Goal: Information Seeking & Learning: Learn about a topic

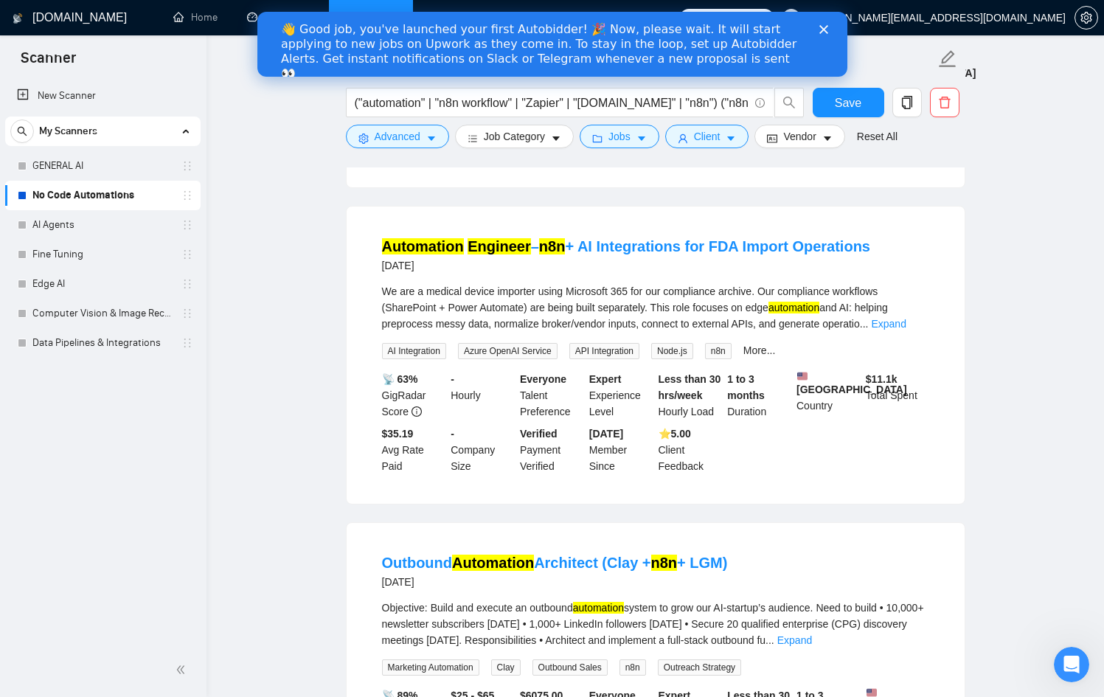
scroll to position [3617, 0]
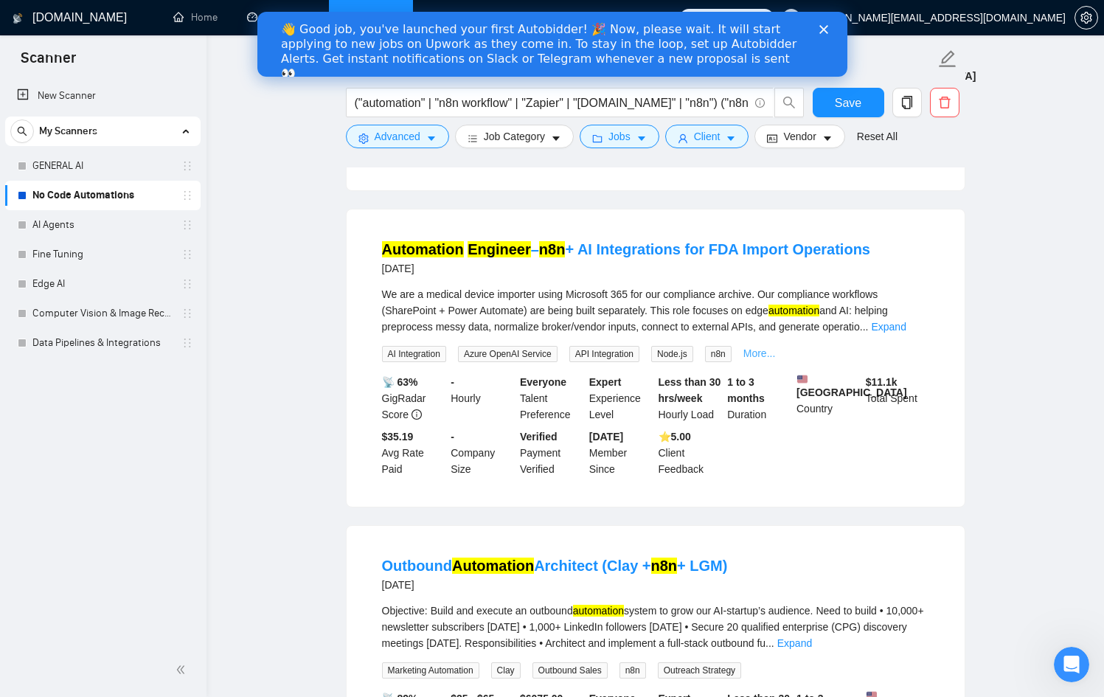
click at [776, 359] on link "More..." at bounding box center [759, 353] width 32 height 12
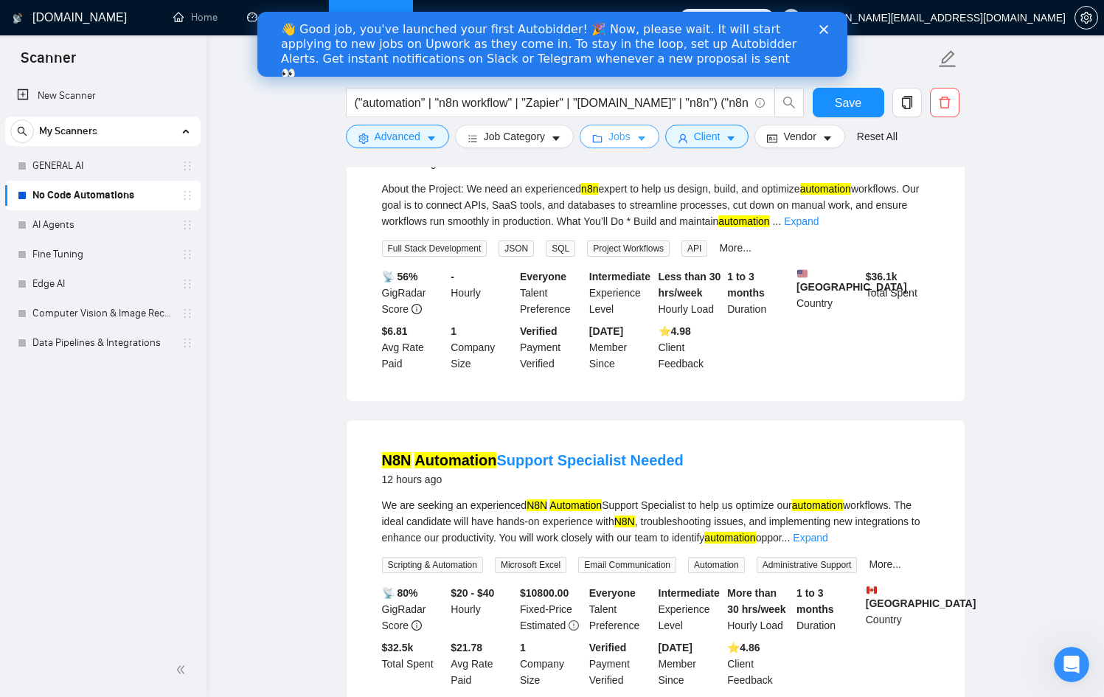
scroll to position [0, 0]
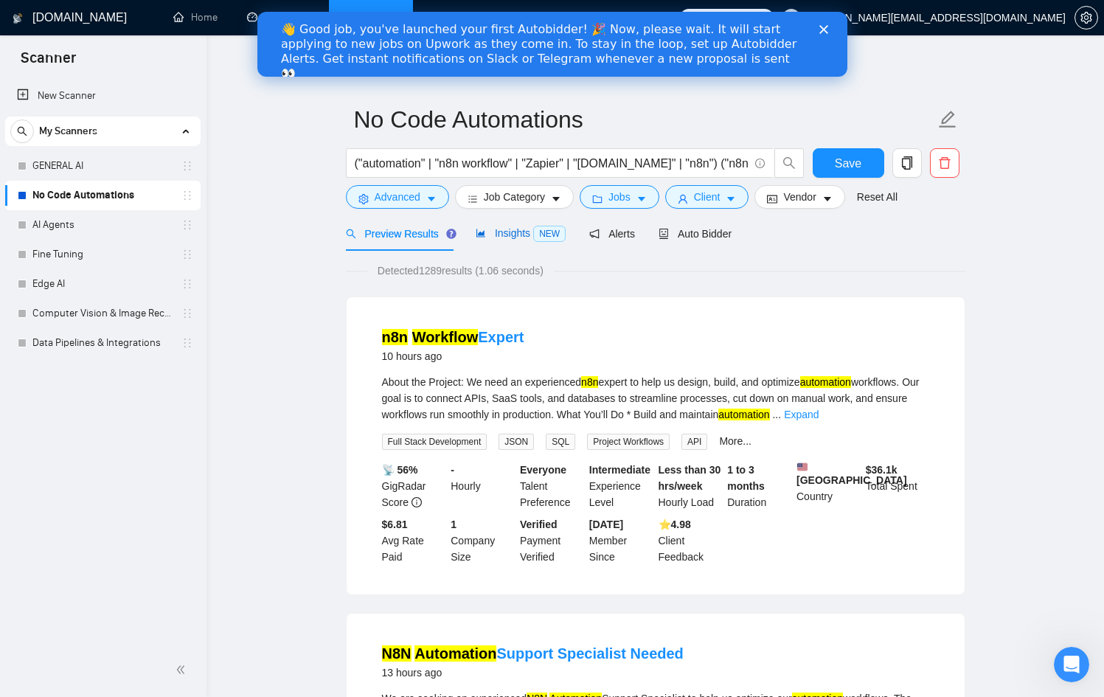
click at [503, 240] on div "Insights NEW" at bounding box center [521, 233] width 90 height 17
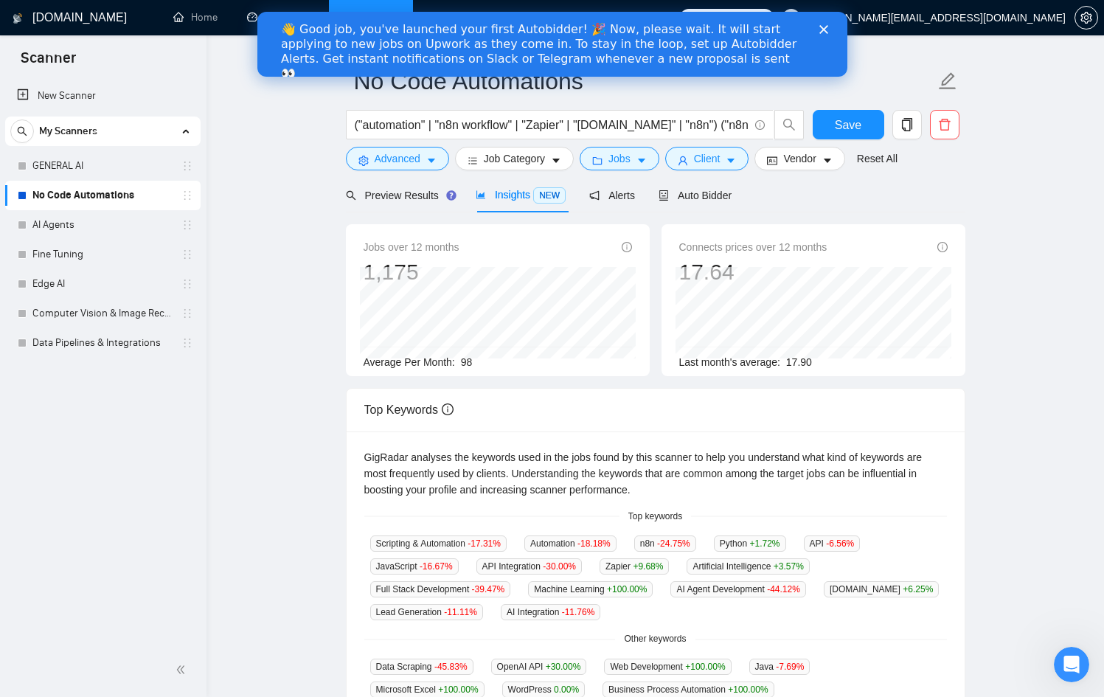
scroll to position [37, 0]
click at [569, 128] on input "("automation" | "n8n workflow" | "Zapier" | "[DOMAIN_NAME]" | "n8n") ("n8n auto…" at bounding box center [552, 126] width 394 height 18
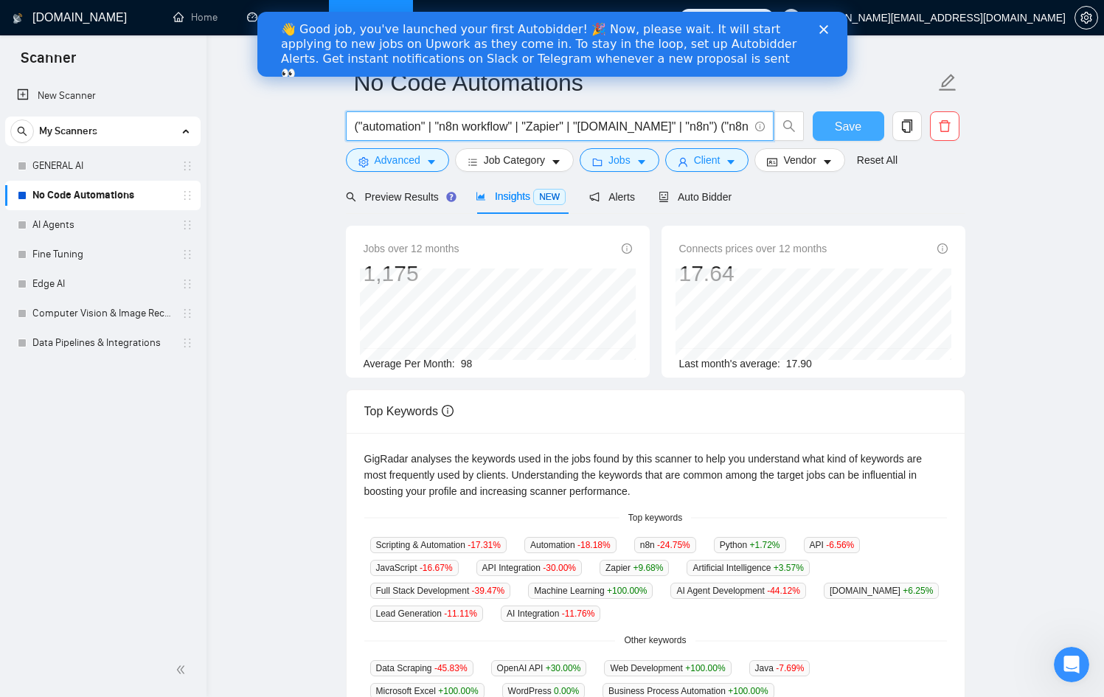
scroll to position [0, 518]
drag, startPoint x: 681, startPoint y: 122, endPoint x: 845, endPoint y: 133, distance: 164.8
click at [845, 133] on div "("automation" | "n8n workflow" | "Zapier" | "[DOMAIN_NAME]" | "n8n") ("n8n auto…" at bounding box center [652, 129] width 619 height 37
click at [709, 124] on input "("automation" | "n8n workflow" | "Zapier" | "[DOMAIN_NAME]" | "n8n") ("n8n auto…" at bounding box center [552, 126] width 394 height 18
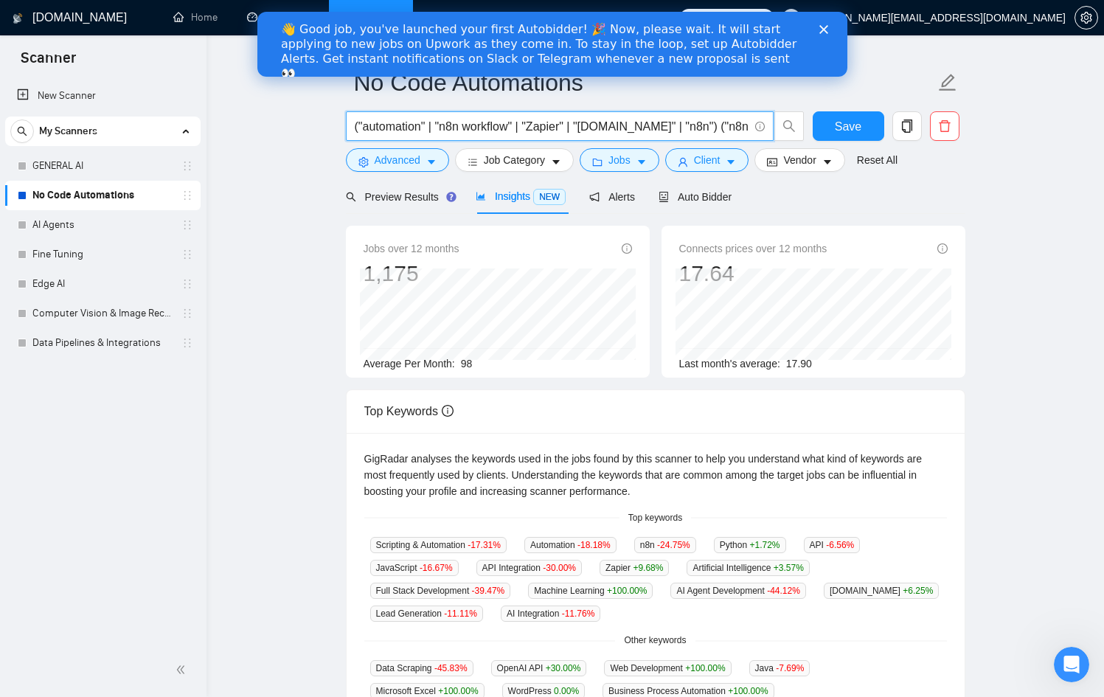
drag, startPoint x: 656, startPoint y: 126, endPoint x: 346, endPoint y: 116, distance: 309.9
click at [346, 116] on span "("automation" | "n8n workflow" | "Zapier" | "[DOMAIN_NAME]" | "n8n") ("n8n auto…" at bounding box center [560, 125] width 428 height 29
click at [706, 121] on input "("automation" | "n8n workflow" | "Zapier" | "[DOMAIN_NAME]" | "n8n") ("n8n auto…" at bounding box center [552, 126] width 394 height 18
click at [701, 124] on input "("automation" | "n8n workflow" | "Zapier" | "[DOMAIN_NAME]" | "n8n") ("n8n auto…" at bounding box center [552, 126] width 394 height 18
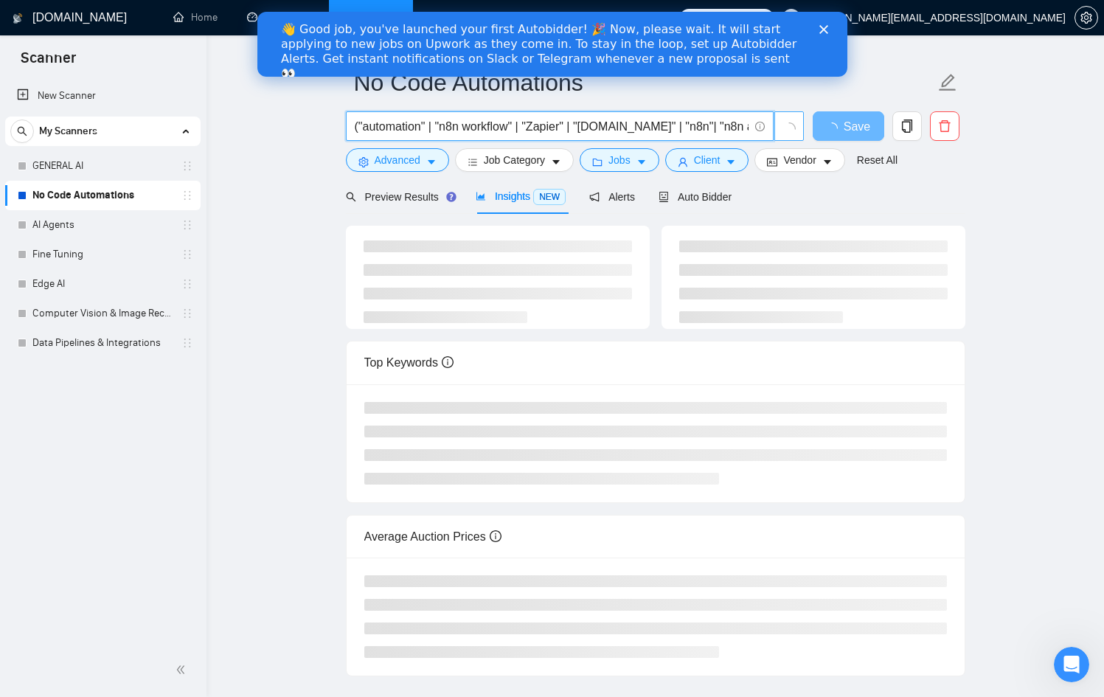
scroll to position [0, 513]
drag, startPoint x: 620, startPoint y: 124, endPoint x: 783, endPoint y: 124, distance: 163.0
click at [783, 124] on span "("automation" | "n8n workflow" | "Zapier" | "[DOMAIN_NAME]" | "n8n"| "n8n autom…" at bounding box center [575, 125] width 459 height 29
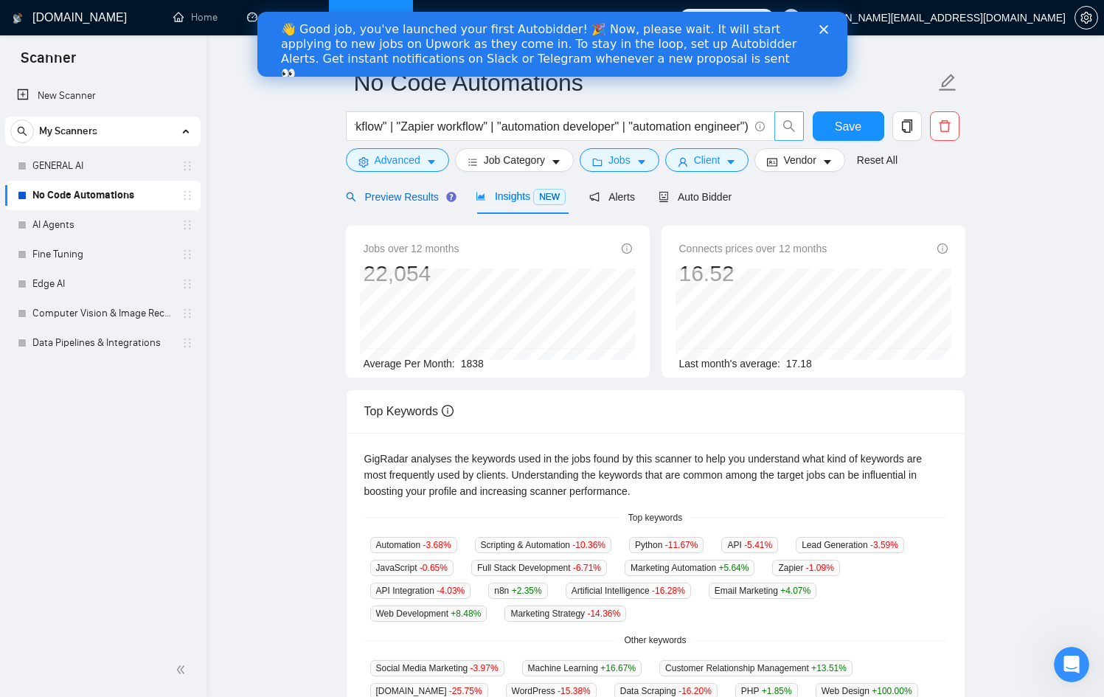
click at [413, 198] on span "Preview Results" at bounding box center [399, 197] width 106 height 12
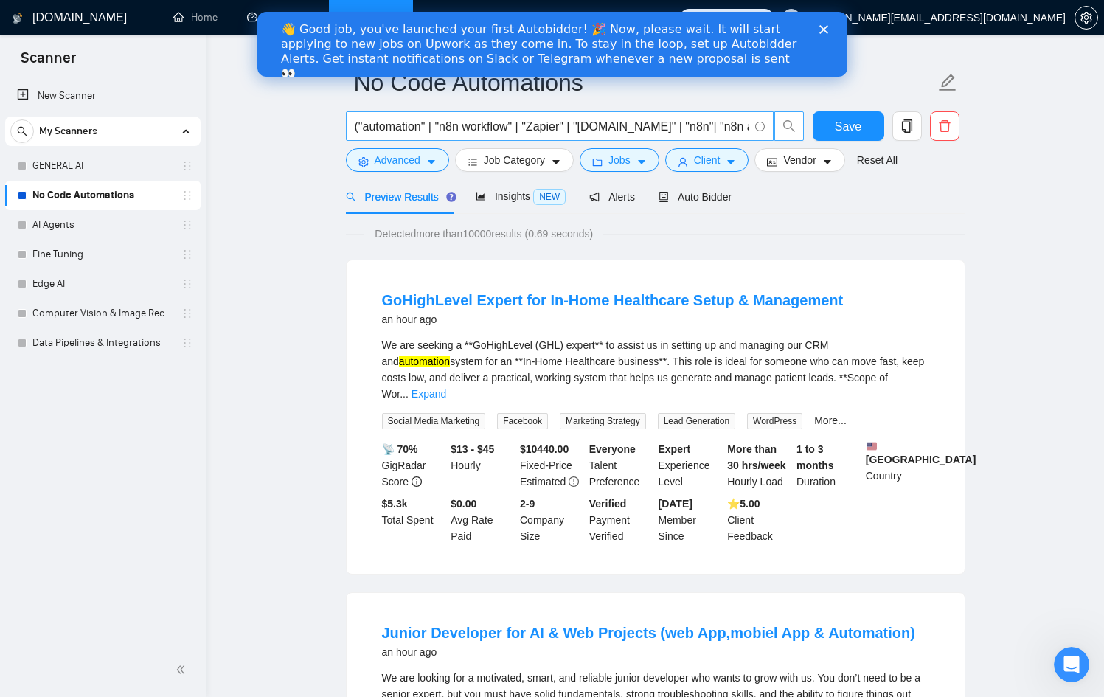
click at [534, 124] on input "("automation" | "n8n workflow" | "Zapier" | "[DOMAIN_NAME]" | "n8n"| "n8n autom…" at bounding box center [552, 126] width 394 height 18
click at [422, 121] on input "("automation" | "n8n workflow" | "Zapier" | "[DOMAIN_NAME]" | "n8n"| "n8n autom…" at bounding box center [552, 126] width 394 height 18
drag, startPoint x: 457, startPoint y: 125, endPoint x: 778, endPoint y: 143, distance: 321.3
click at [778, 143] on div "("automation" | "n8n workflow" | "Zapier" | "[DOMAIN_NAME]" | "n8n"| "n8n autom…" at bounding box center [575, 129] width 465 height 37
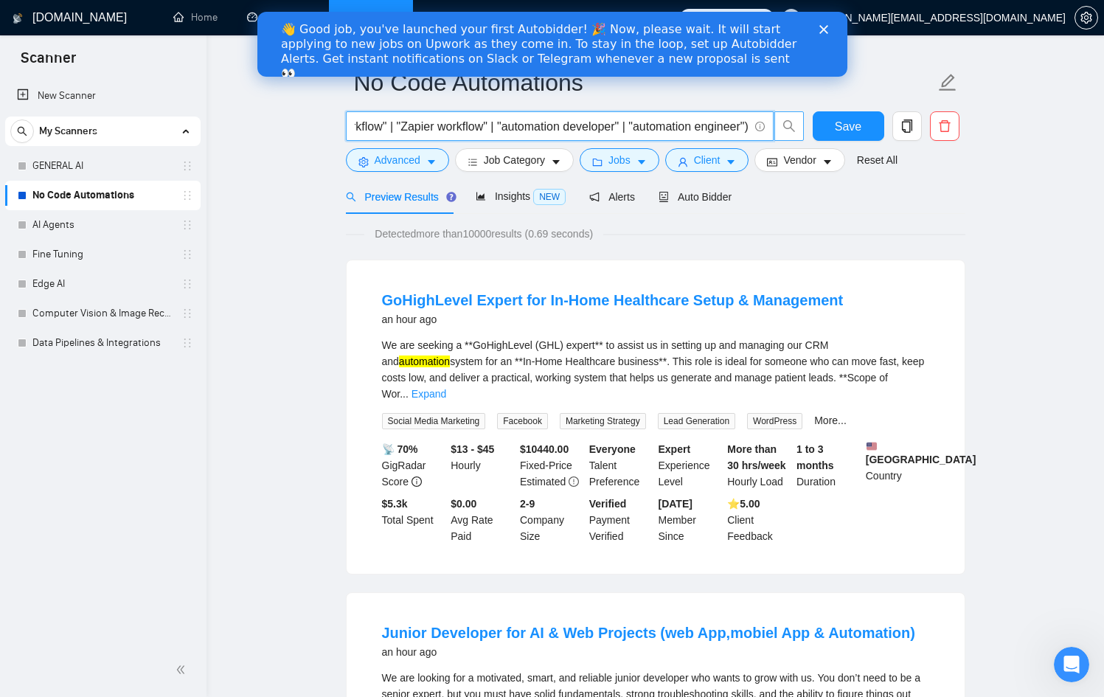
click at [585, 121] on input "("automation" | "n8n workflow" | "Zapier" | "[DOMAIN_NAME]" | "n8n"| "n8n autom…" at bounding box center [552, 126] width 394 height 18
drag, startPoint x: 545, startPoint y: 125, endPoint x: 392, endPoint y: 124, distance: 152.7
click at [350, 123] on span "("automation" | "n8n workflow" | "Zapier" | "[DOMAIN_NAME]" | "n8n"| "n8n autom…" at bounding box center [560, 125] width 428 height 29
click at [619, 130] on input "("automation" | "n8n workflow" | "Zapier" | "[DOMAIN_NAME]" | "n8n"| "n8n autom…" at bounding box center [552, 126] width 394 height 18
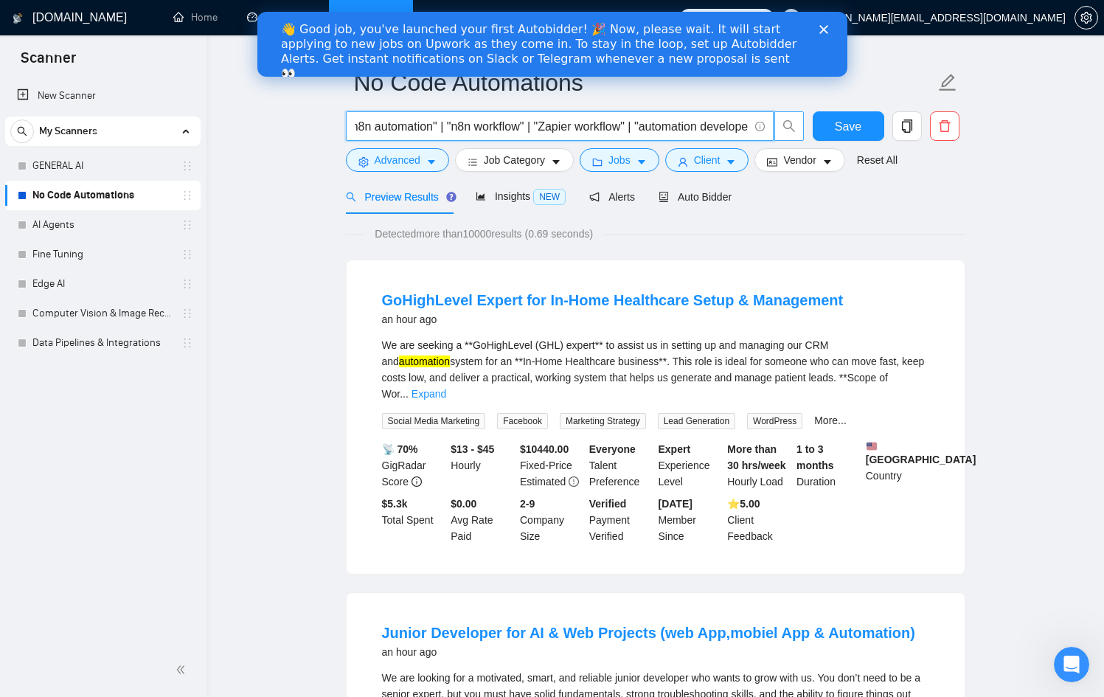
scroll to position [0, 364]
click at [526, 122] on input "("automation" | "n8n workflow" | "Zapier" | "[DOMAIN_NAME]" | "n8n"| "n8n autom…" at bounding box center [552, 126] width 394 height 18
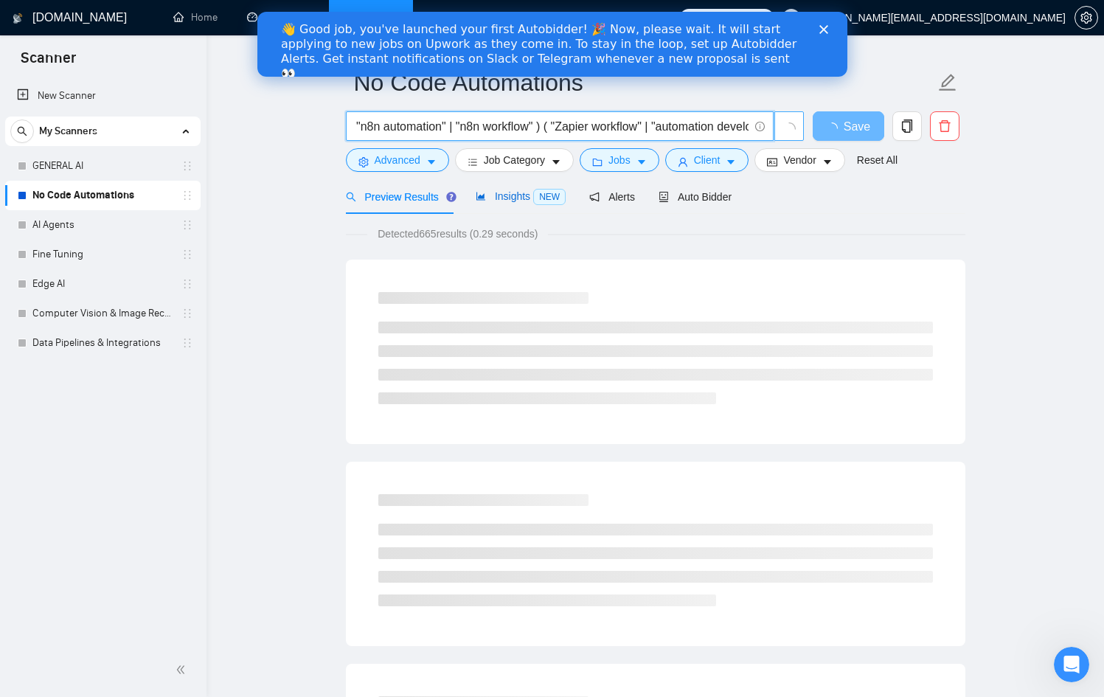
click at [482, 200] on icon "area-chart" at bounding box center [480, 196] width 9 height 8
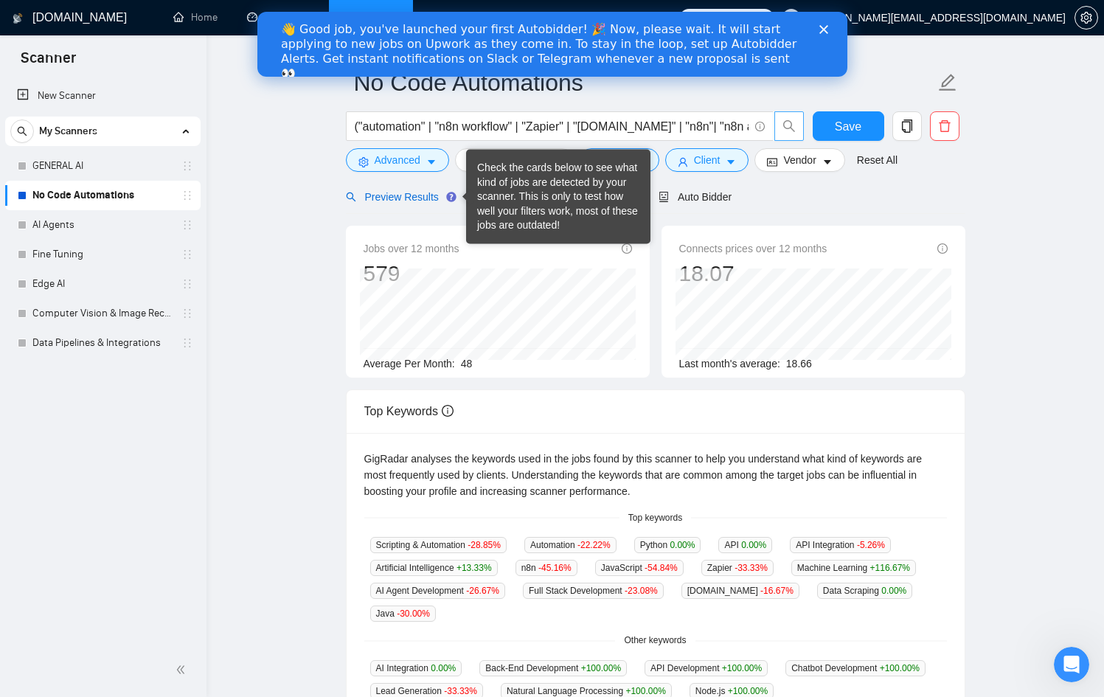
click at [385, 192] on span "Preview Results" at bounding box center [399, 197] width 106 height 12
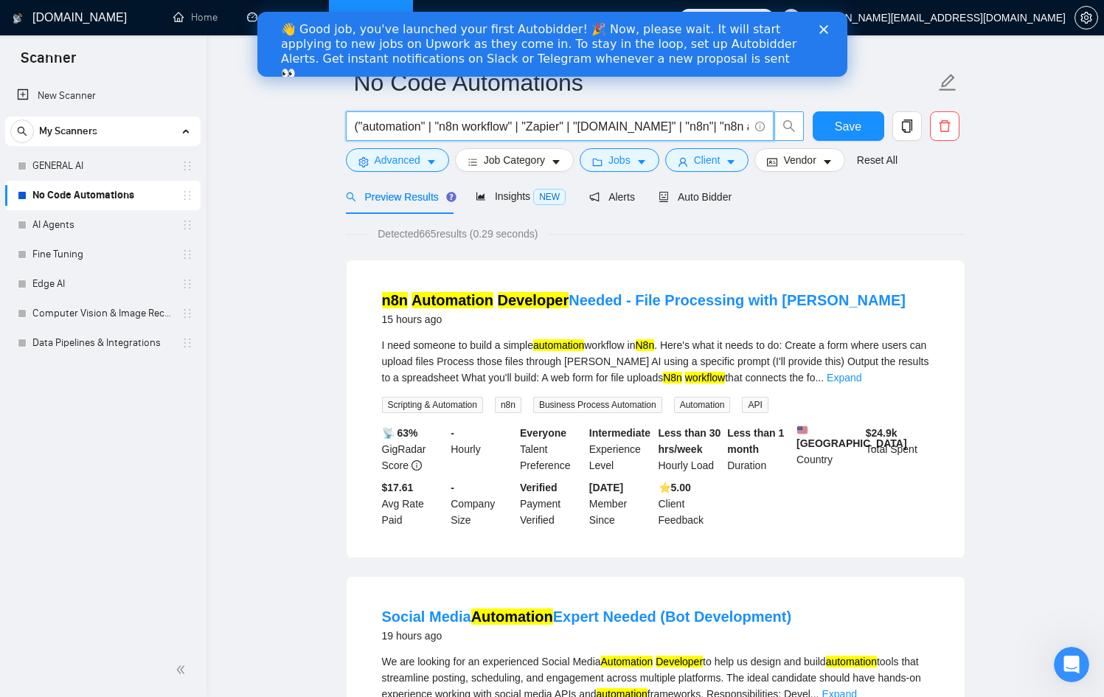
scroll to position [0, 521]
drag, startPoint x: 613, startPoint y: 126, endPoint x: 851, endPoint y: 133, distance: 238.3
click at [374, 117] on span "("automation" | "n8n workflow" | "Zapier" | "[DOMAIN_NAME]" | "n8n"| "n8n autom…" at bounding box center [560, 125] width 428 height 29
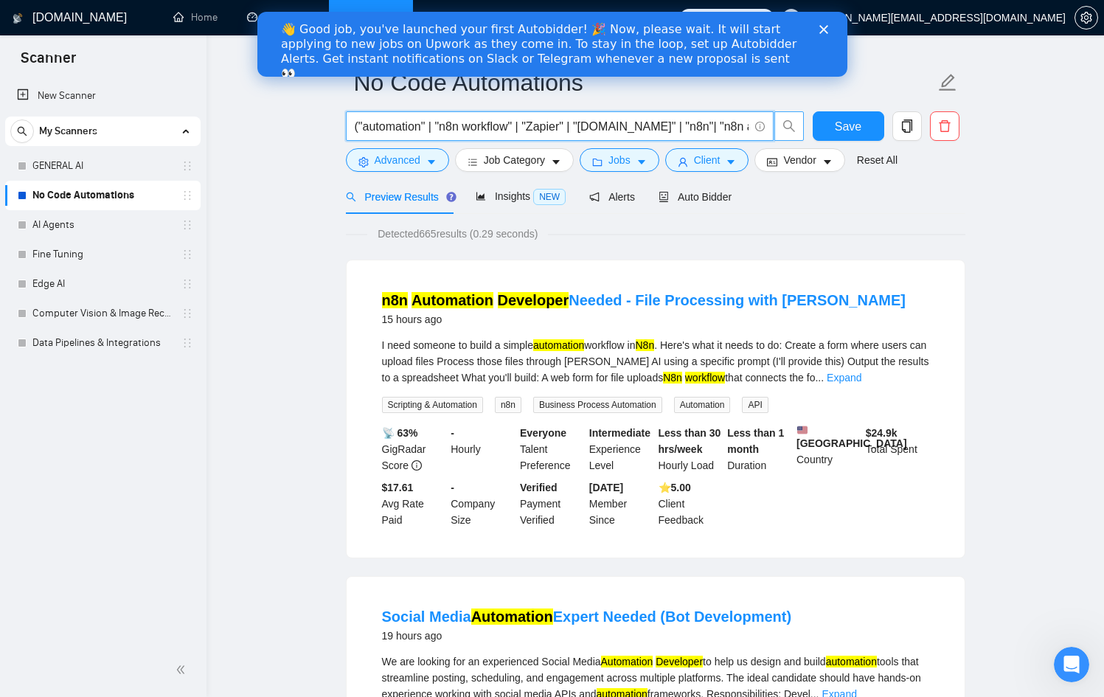
click at [628, 133] on input "("automation" | "n8n workflow" | "Zapier" | "[DOMAIN_NAME]" | "n8n"| "n8n autom…" at bounding box center [552, 126] width 394 height 18
click at [460, 127] on input "("automation" | "n8n workflow" | "Zapier" | "[DOMAIN_NAME]" | "n8n"| "n8n autom…" at bounding box center [552, 126] width 394 height 18
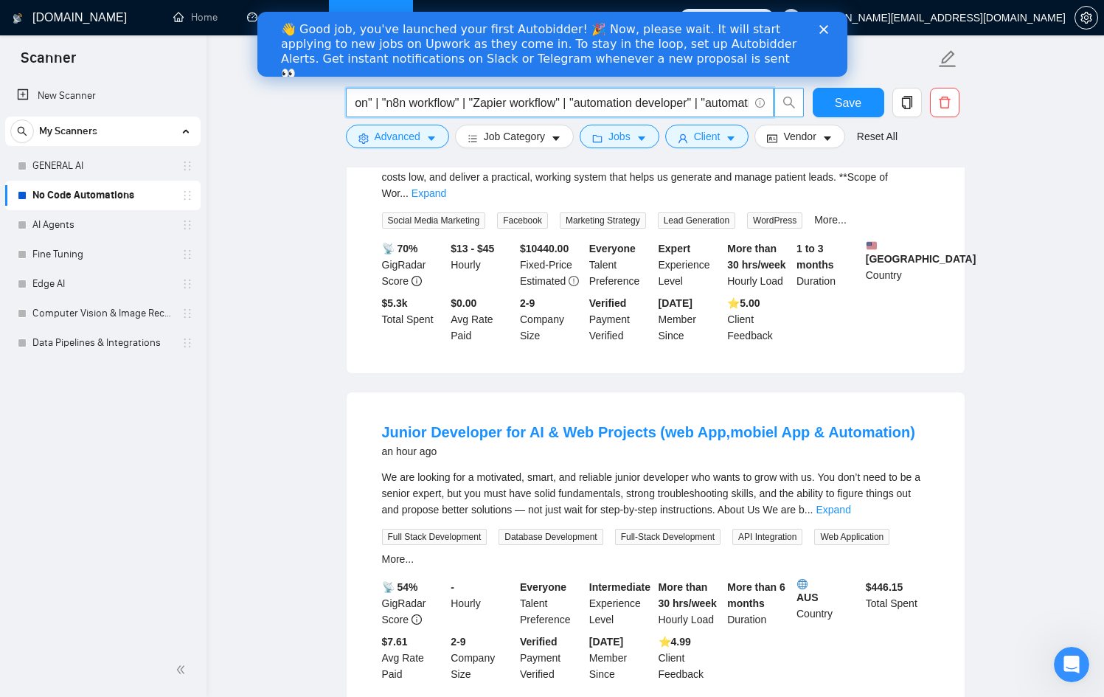
scroll to position [251, 0]
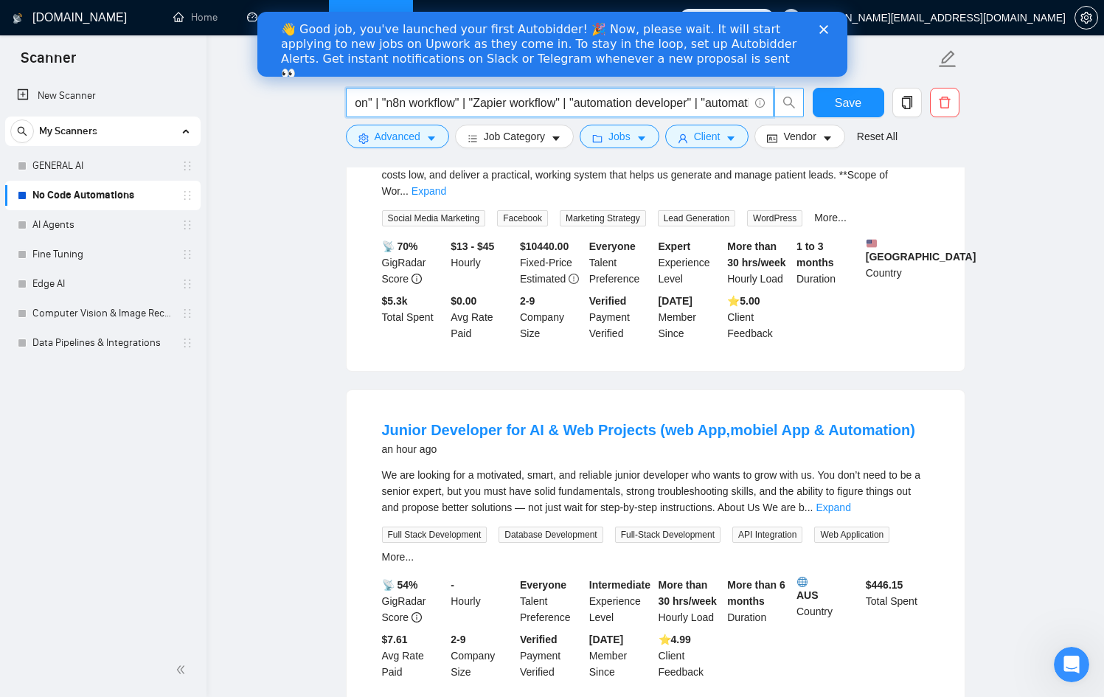
click at [850, 504] on link "Expand" at bounding box center [833, 507] width 35 height 12
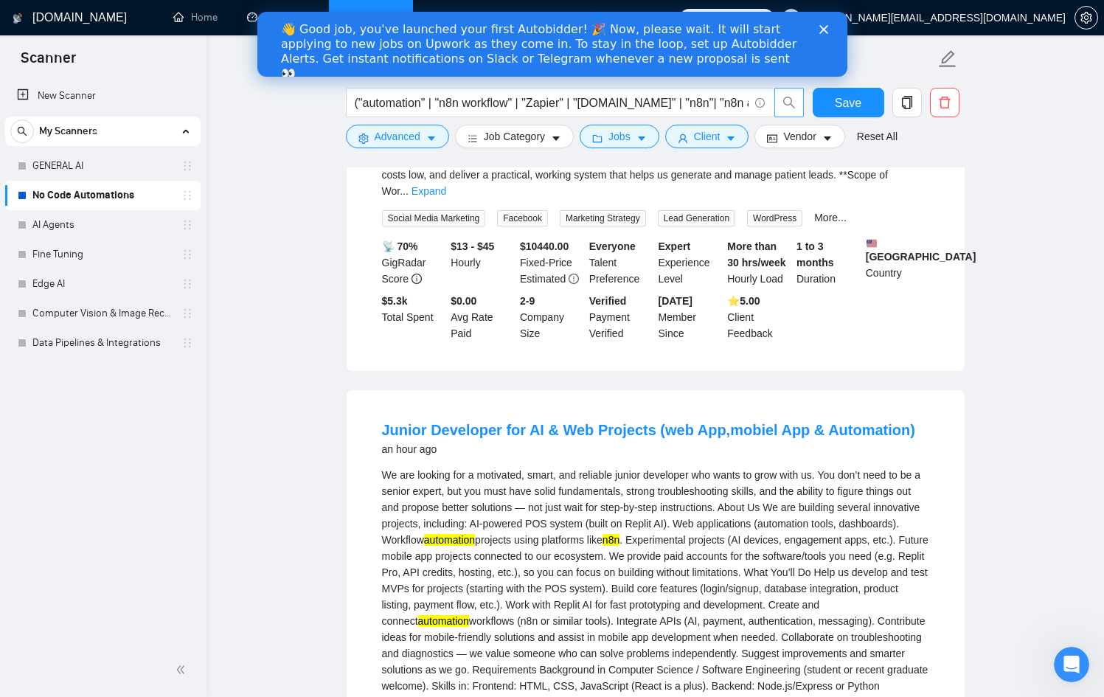
scroll to position [0, 0]
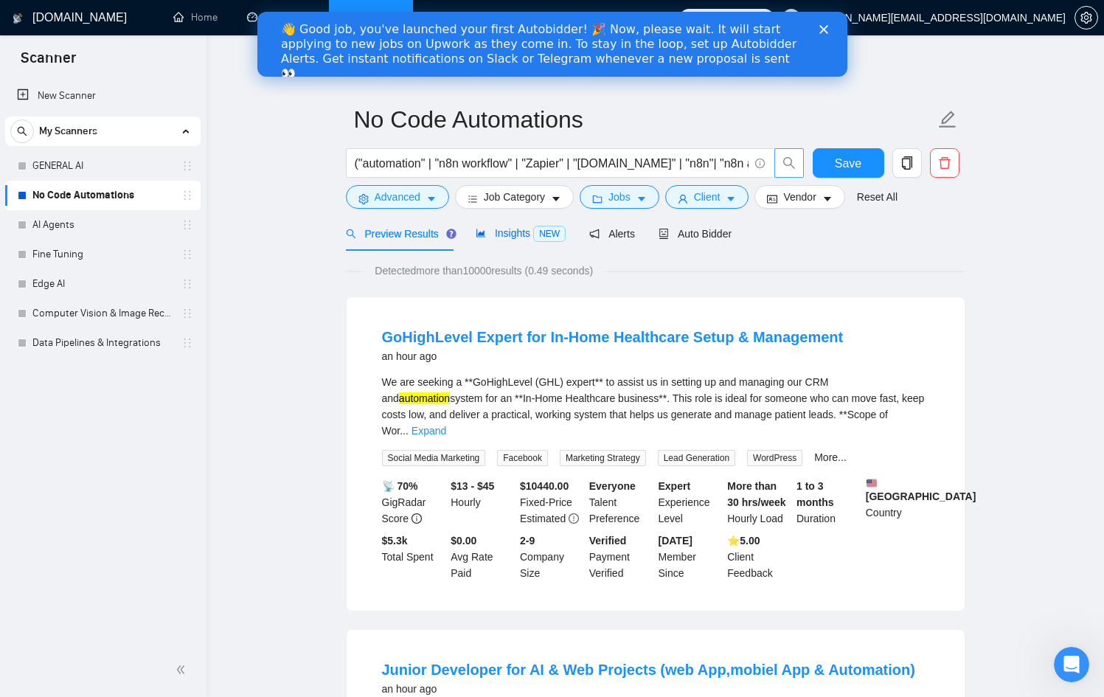
click at [499, 231] on span "Insights NEW" at bounding box center [521, 233] width 90 height 12
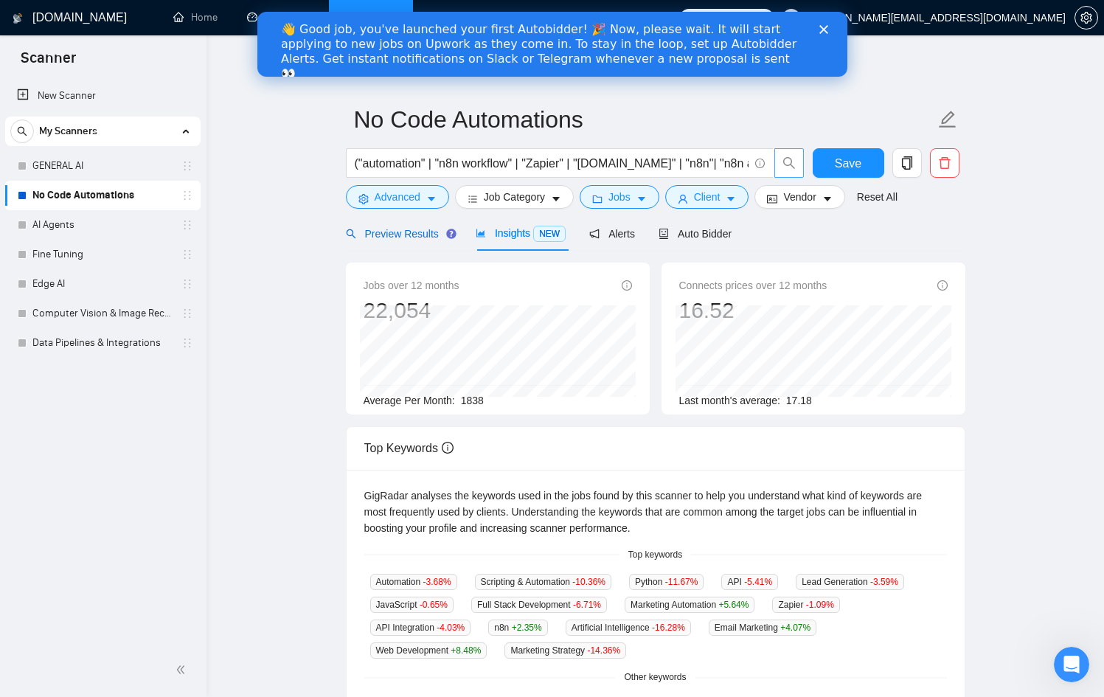
click at [402, 228] on span "Preview Results" at bounding box center [399, 234] width 106 height 12
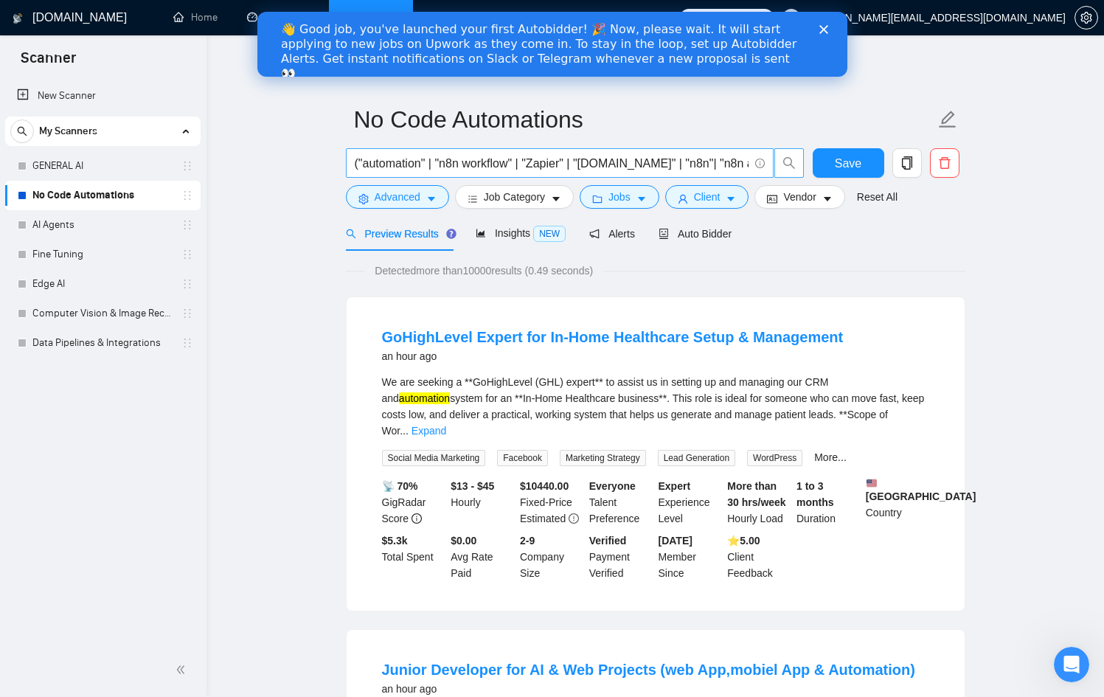
click at [423, 161] on input "("automation" | "n8n workflow" | "Zapier" | "[DOMAIN_NAME]" | "n8n"| "n8n autom…" at bounding box center [552, 163] width 394 height 18
drag, startPoint x: 450, startPoint y: 162, endPoint x: 588, endPoint y: 170, distance: 138.1
click at [588, 170] on input "("automation" | "n8n workflow" | "Zapier" | "[DOMAIN_NAME]" | "n8n"| "n8n autom…" at bounding box center [552, 163] width 394 height 18
drag, startPoint x: 624, startPoint y: 168, endPoint x: 748, endPoint y: 172, distance: 124.0
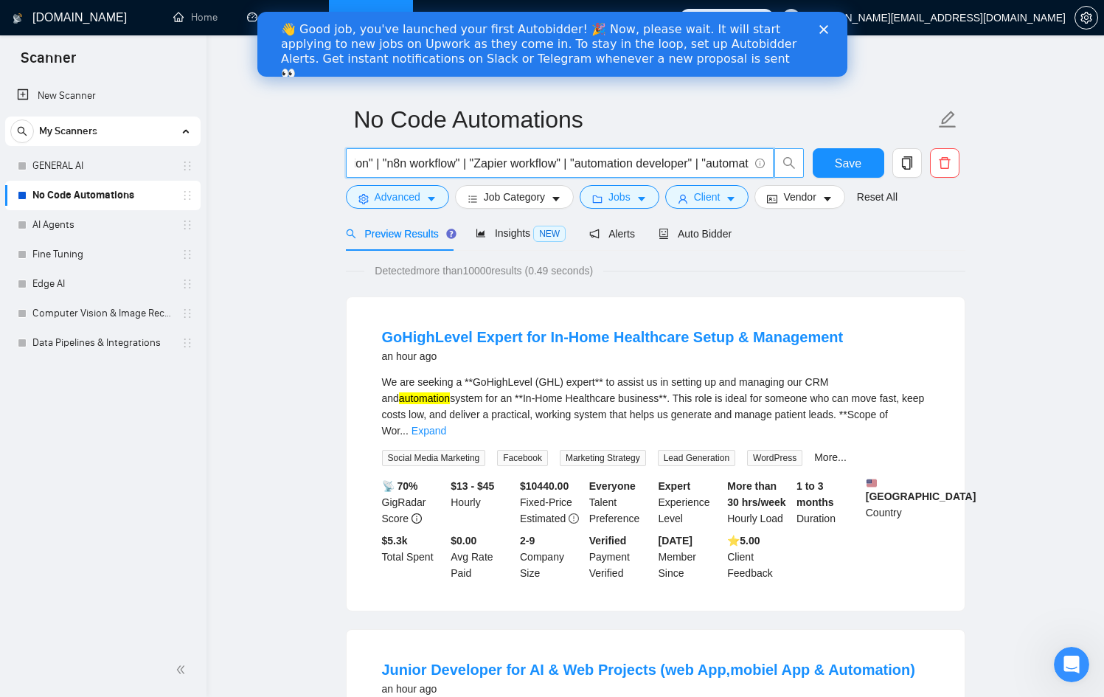
click at [756, 170] on span "("automation" | "n8n workflow" | "Zapier" | "[DOMAIN_NAME]" | "n8n"| "n8n autom…" at bounding box center [560, 162] width 428 height 29
drag, startPoint x: 475, startPoint y: 160, endPoint x: 456, endPoint y: 160, distance: 19.2
click at [475, 160] on input "("automation" | "n8n workflow" | "Zapier" | "[DOMAIN_NAME]" | "n8n"| "n8n autom…" at bounding box center [552, 163] width 394 height 18
click at [454, 161] on input "("automation" | "n8n workflow" | "Zapier" | "[DOMAIN_NAME]" | "n8n"| "n8n autom…" at bounding box center [552, 163] width 394 height 18
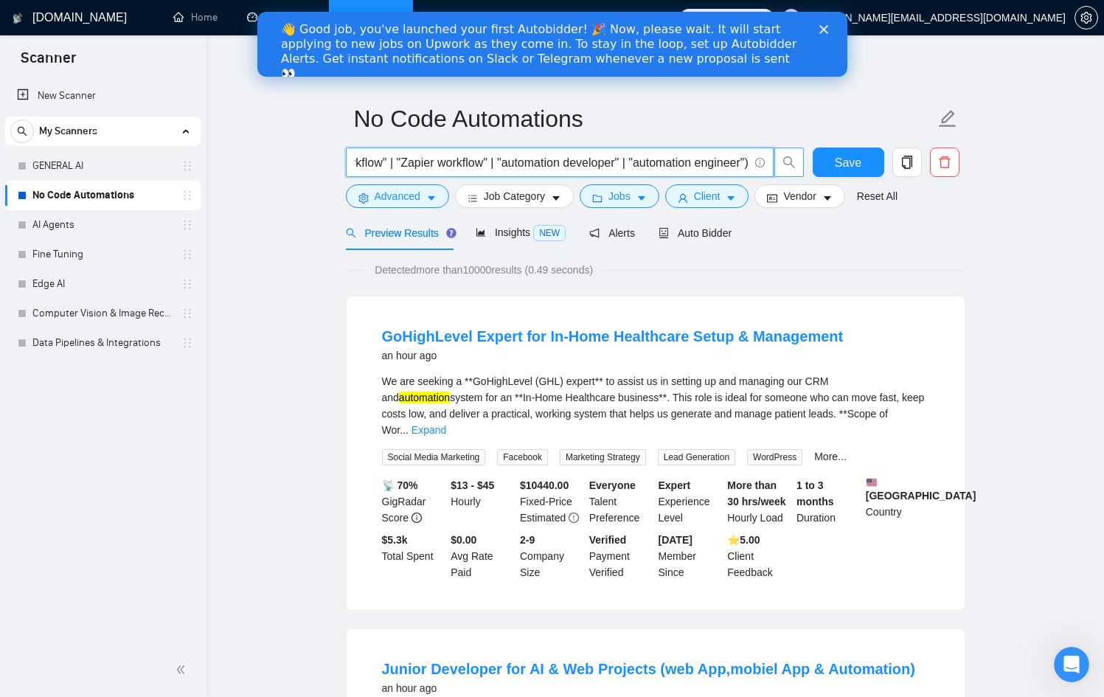
click at [486, 164] on input "("automation" | "n8n workflow" | "Zapier" | "[DOMAIN_NAME]" | "n8n"| "n8n autom…" at bounding box center [552, 162] width 394 height 18
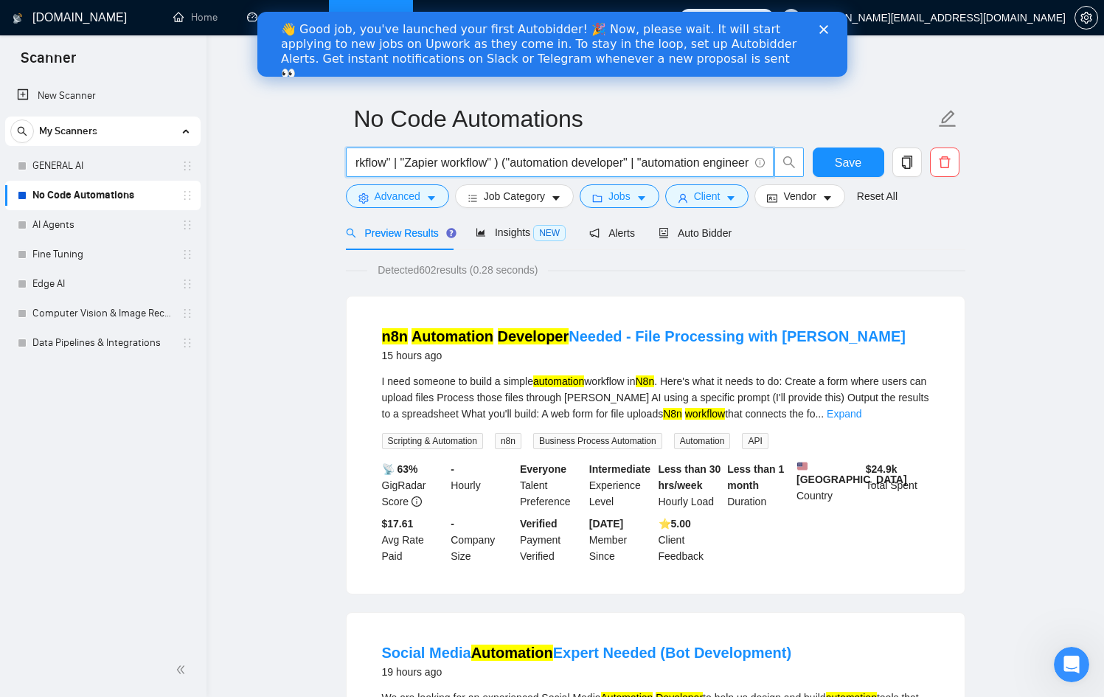
drag, startPoint x: 624, startPoint y: 164, endPoint x: 496, endPoint y: 165, distance: 127.6
click at [496, 165] on input "("automation" | "n8n workflow" | "Zapier" | "[DOMAIN_NAME]" | "n8n"| "n8n autom…" at bounding box center [552, 162] width 394 height 18
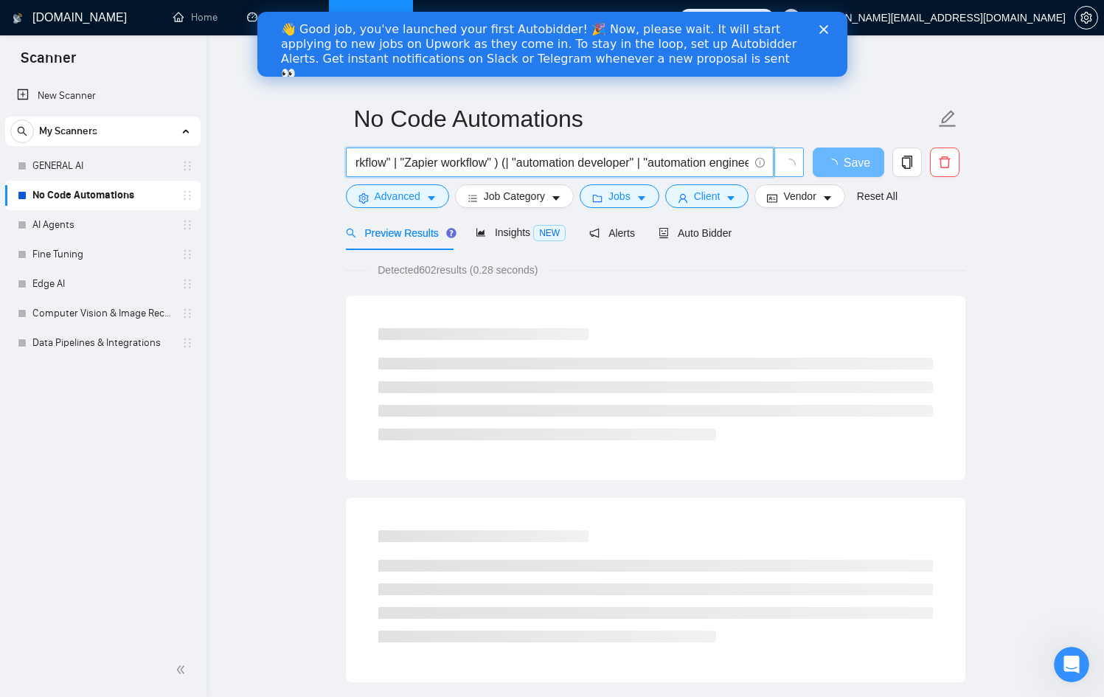
paste input ""automation developer""
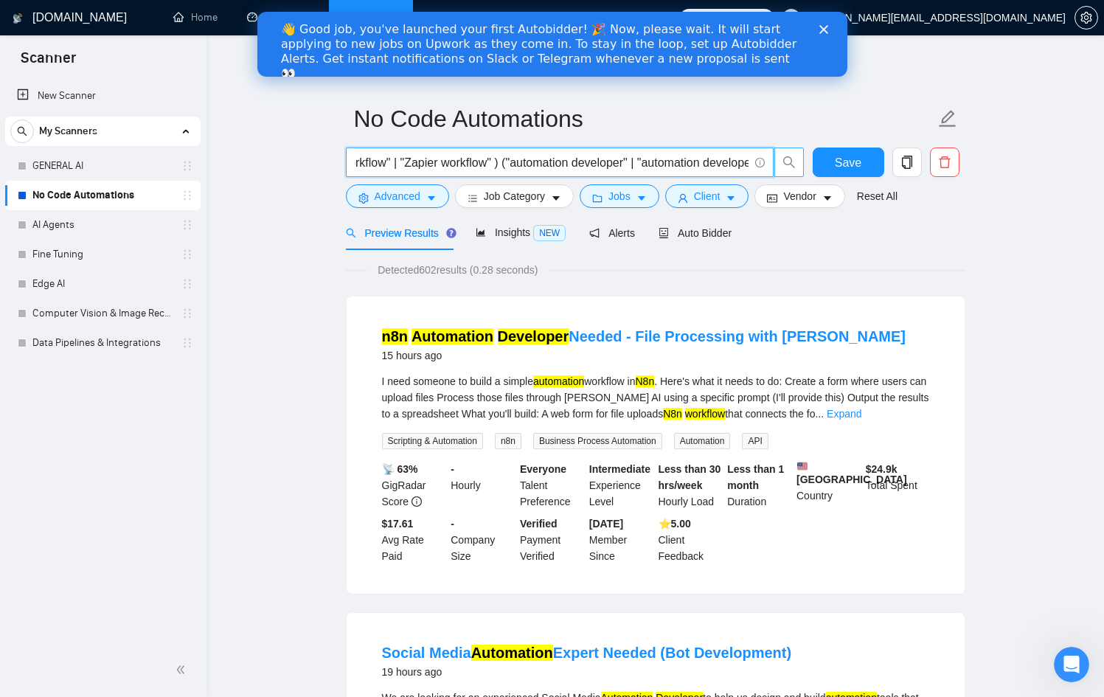
click at [586, 167] on input "("automation" | "n8n workflow" | "Zapier" | "[DOMAIN_NAME]" | "n8n"| "n8n autom…" at bounding box center [552, 162] width 394 height 18
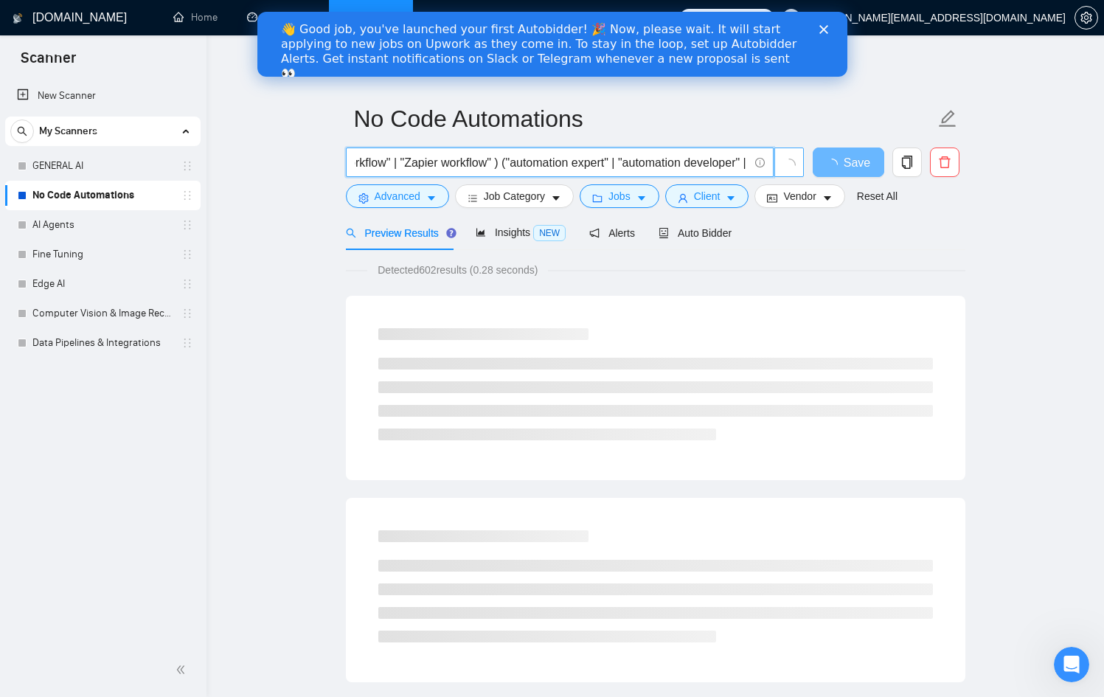
click at [496, 162] on input "("automation" | "n8n workflow" | "Zapier" | "[DOMAIN_NAME]" | "n8n"| "n8n autom…" at bounding box center [552, 162] width 394 height 18
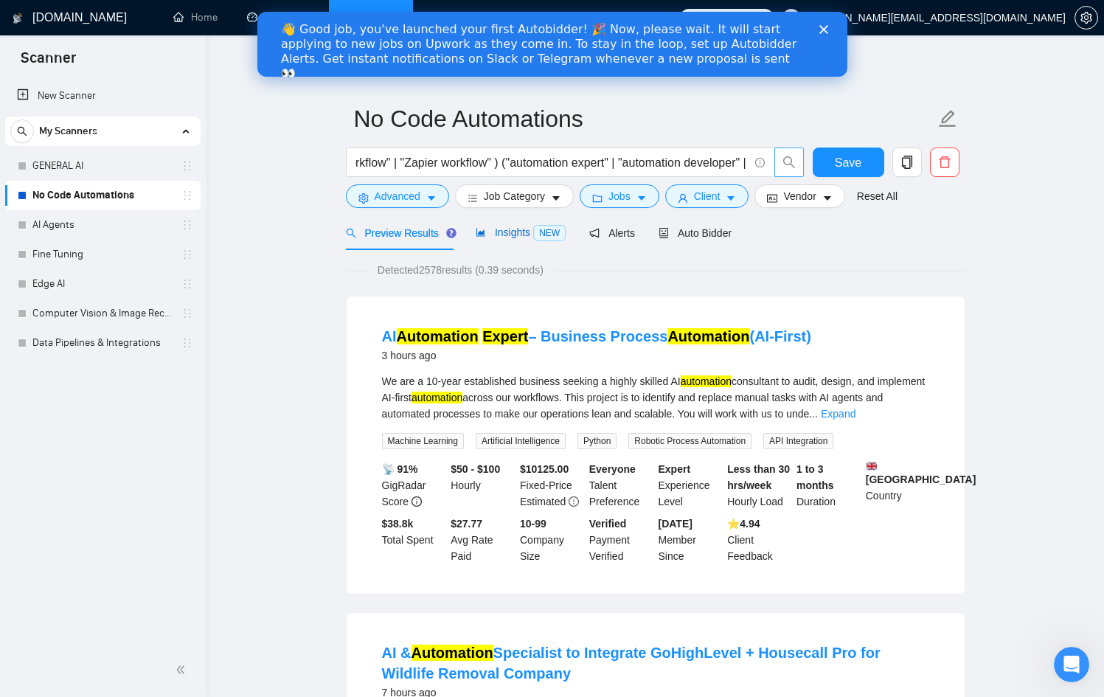
click at [503, 232] on span "Insights NEW" at bounding box center [521, 232] width 90 height 12
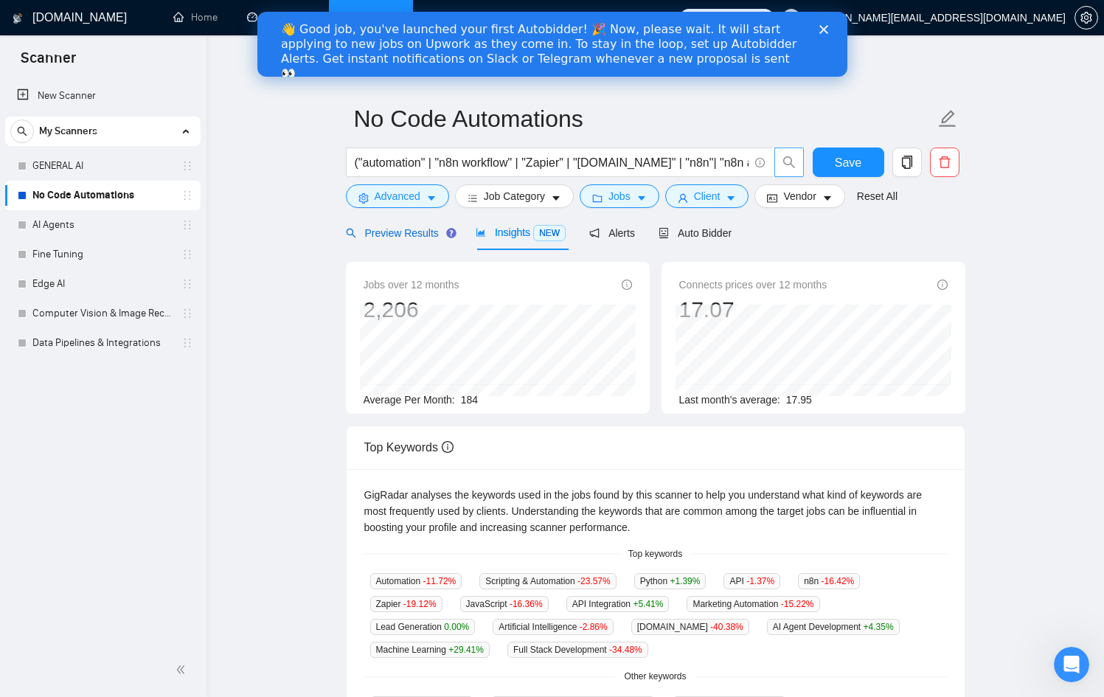
click at [403, 233] on span "Preview Results" at bounding box center [399, 233] width 106 height 12
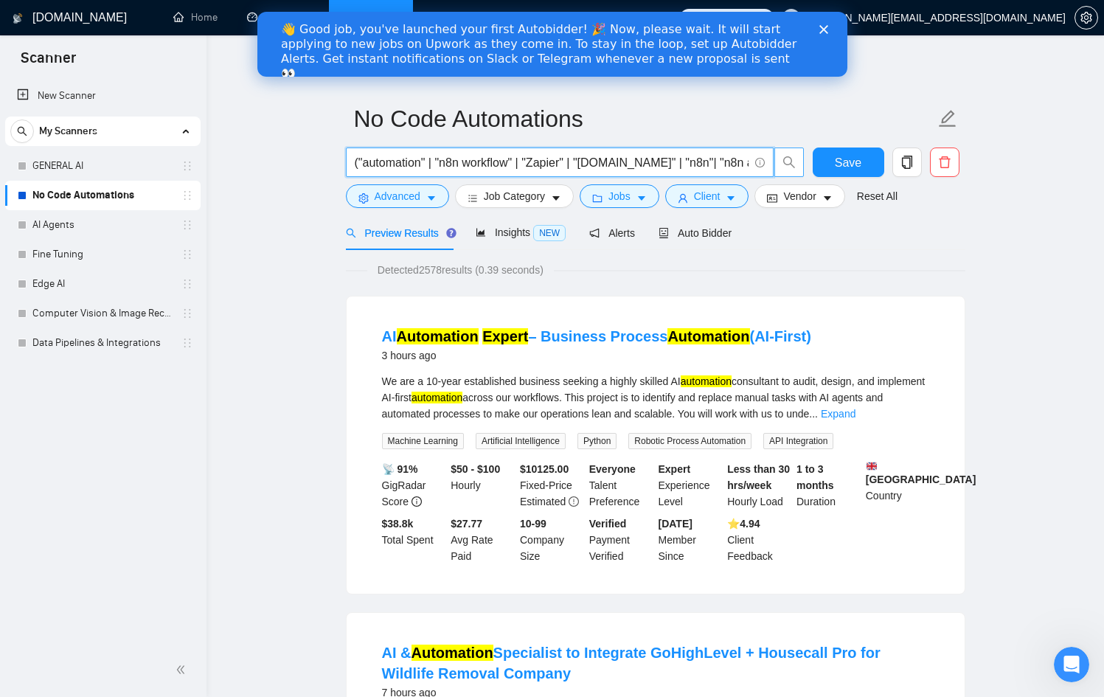
scroll to position [0, 635]
drag, startPoint x: 637, startPoint y: 162, endPoint x: 878, endPoint y: 182, distance: 242.0
click at [875, 181] on div "("automation" | "n8n workflow" | "Zapier" | "[DOMAIN_NAME]" | "n8n"| "n8n autom…" at bounding box center [652, 165] width 619 height 37
click at [492, 158] on input "("automation" | "n8n workflow" | "Zapier" | "[DOMAIN_NAME]" | "n8n"| "n8n autom…" at bounding box center [552, 162] width 394 height 18
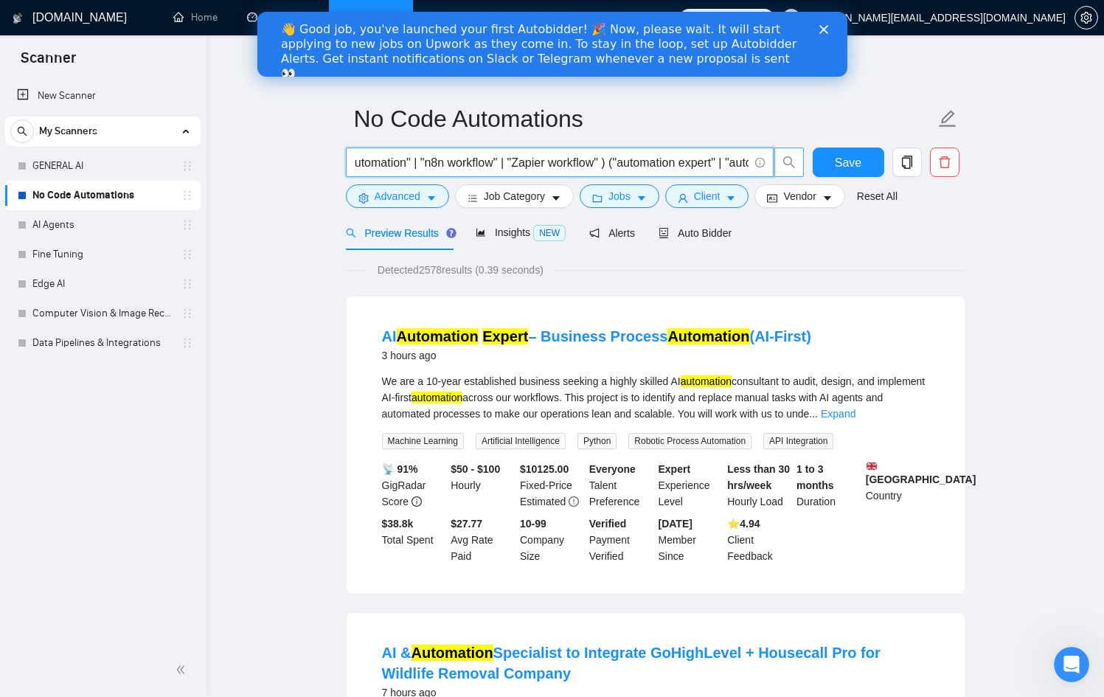
drag, startPoint x: 476, startPoint y: 160, endPoint x: 601, endPoint y: 167, distance: 125.6
click at [601, 167] on input "("automation" | "n8n workflow" | "Zapier" | "[DOMAIN_NAME]" | "n8n"| "n8n autom…" at bounding box center [552, 162] width 394 height 18
click at [603, 165] on input "("automation" | "n8n workflow" | "Zapier" | "[DOMAIN_NAME]" | "n8n"| "n8n autom…" at bounding box center [552, 162] width 394 height 18
paste input ""automation expert""
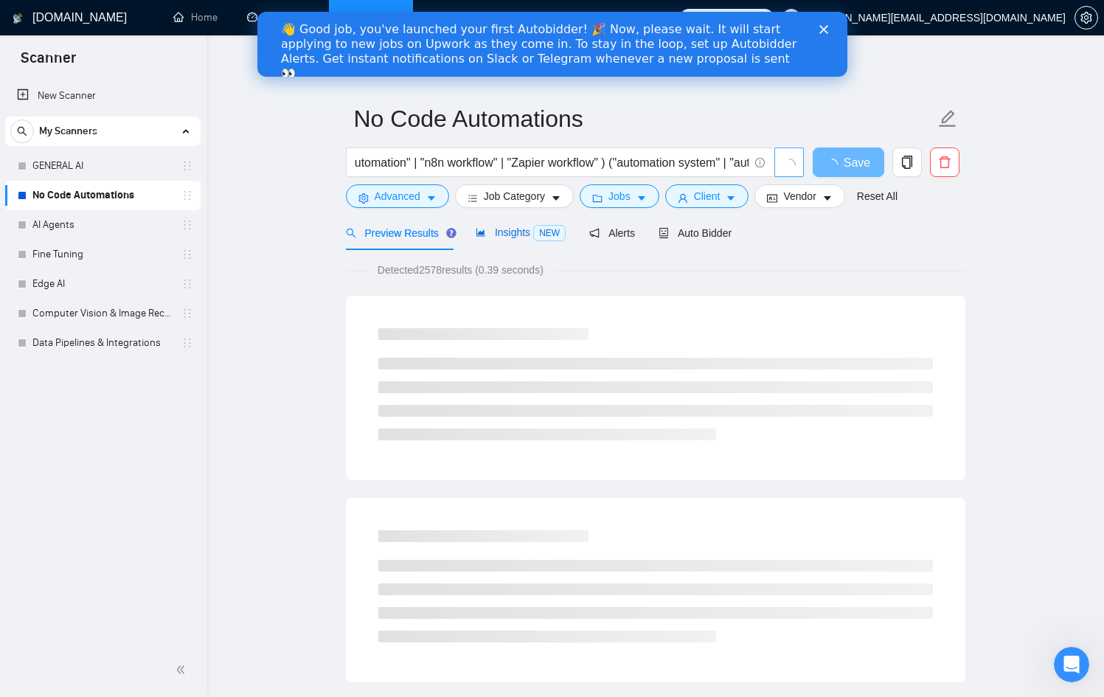
scroll to position [0, 0]
click at [516, 225] on div "Insights NEW" at bounding box center [521, 232] width 90 height 17
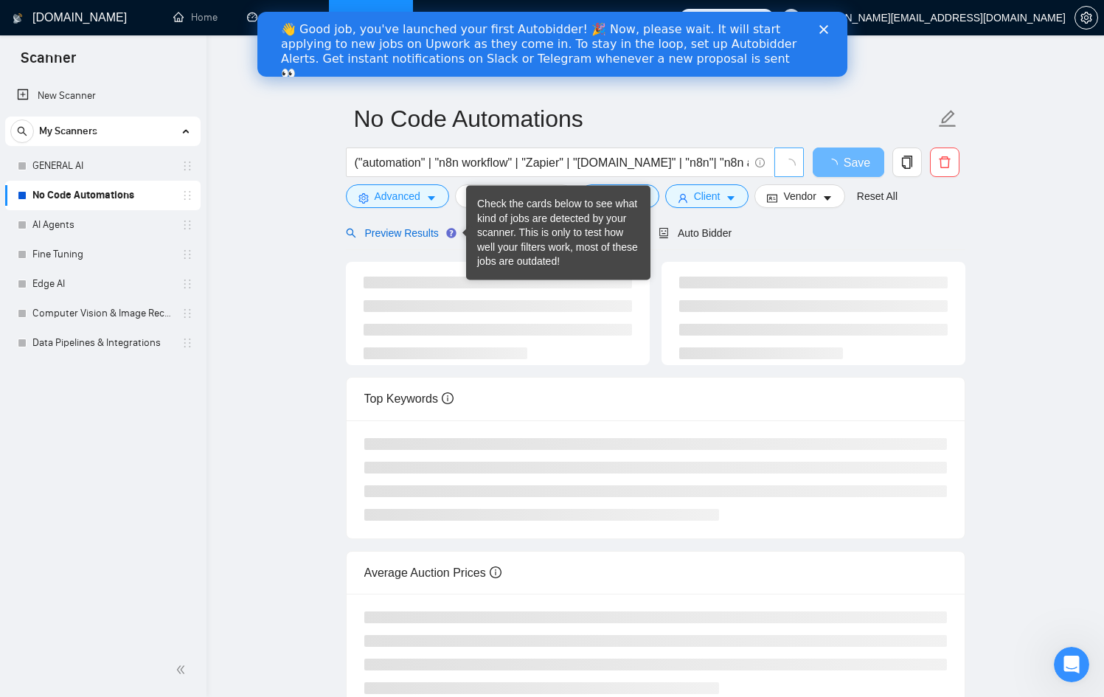
click at [398, 227] on span "Preview Results" at bounding box center [399, 233] width 106 height 12
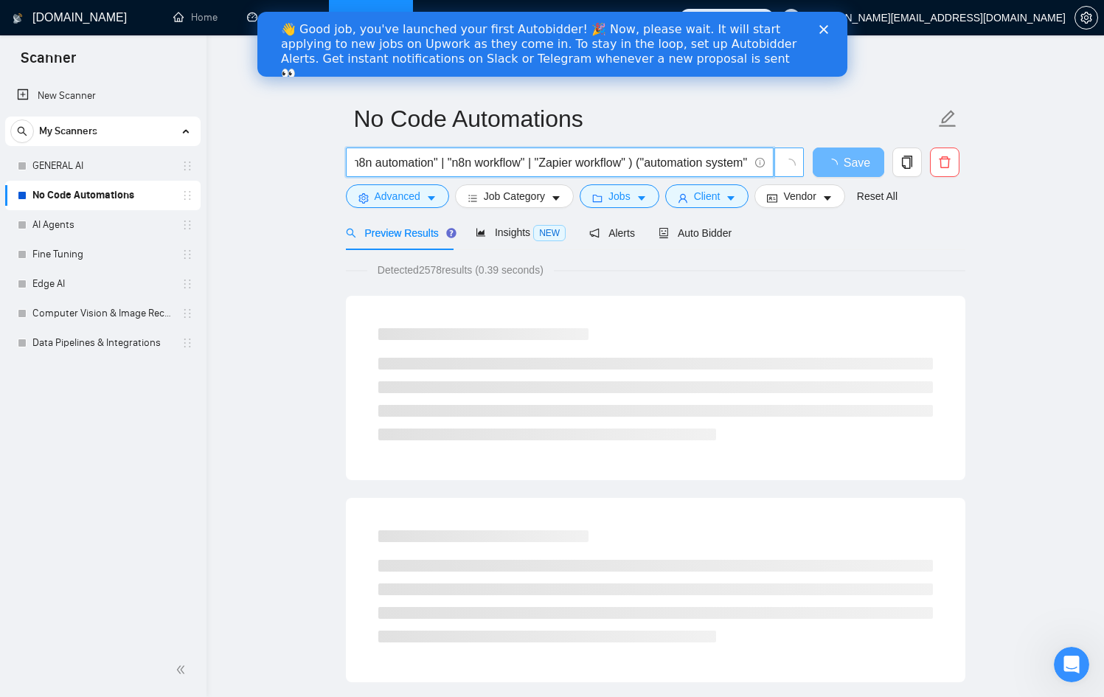
scroll to position [0, 756]
drag, startPoint x: 606, startPoint y: 167, endPoint x: 777, endPoint y: 170, distance: 171.1
click at [789, 168] on span "("automation" | "n8n workflow" | "Zapier" | "[DOMAIN_NAME]" | "n8n"| "n8n autom…" at bounding box center [575, 161] width 459 height 29
click at [516, 153] on span "("automation" | "n8n workflow" | "Zapier" | "[DOMAIN_NAME]" | "n8n"| "n8n autom…" at bounding box center [560, 161] width 428 height 29
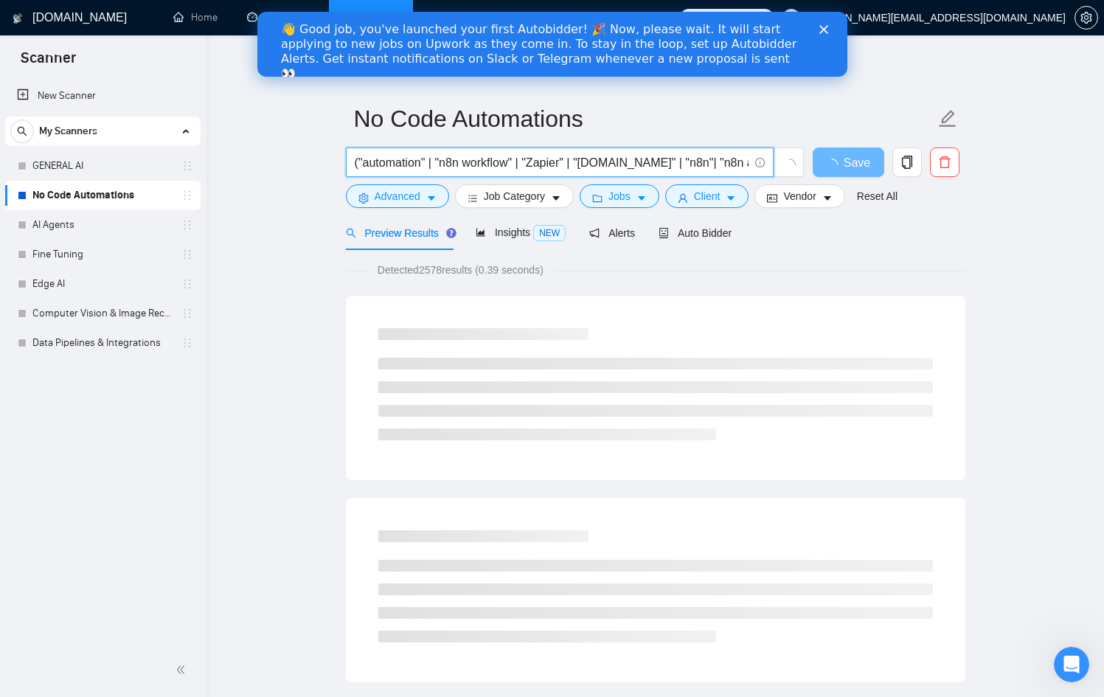
click at [518, 156] on input "("automation" | "n8n workflow" | "Zapier" | "[DOMAIN_NAME]" | "n8n"| "n8n autom…" at bounding box center [552, 162] width 394 height 18
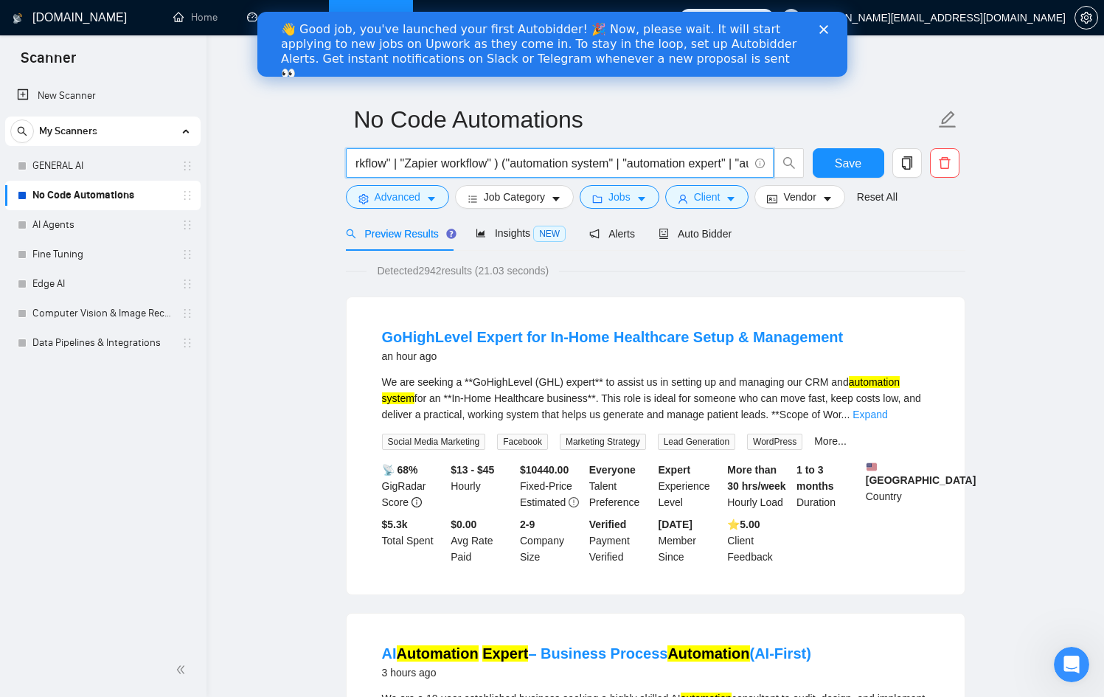
click at [505, 156] on input "("automation" | "n8n workflow" | "Zapier" | "[DOMAIN_NAME]" | "n8n"| "n8n autom…" at bounding box center [552, 163] width 394 height 18
click at [500, 232] on span "Insights NEW" at bounding box center [521, 233] width 90 height 12
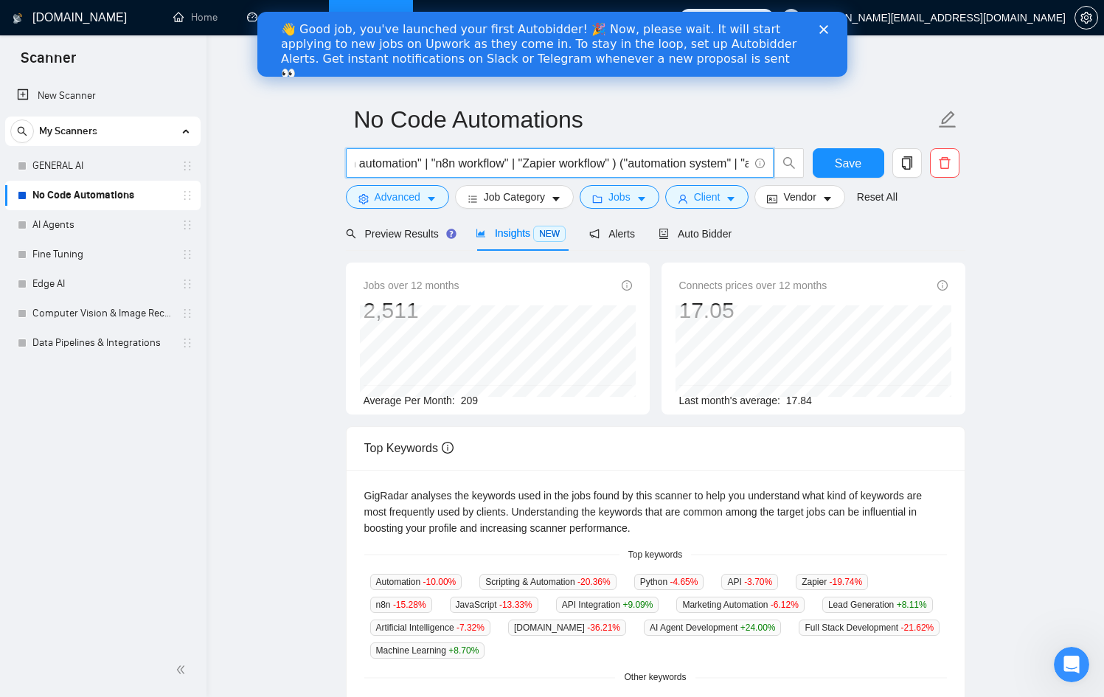
scroll to position [0, 756]
drag, startPoint x: 503, startPoint y: 164, endPoint x: 791, endPoint y: 181, distance: 288.1
click at [791, 180] on div "("automation" | "n8n workflow" | "Zapier" | "[DOMAIN_NAME]" | "n8n"| "n8n autom…" at bounding box center [575, 166] width 465 height 37
click at [405, 162] on input "("automation" | "n8n workflow" | "Zapier" | "[DOMAIN_NAME]" | "n8n"| "n8n autom…" at bounding box center [552, 163] width 394 height 18
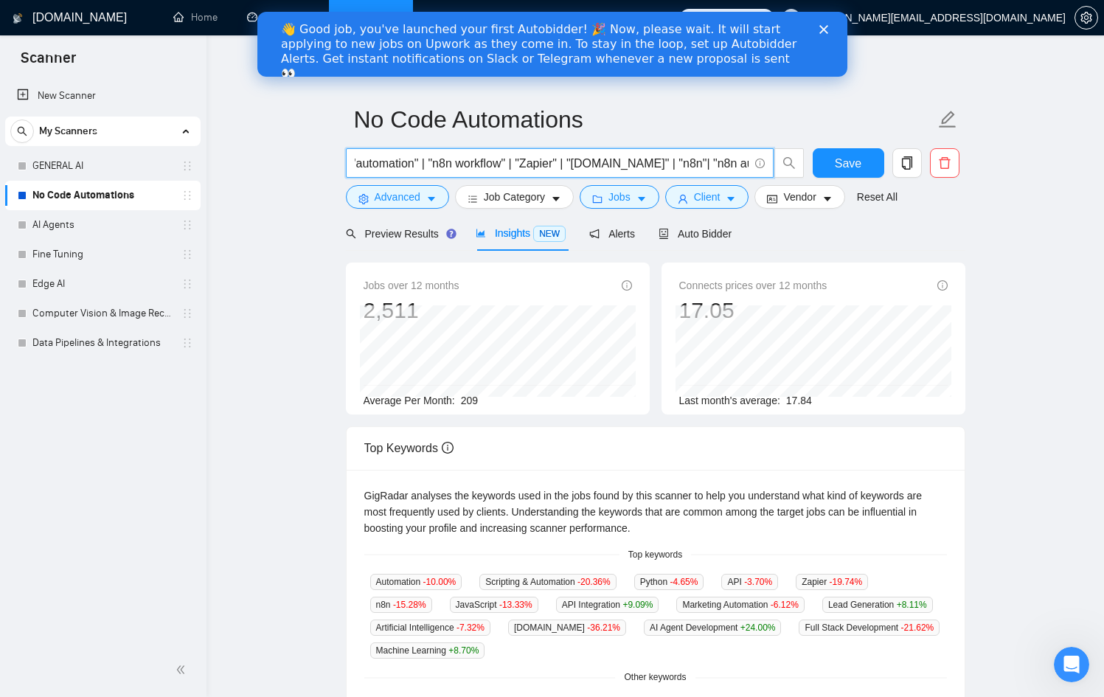
drag, startPoint x: 381, startPoint y: 160, endPoint x: 323, endPoint y: 151, distance: 58.2
click at [323, 151] on main "No Code Automations ("automation" | "n8n workflow" | "Zapier" | "[DOMAIN_NAME]"…" at bounding box center [655, 565] width 850 height 1012
click at [664, 149] on span "("automation" | "n8n workflow" | "Zapier" | "[DOMAIN_NAME]" | "n8n"| "n8n autom…" at bounding box center [560, 162] width 428 height 29
click at [600, 156] on input "("automation" | "n8n workflow" | "Zapier" | "[DOMAIN_NAME]" | "n8n"| "n8n autom…" at bounding box center [552, 163] width 394 height 18
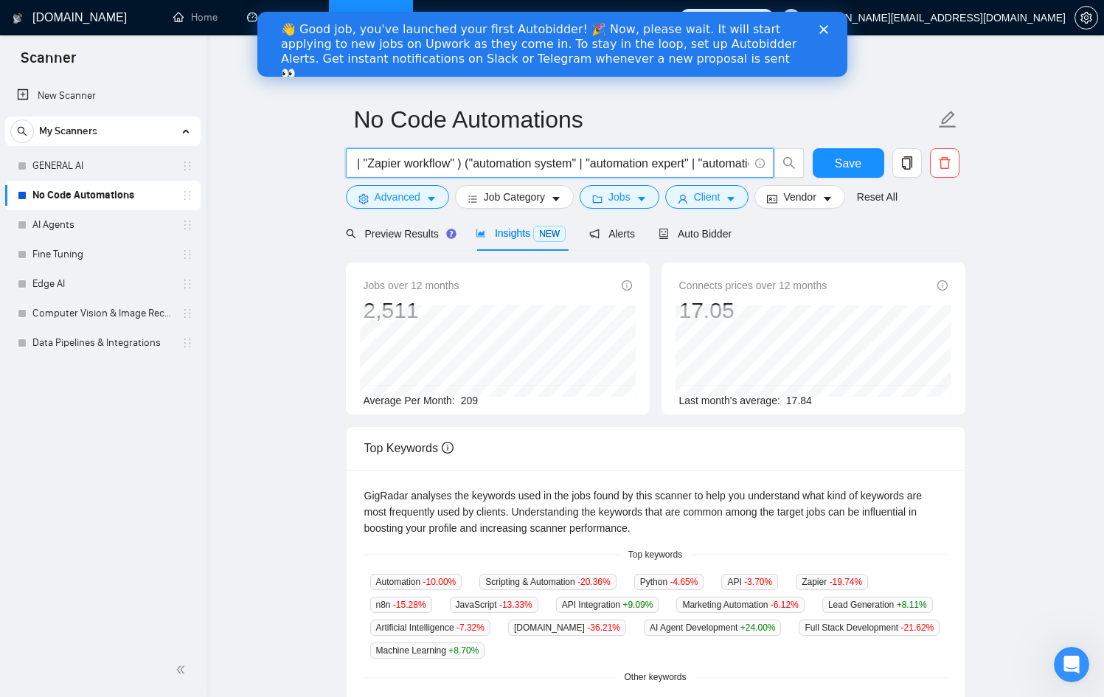
drag, startPoint x: 573, startPoint y: 163, endPoint x: 462, endPoint y: 164, distance: 111.4
click at [462, 164] on input "("automation" | "n8n workflow" | "Zapier" | "[DOMAIN_NAME]" | "n8n"| "n8n autom…" at bounding box center [552, 163] width 394 height 18
drag, startPoint x: 461, startPoint y: 162, endPoint x: 571, endPoint y: 158, distance: 109.9
click at [571, 158] on input "("automation" | "n8n workflow" | "Zapier" | "[DOMAIN_NAME]" | "n8n"| "n8n autom…" at bounding box center [552, 163] width 394 height 18
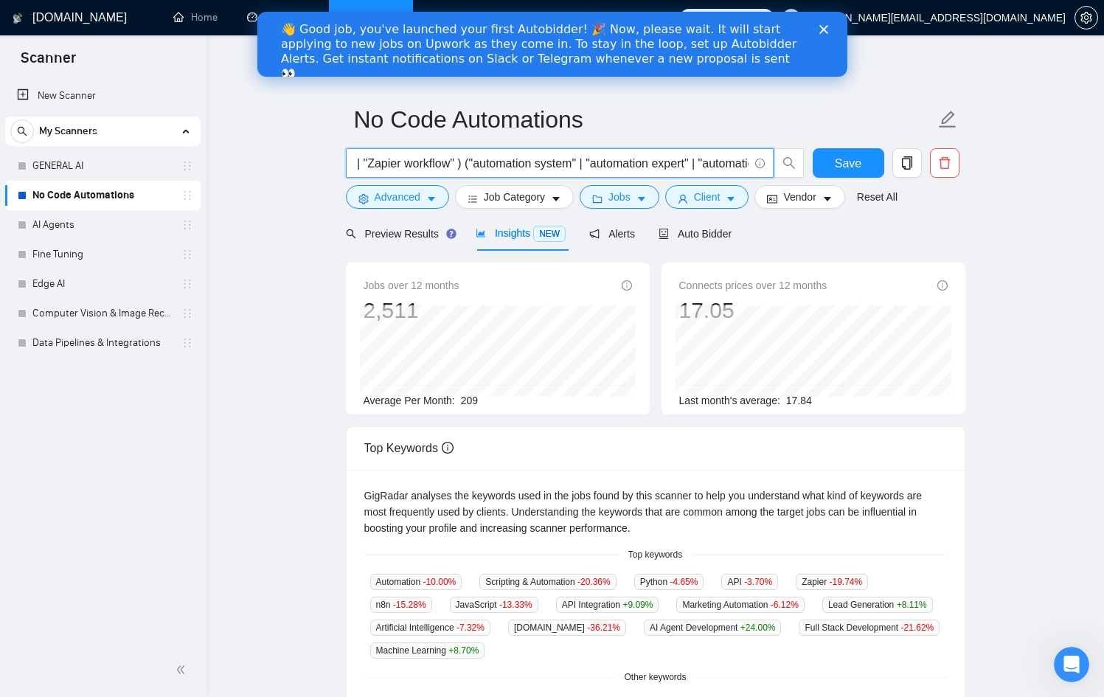
click at [462, 165] on input "("automation" | "n8n workflow" | "Zapier" | "[DOMAIN_NAME]" | "n8n"| "n8n autom…" at bounding box center [552, 163] width 394 height 18
click at [459, 167] on input "("automation" | "n8n workflow" | "Zapier" | "[DOMAIN_NAME]" | "n8n"| "n8n autom…" at bounding box center [552, 163] width 394 height 18
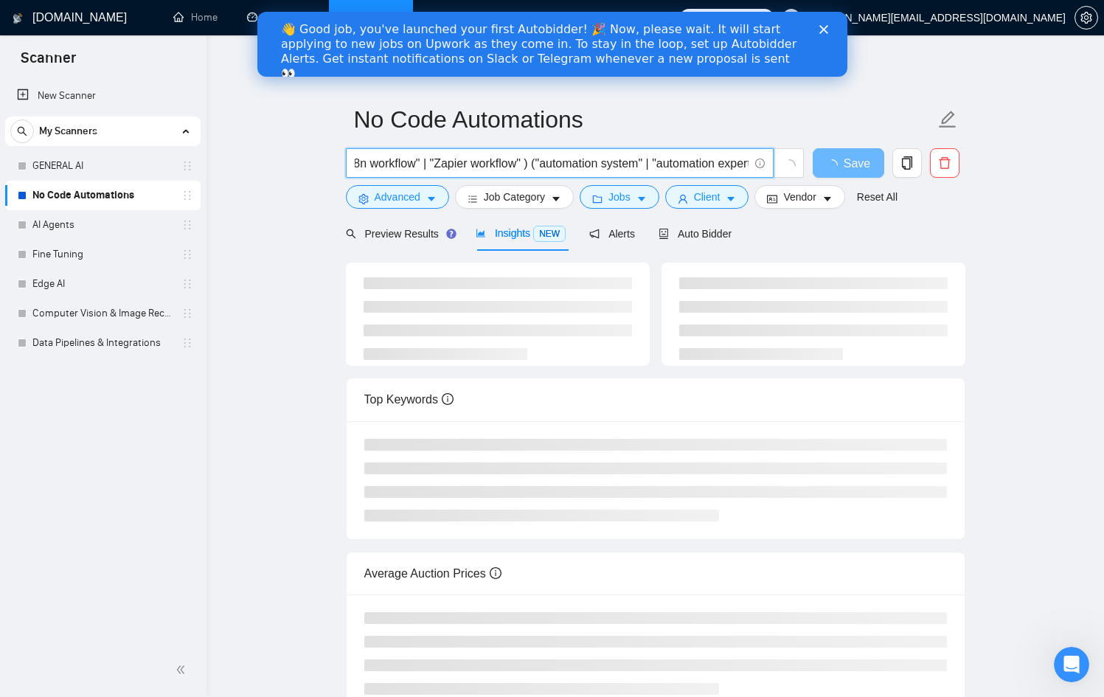
scroll to position [0, 473]
paste input ""automation system""
click at [530, 162] on input "("automation" | "n8n workflow" | "Zapier" | "[DOMAIN_NAME]" | "n8n"| "n8n autom…" at bounding box center [552, 163] width 394 height 18
click at [638, 164] on input "("automation" | "n8n workflow" | "Zapier" | "[DOMAIN_NAME]" | "n8n"| "n8n autom…" at bounding box center [552, 163] width 394 height 18
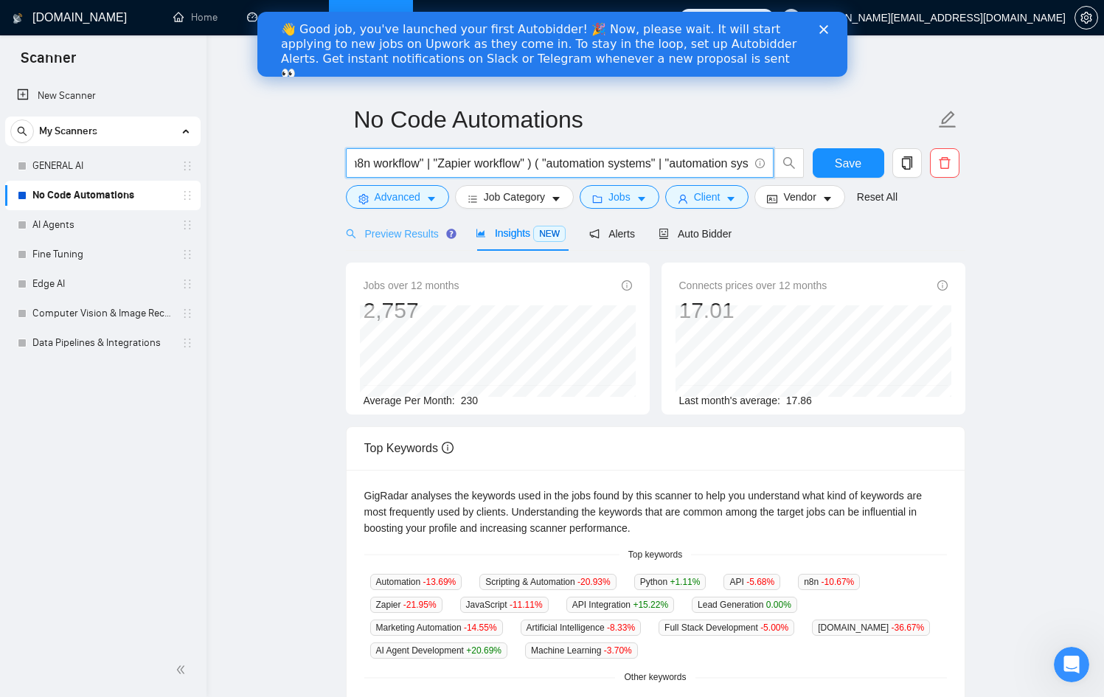
type input "("automation" | "n8n workflow" | "Zapier" | "[DOMAIN_NAME]" | "n8n"| "n8n autom…"
click at [389, 232] on span "Preview Results" at bounding box center [399, 234] width 106 height 12
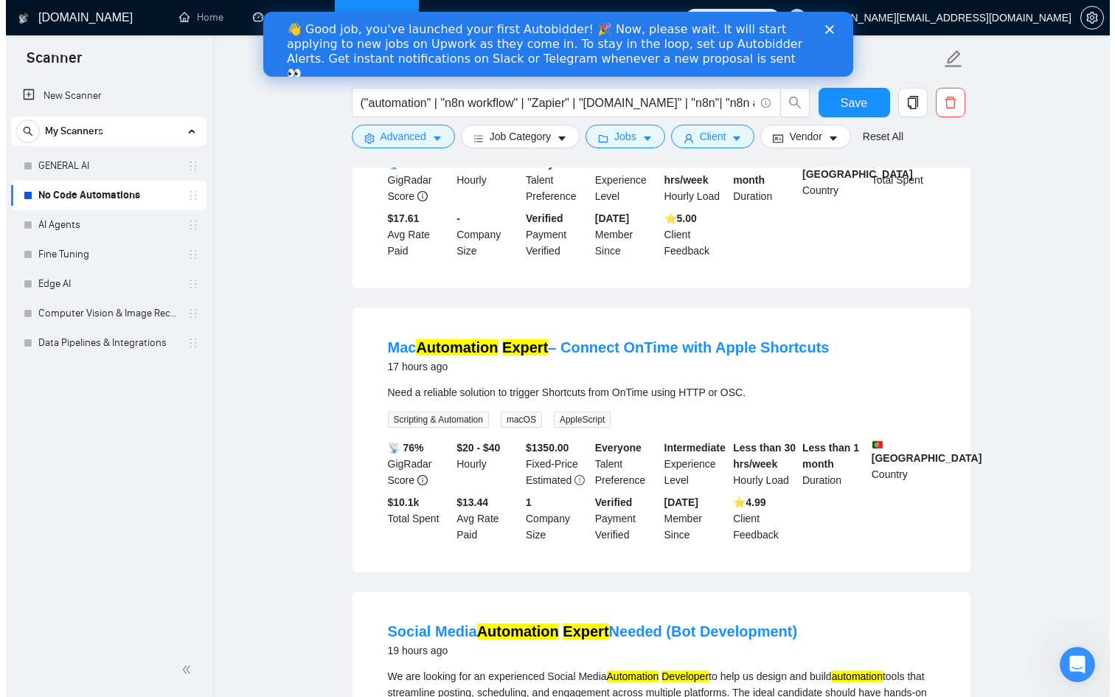
scroll to position [2554, 0]
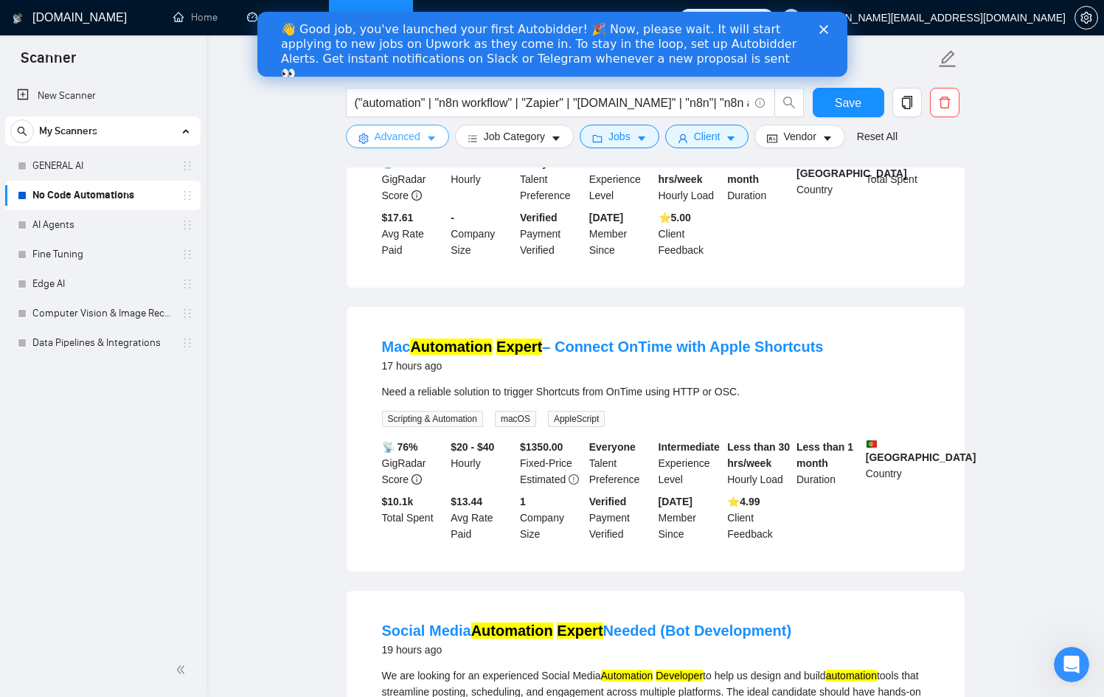
click at [399, 135] on span "Advanced" at bounding box center [398, 136] width 46 height 16
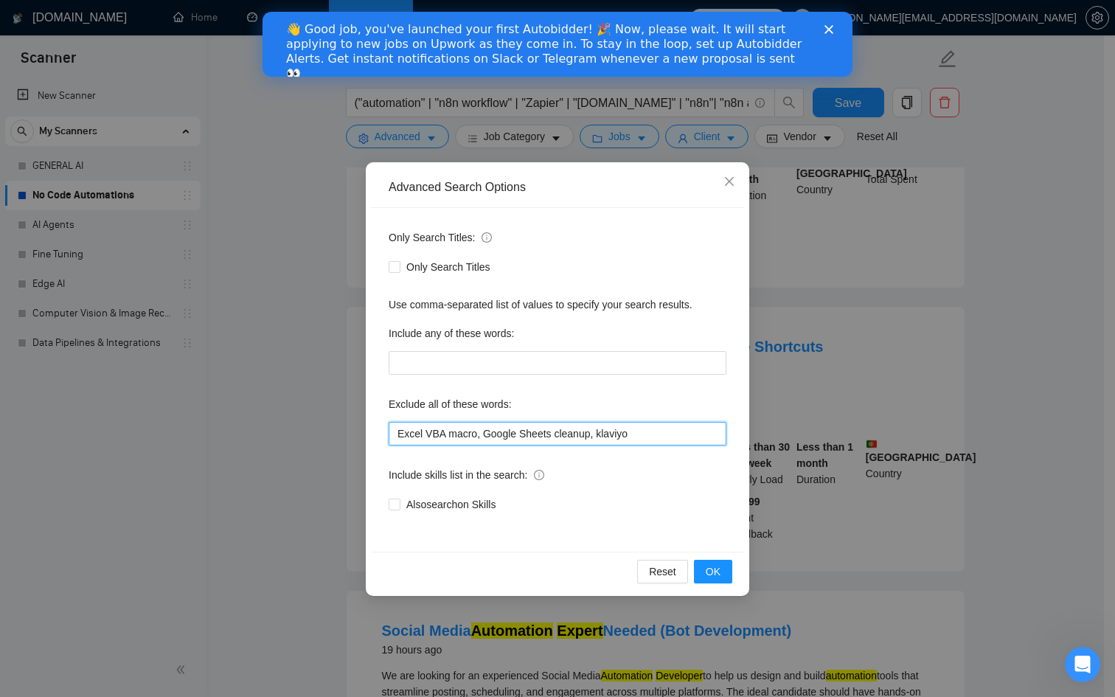
drag, startPoint x: 650, startPoint y: 437, endPoint x: 617, endPoint y: 438, distance: 33.2
click at [650, 437] on input "Excel VBA macro, Google Sheets cleanup, klaviyo" at bounding box center [558, 434] width 338 height 24
click at [640, 431] on input "Excel VBA macro, Google Sheets cleanup, klaviyo, apple shortcuts" at bounding box center [558, 434] width 338 height 24
click at [715, 435] on input "Excel VBA macro, Google Sheets cleanup, klaviyo, "apple shortcuts" at bounding box center [558, 434] width 338 height 24
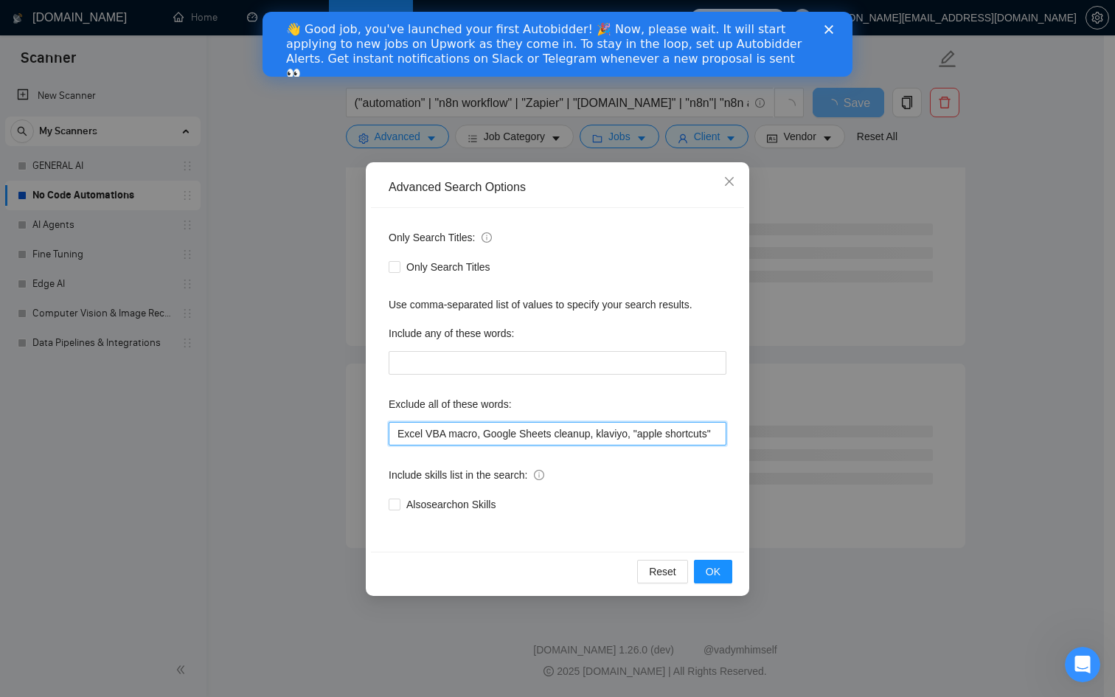
scroll to position [0, 4]
type input "Excel VBA macro, Google Sheets cleanup, klaviyo, "apple shortcuts""
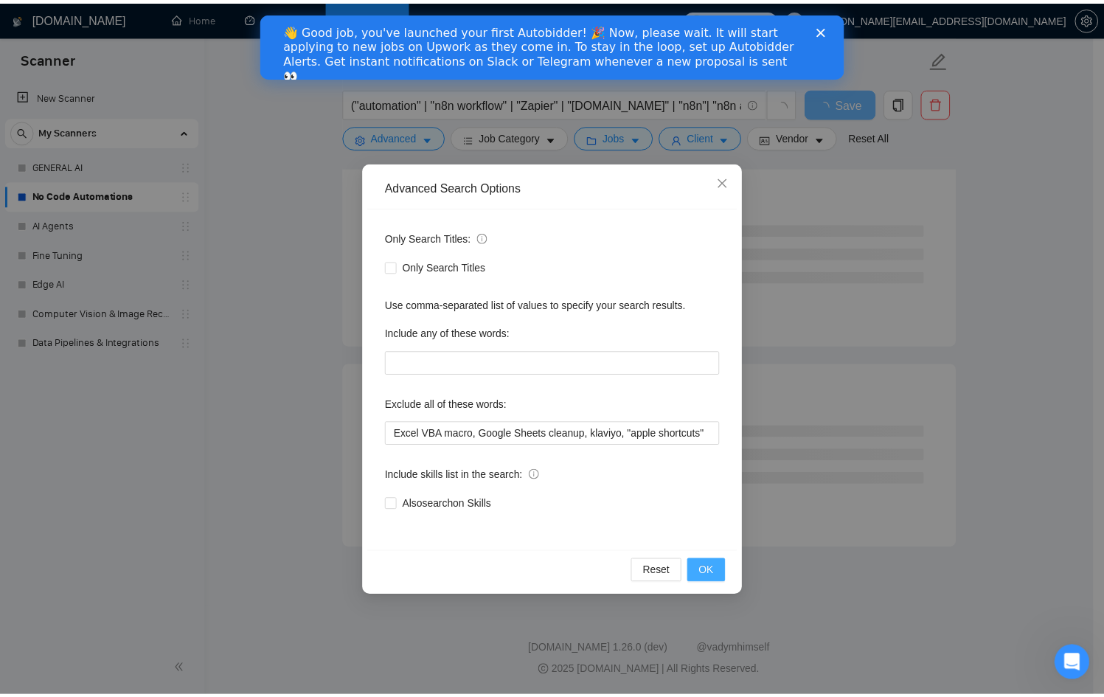
scroll to position [0, 0]
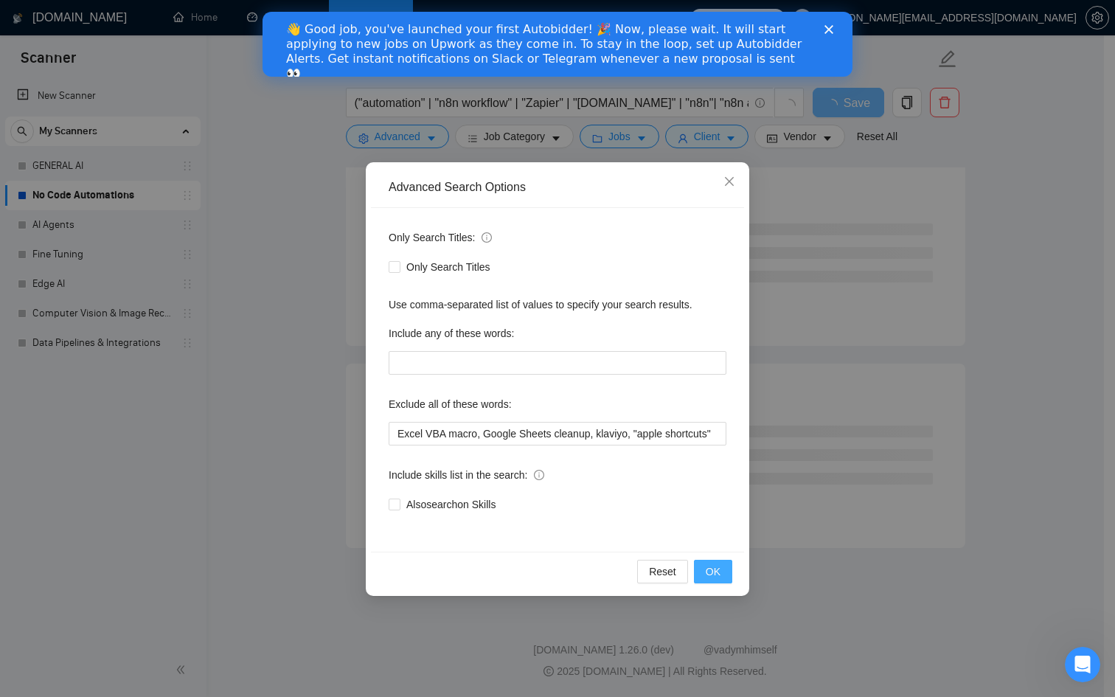
click at [712, 575] on span "OK" at bounding box center [713, 571] width 15 height 16
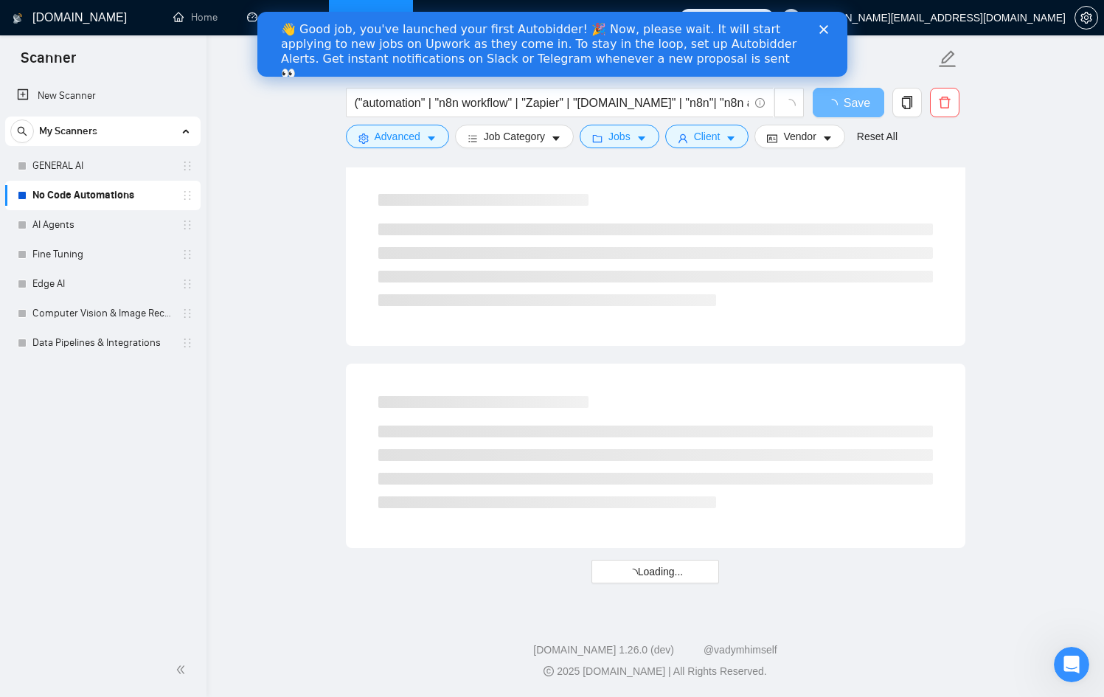
click at [819, 26] on icon "Close" at bounding box center [823, 29] width 9 height 9
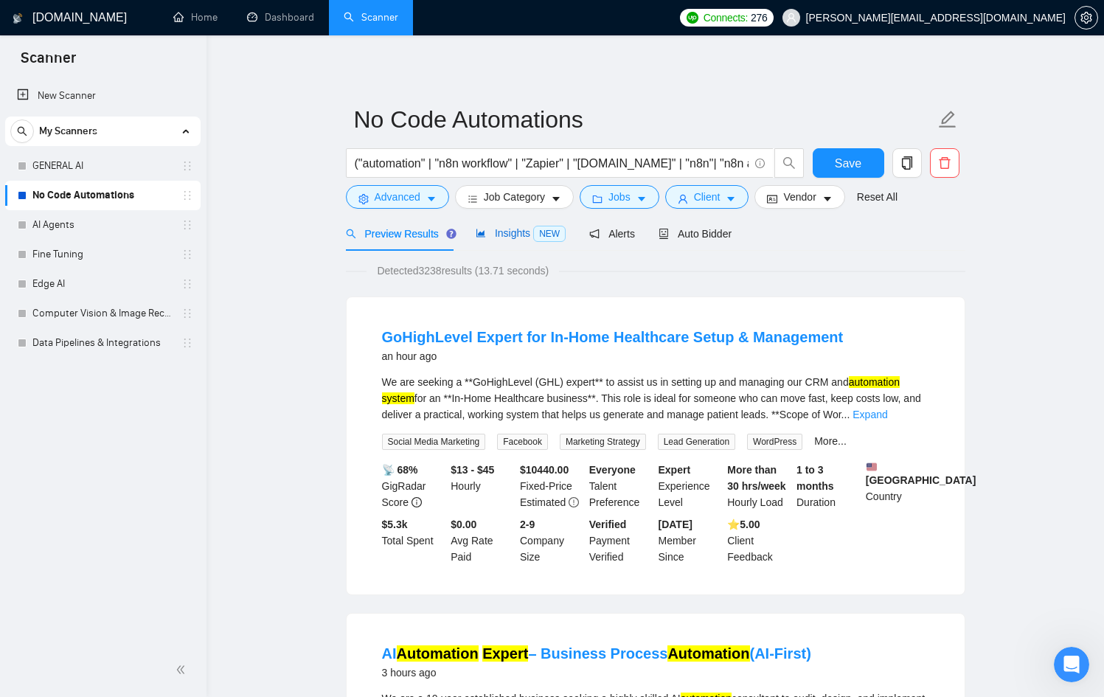
click at [513, 240] on div "Insights NEW" at bounding box center [521, 233] width 90 height 17
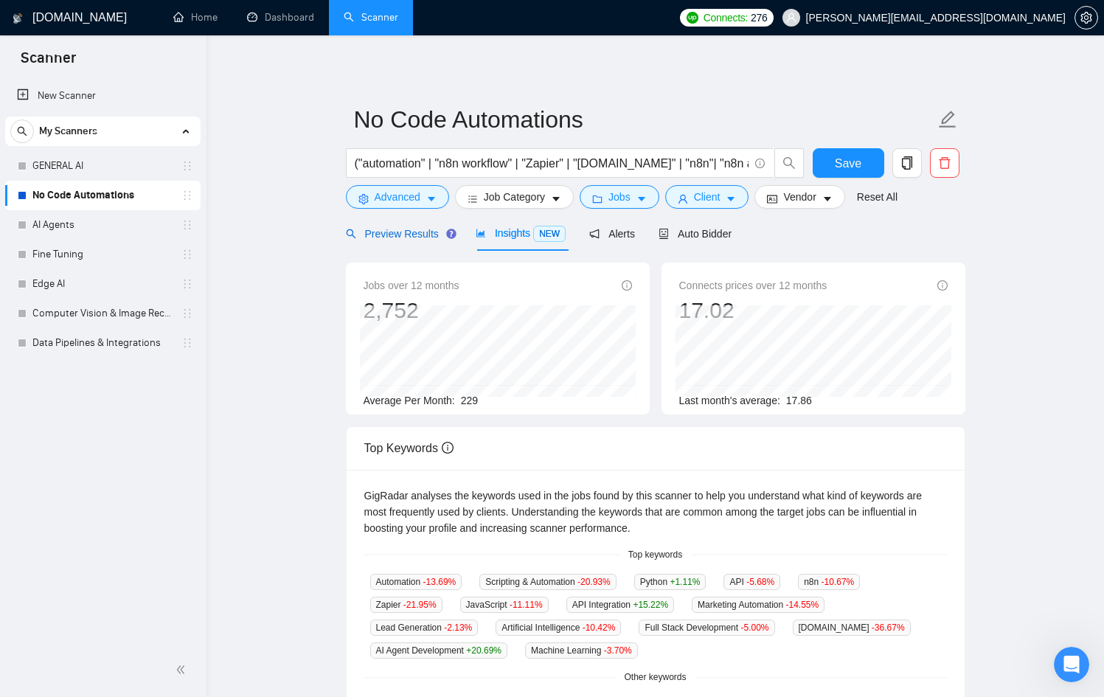
click at [412, 228] on span "Preview Results" at bounding box center [399, 234] width 106 height 12
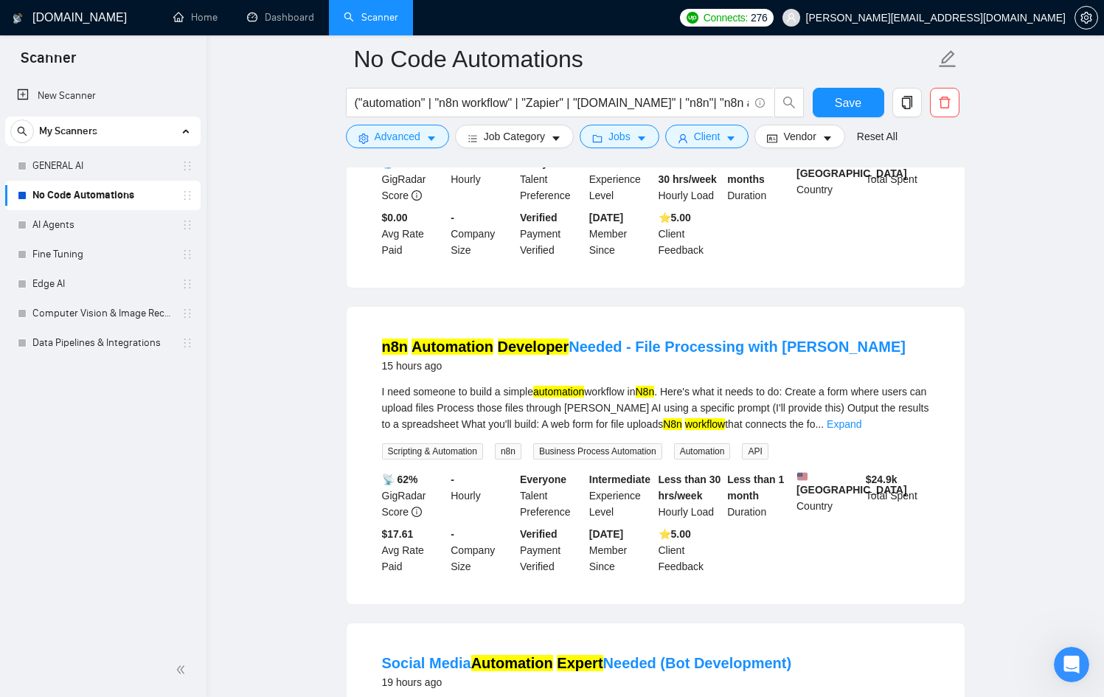
scroll to position [3006, 0]
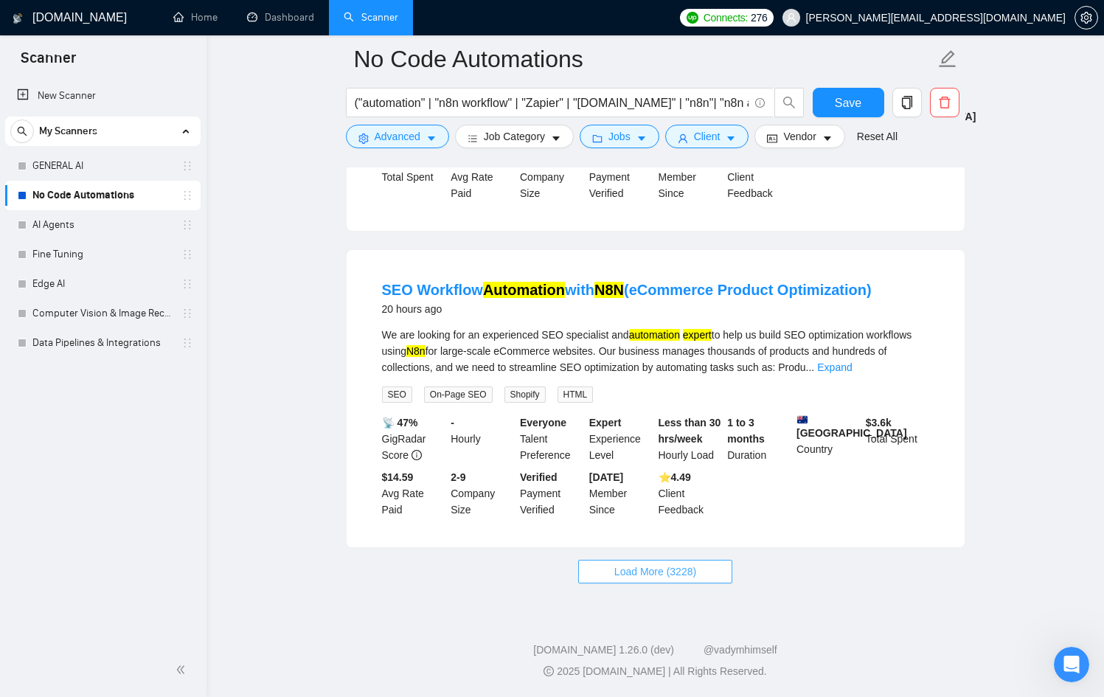
click at [641, 566] on span "Load More (3228)" at bounding box center [655, 571] width 82 height 16
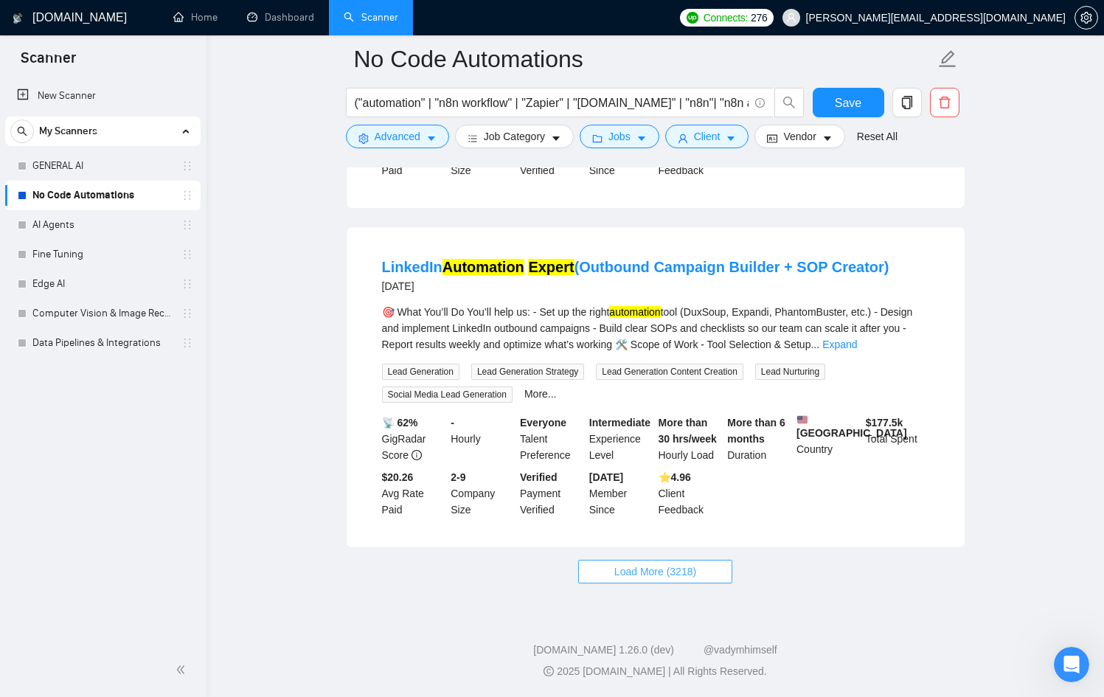
scroll to position [6230, 0]
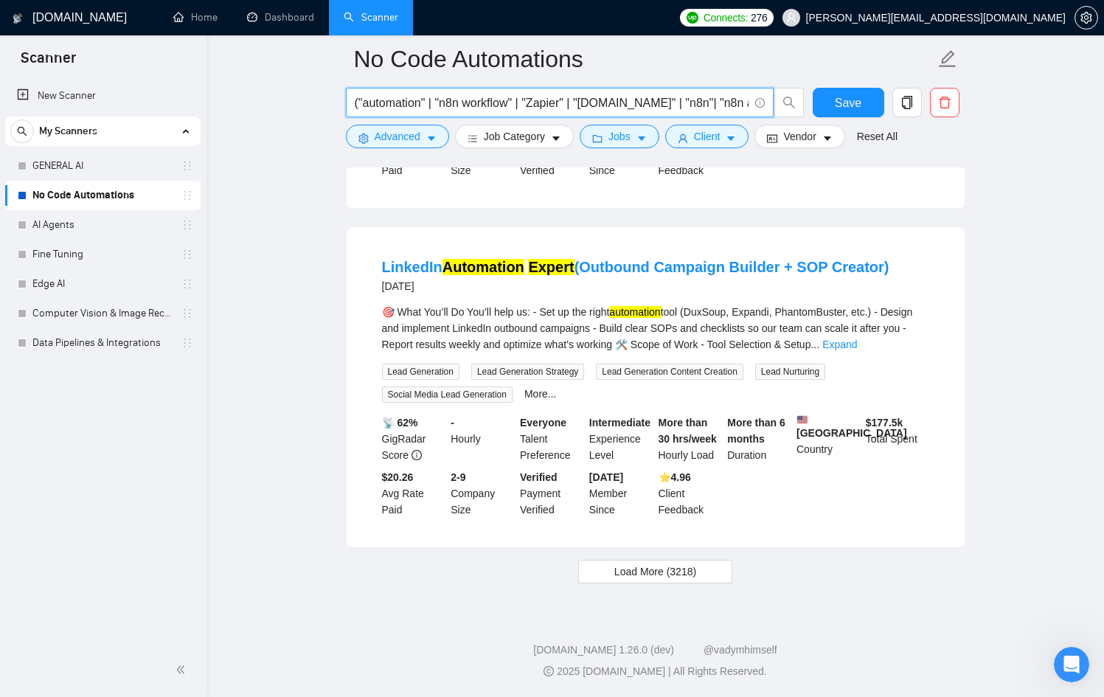
click at [492, 100] on input "("automation" | "n8n workflow" | "Zapier" | "[DOMAIN_NAME]" | "n8n"| "n8n autom…" at bounding box center [552, 103] width 394 height 18
drag, startPoint x: 516, startPoint y: 103, endPoint x: 827, endPoint y: 117, distance: 312.2
click at [828, 117] on div "("automation" | "n8n workflow" | "Zapier" | "[DOMAIN_NAME]" | "n8n"| "n8n autom…" at bounding box center [652, 106] width 619 height 37
click at [501, 98] on input "("automation" | "n8n workflow" | "Zapier" | "[DOMAIN_NAME]" | "n8n"| "n8n autom…" at bounding box center [552, 103] width 394 height 18
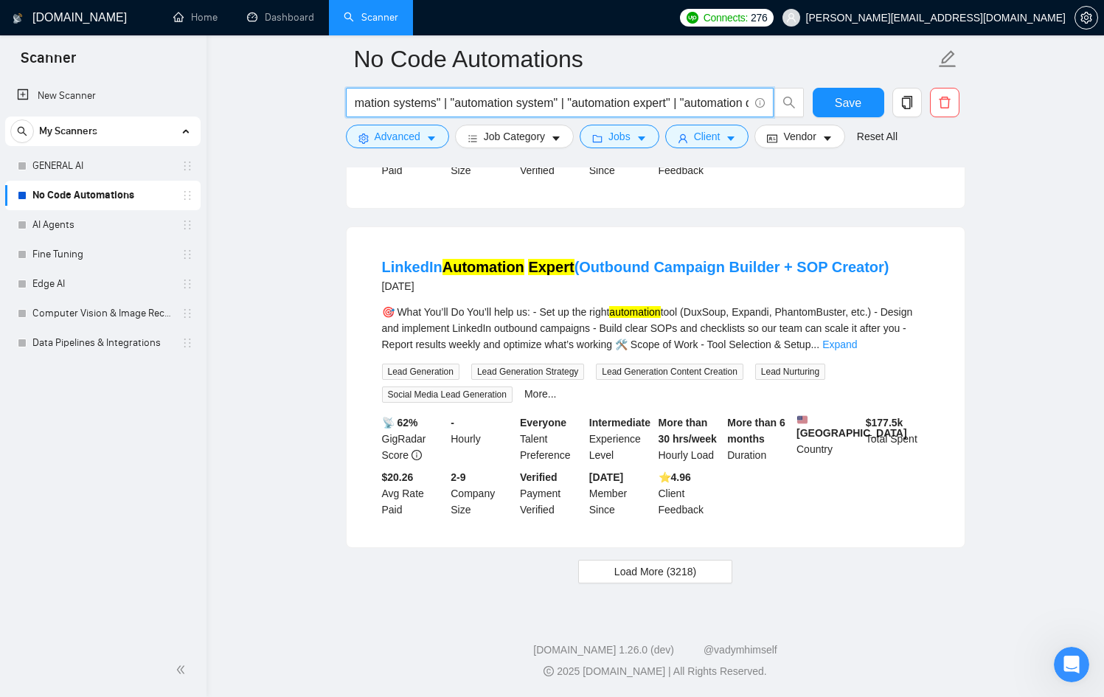
scroll to position [0, 0]
drag, startPoint x: 496, startPoint y: 105, endPoint x: 296, endPoint y: 103, distance: 199.9
click at [446, 99] on input "("automation" | "n8n workflow" | "Zapier" | "[DOMAIN_NAME]" | "n8n"| "n8n autom…" at bounding box center [552, 103] width 394 height 18
drag, startPoint x: 454, startPoint y: 101, endPoint x: 297, endPoint y: 107, distance: 157.2
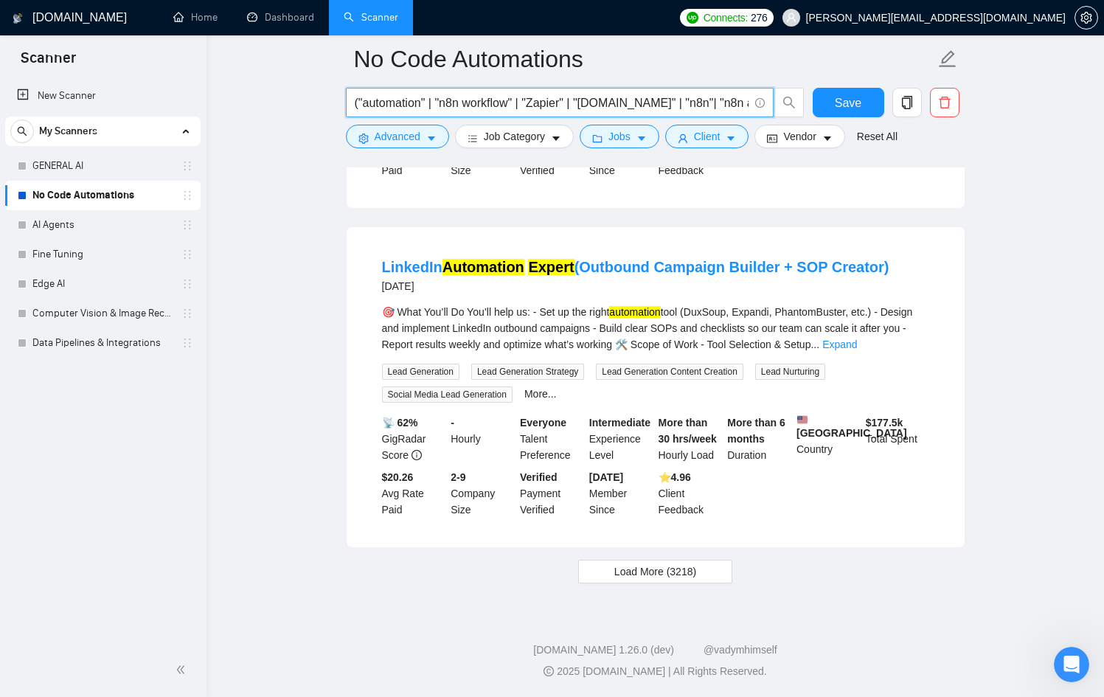
click at [857, 339] on link "Expand" at bounding box center [839, 345] width 35 height 12
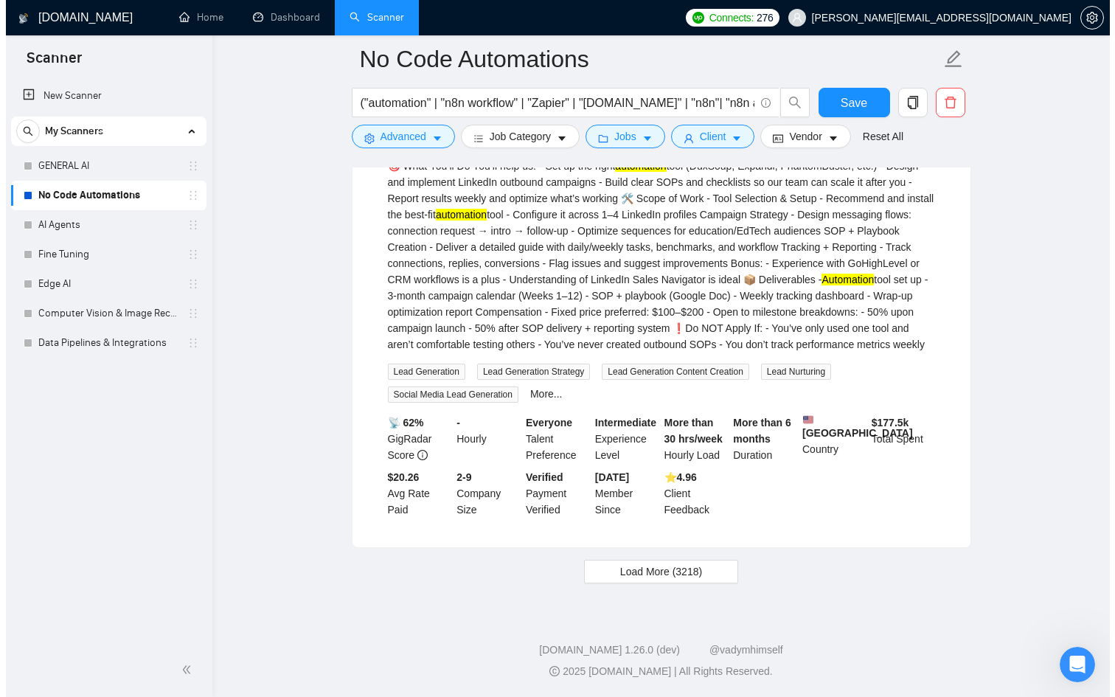
scroll to position [6266, 0]
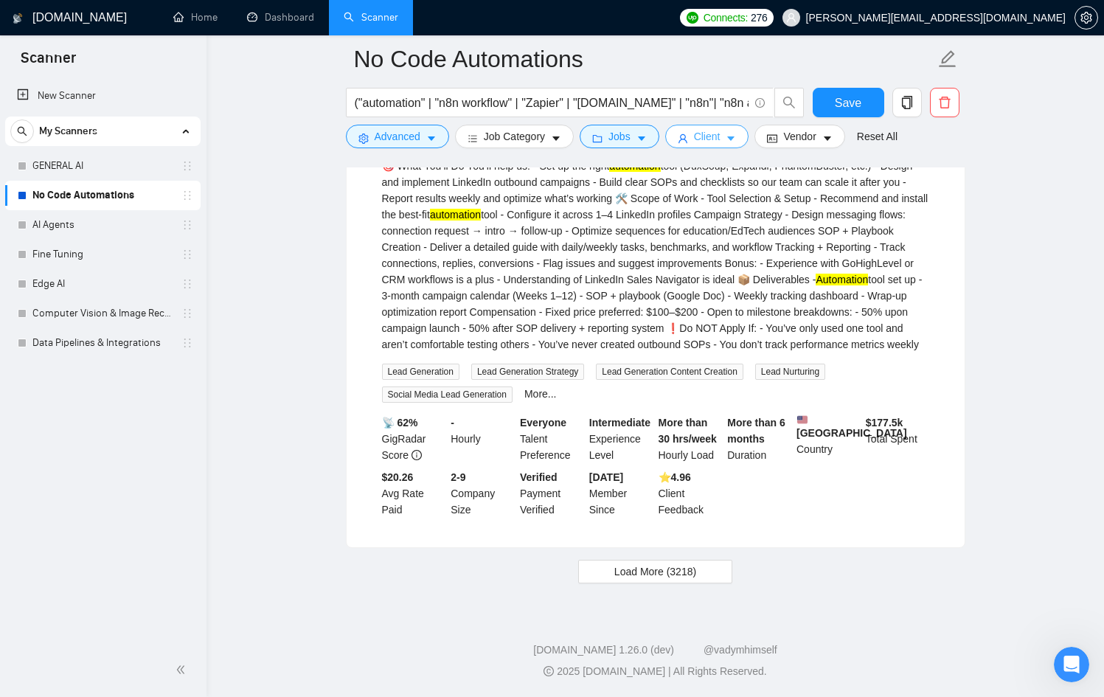
click at [735, 137] on icon "caret-down" at bounding box center [731, 139] width 7 height 4
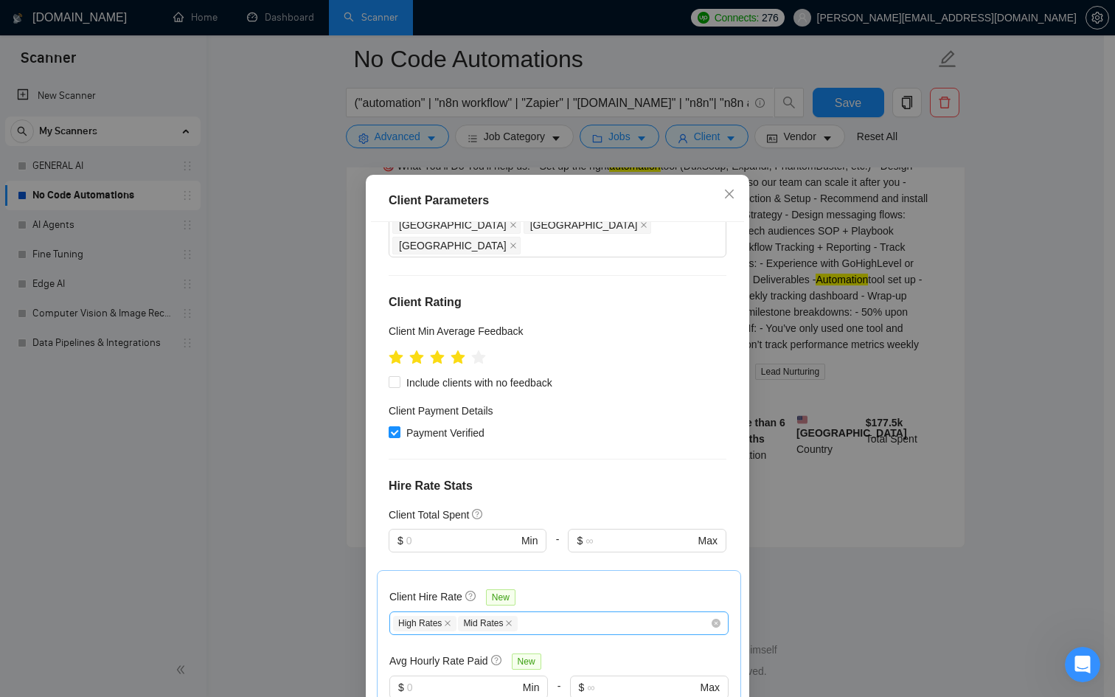
scroll to position [344, 0]
click at [457, 678] on input "text" at bounding box center [463, 686] width 112 height 16
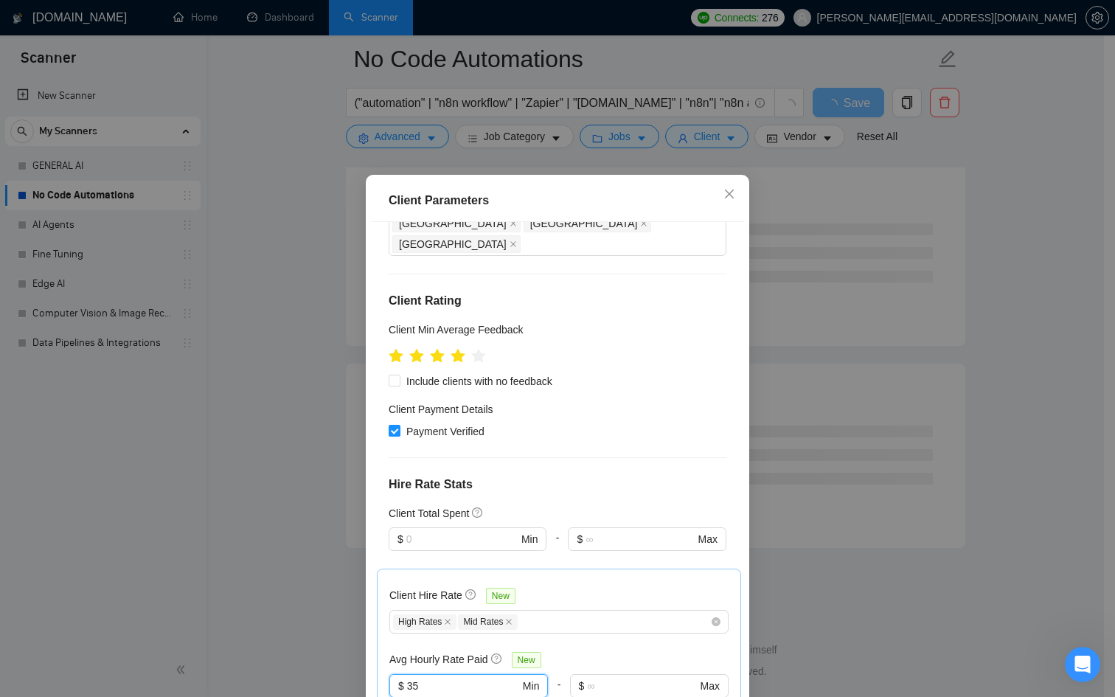
scroll to position [534, 0]
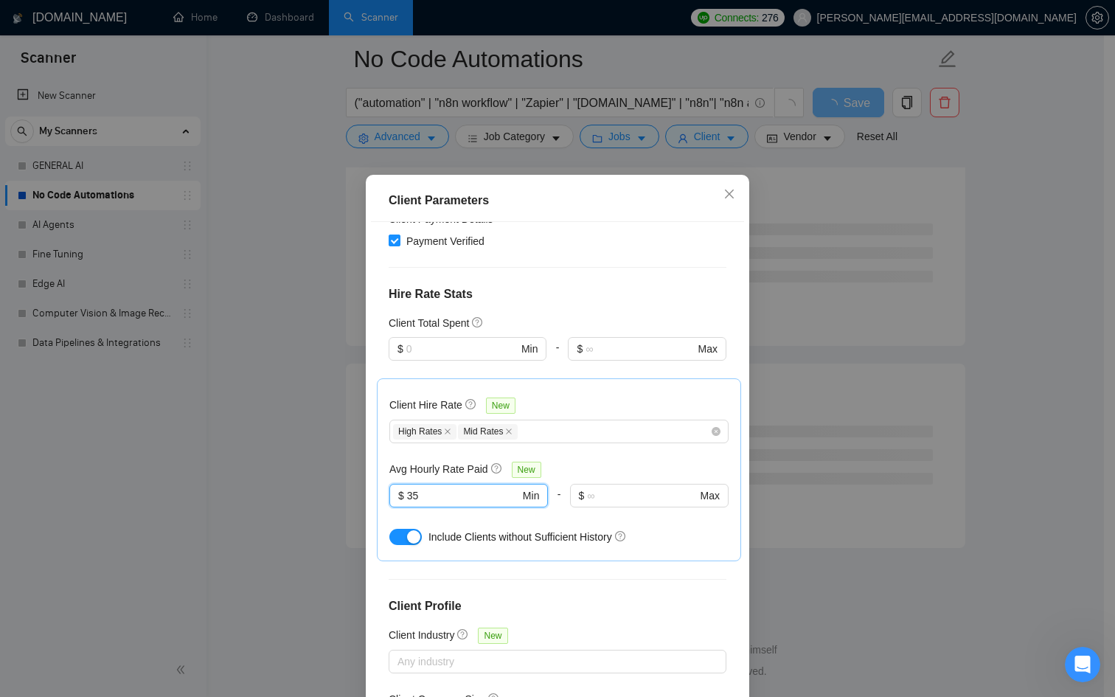
click at [825, 442] on div "Client Parameters Client Location Include Client Countries [GEOGRAPHIC_DATA] [G…" at bounding box center [557, 348] width 1115 height 697
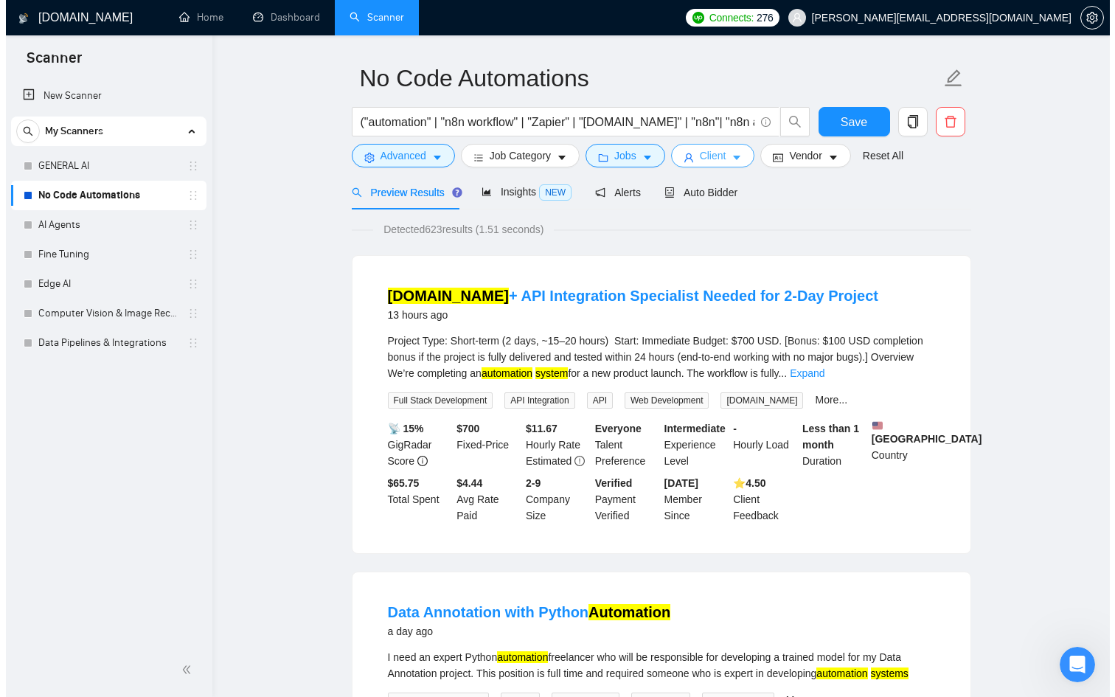
scroll to position [0, 0]
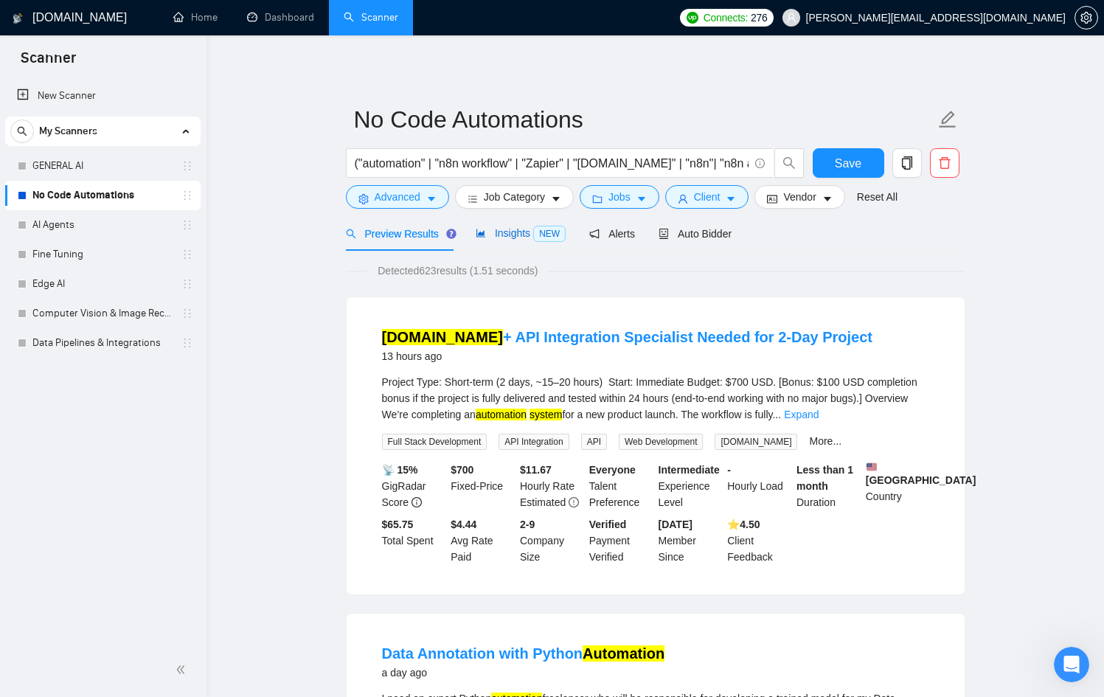
click at [484, 241] on div "Insights NEW" at bounding box center [521, 233] width 90 height 17
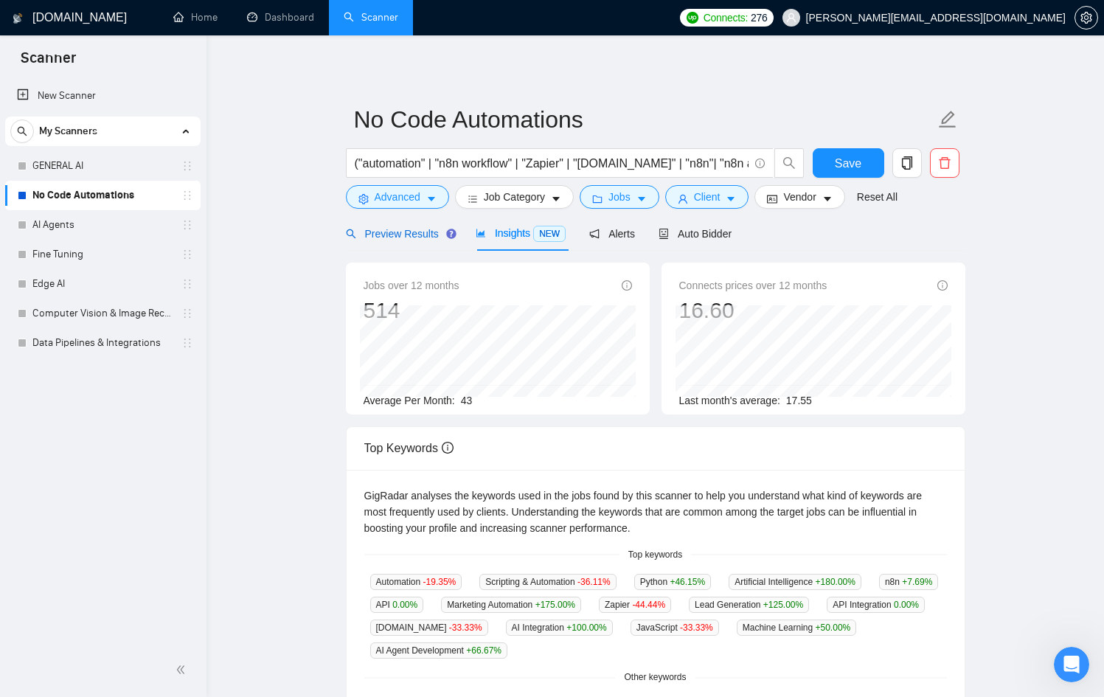
click at [379, 235] on span "Preview Results" at bounding box center [399, 234] width 106 height 12
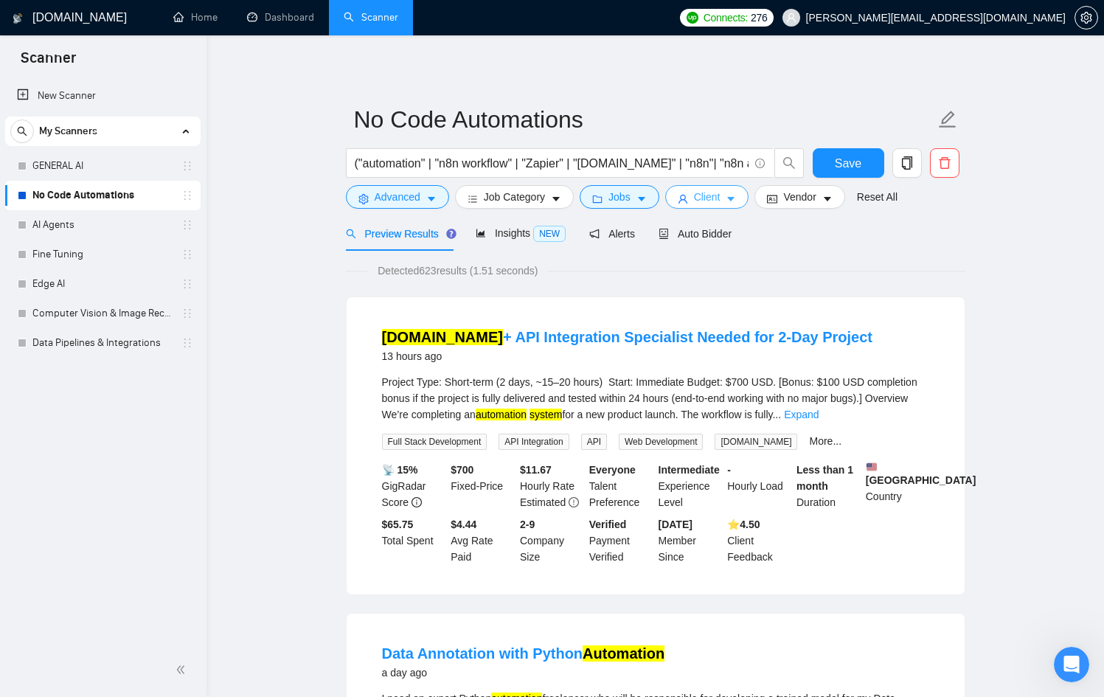
click at [720, 193] on span "Client" at bounding box center [707, 197] width 27 height 16
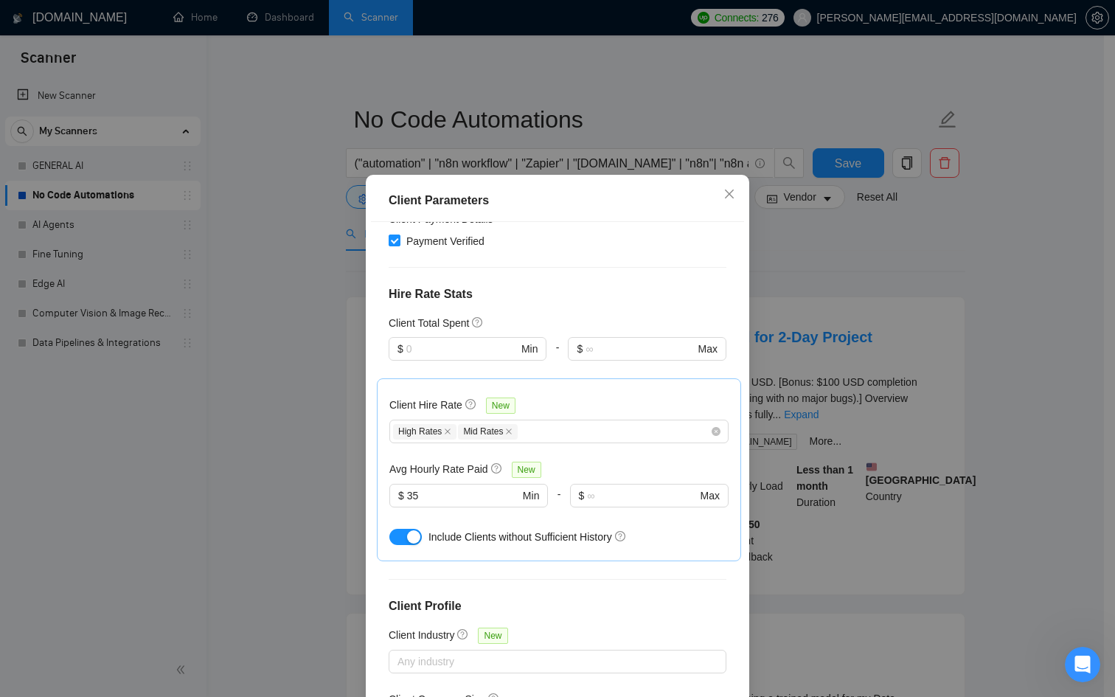
scroll to position [78, 0]
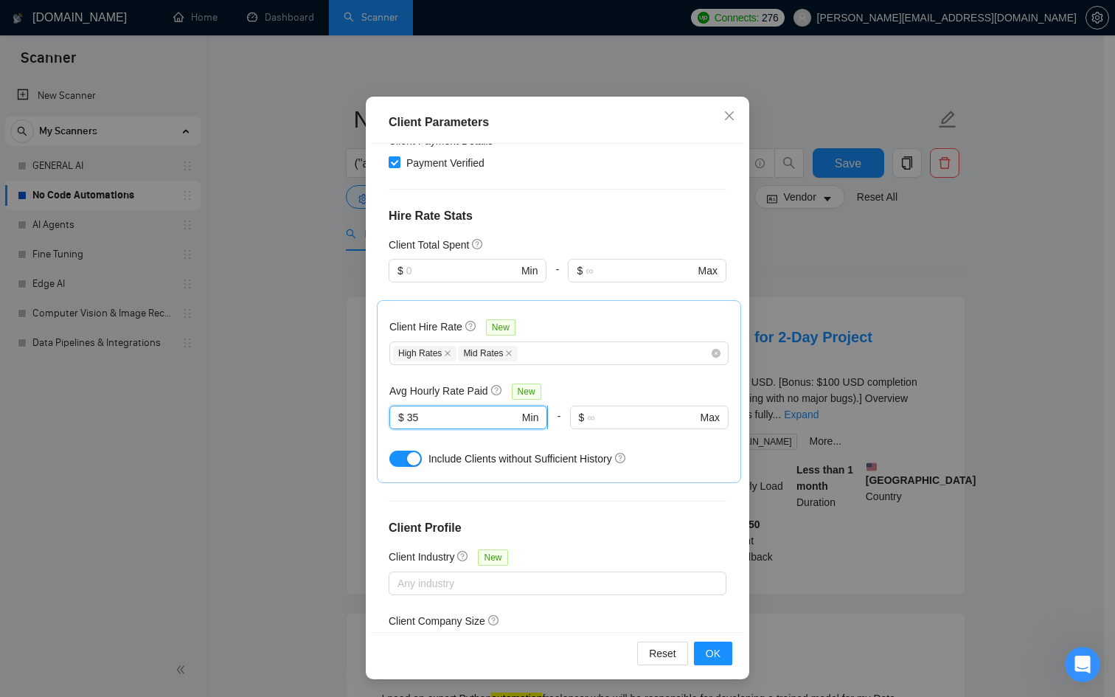
click at [442, 409] on input "35" at bounding box center [463, 417] width 112 height 16
type input "3"
type input "30"
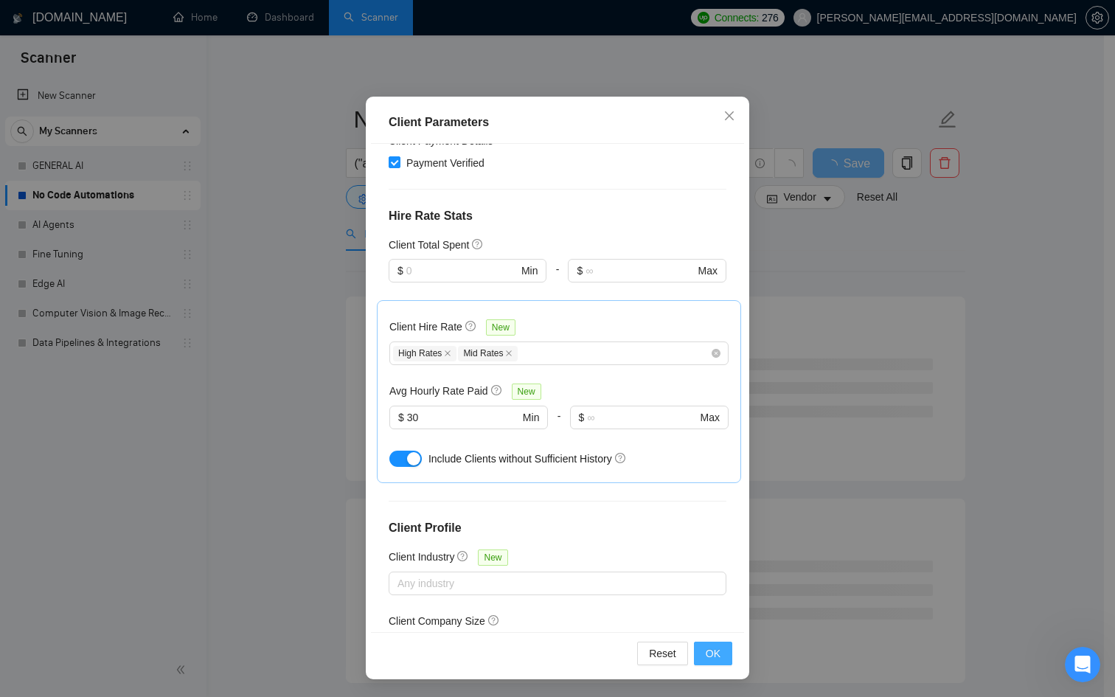
click at [706, 652] on span "OK" at bounding box center [713, 653] width 15 height 16
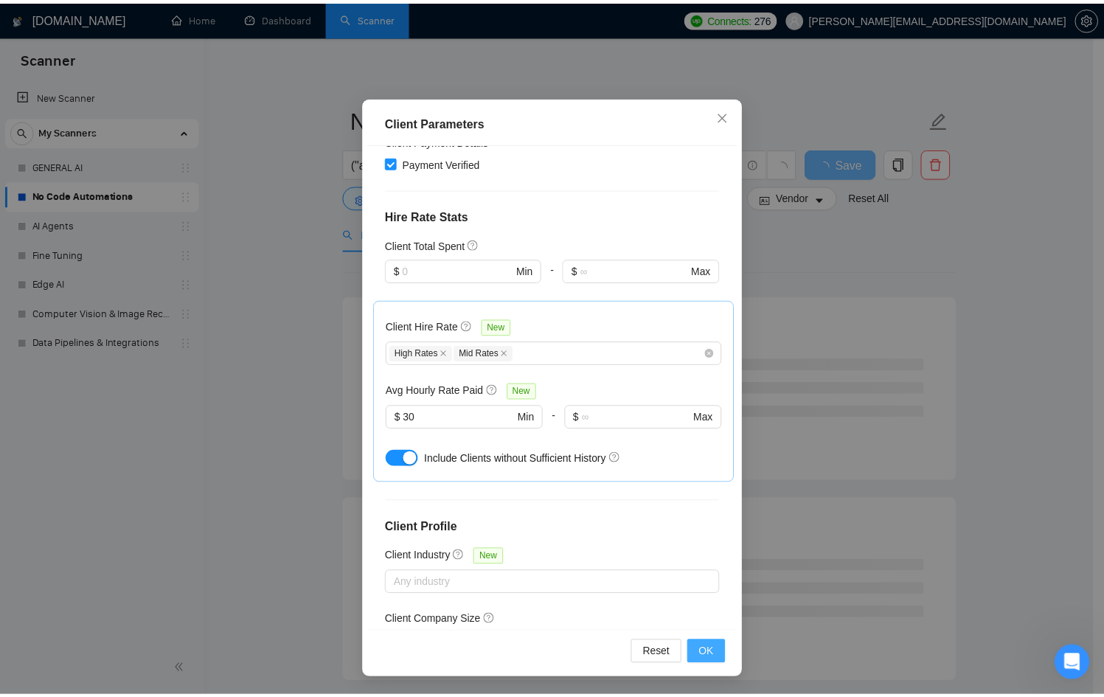
scroll to position [0, 0]
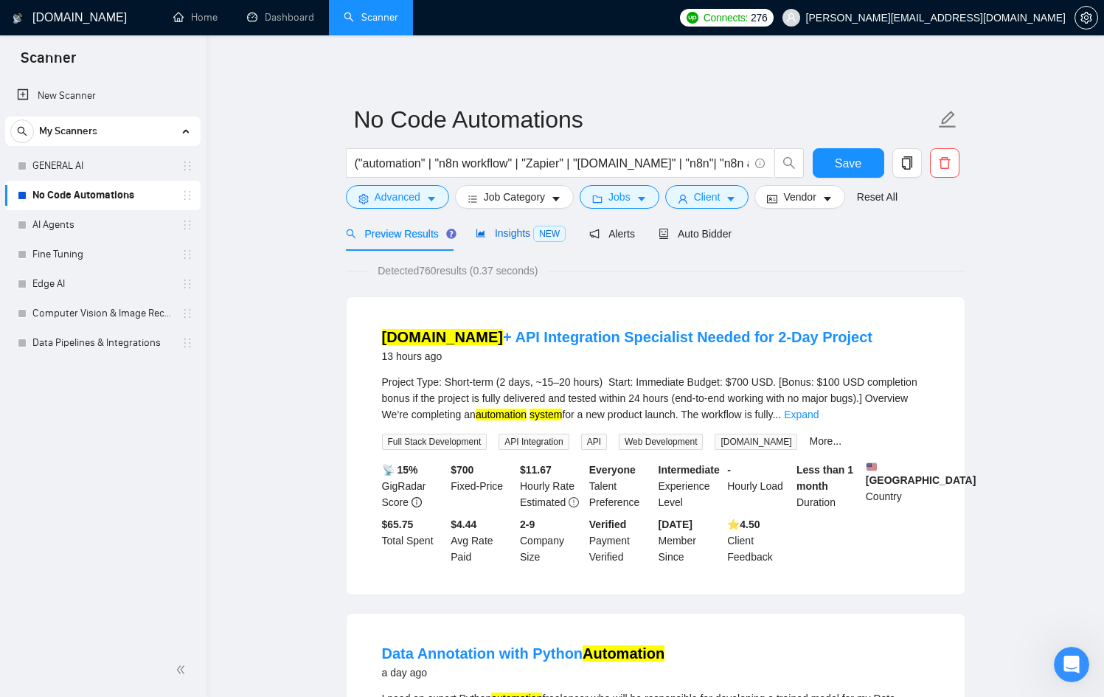
click at [495, 237] on span "Insights NEW" at bounding box center [521, 233] width 90 height 12
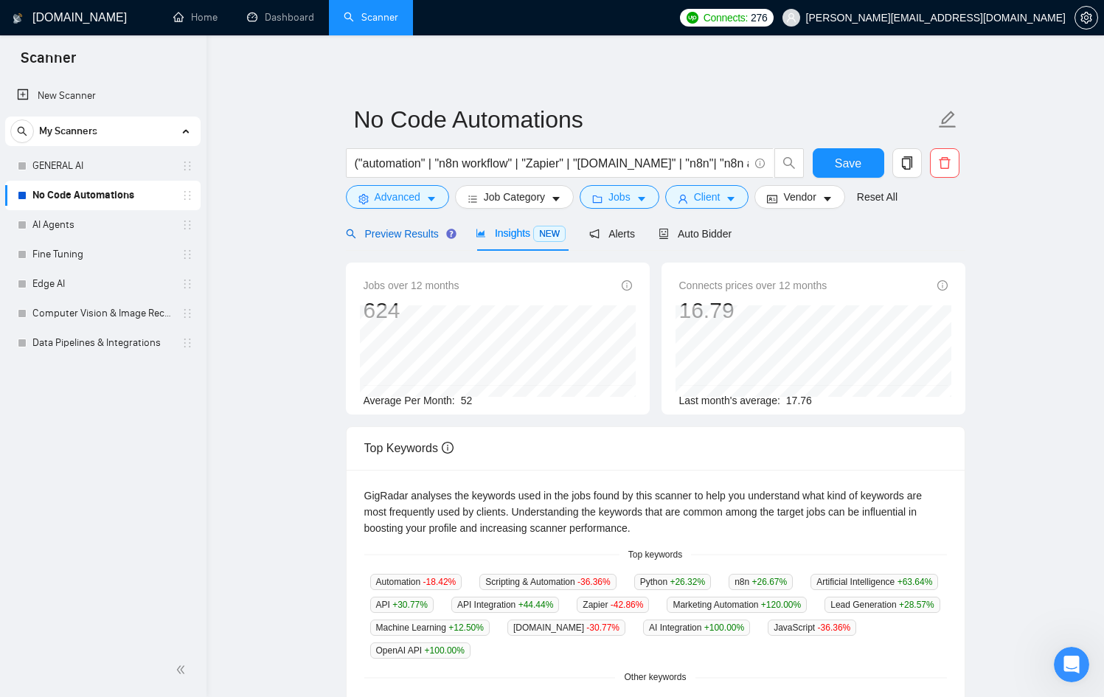
click at [412, 228] on span "Preview Results" at bounding box center [399, 234] width 106 height 12
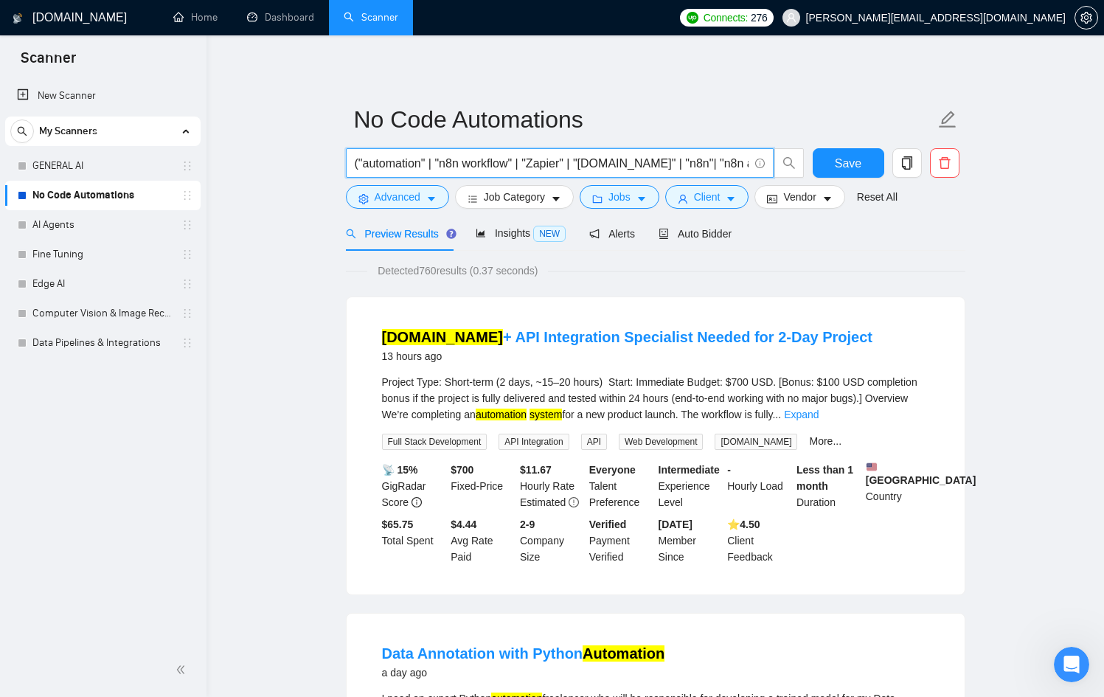
scroll to position [0, 886]
drag, startPoint x: 441, startPoint y: 167, endPoint x: 797, endPoint y: 178, distance: 356.4
click at [797, 178] on div "("automation" | "n8n workflow" | "Zapier" | "[DOMAIN_NAME]" | "n8n"| "n8n autom…" at bounding box center [575, 166] width 465 height 37
click at [489, 157] on input "("automation" | "n8n workflow" | "Zapier" | "[DOMAIN_NAME]" | "n8n"| "n8n autom…" at bounding box center [552, 163] width 394 height 18
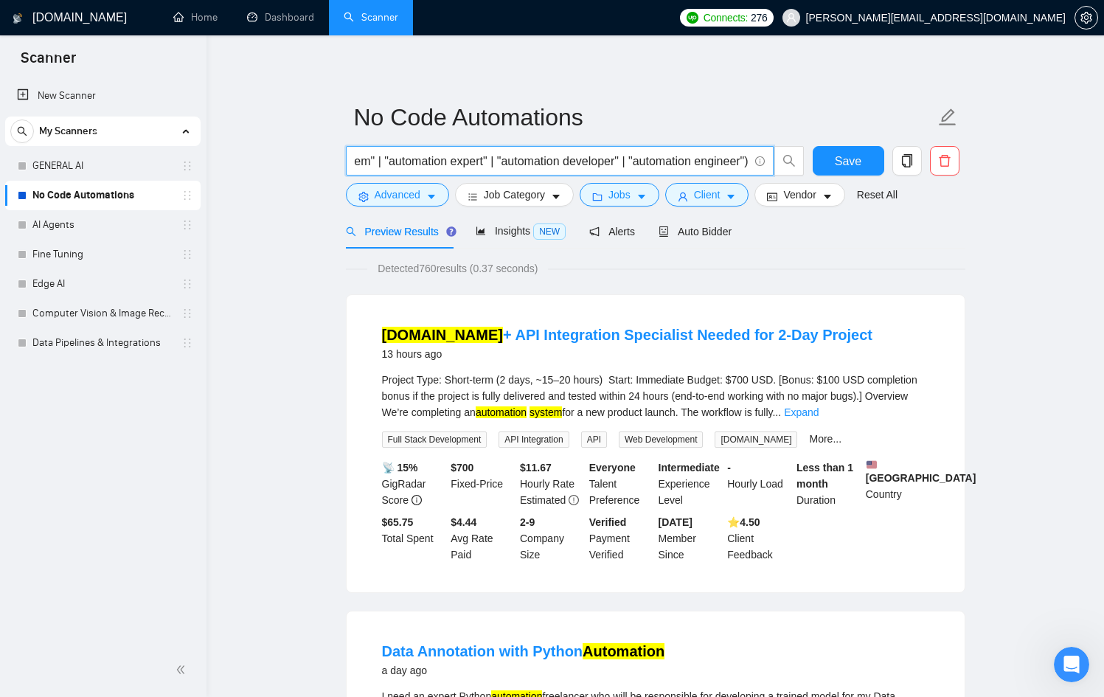
drag, startPoint x: 473, startPoint y: 159, endPoint x: 886, endPoint y: 163, distance: 412.3
click at [886, 163] on div "("automation" | "n8n workflow" | "Zapier" | "[DOMAIN_NAME]" | "n8n"| "n8n autom…" at bounding box center [652, 164] width 619 height 37
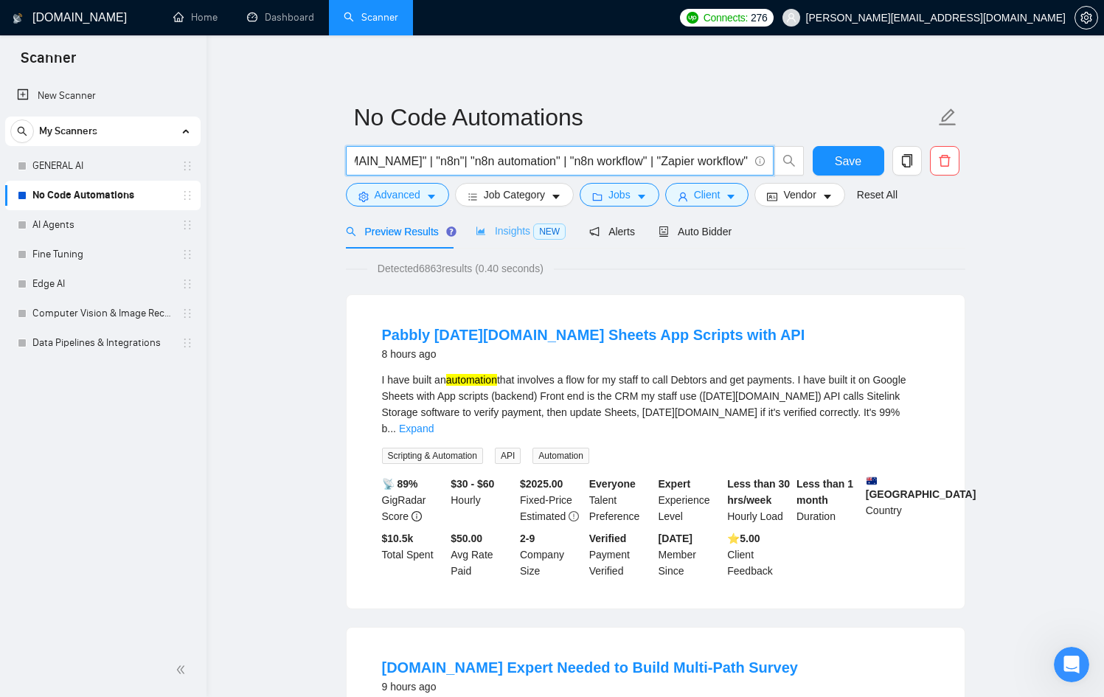
type input "("automation" | "n8n workflow" | "Zapier" | "[DOMAIN_NAME]" | "n8n"| "n8n autom…"
click at [501, 244] on div "Insights NEW" at bounding box center [521, 231] width 90 height 35
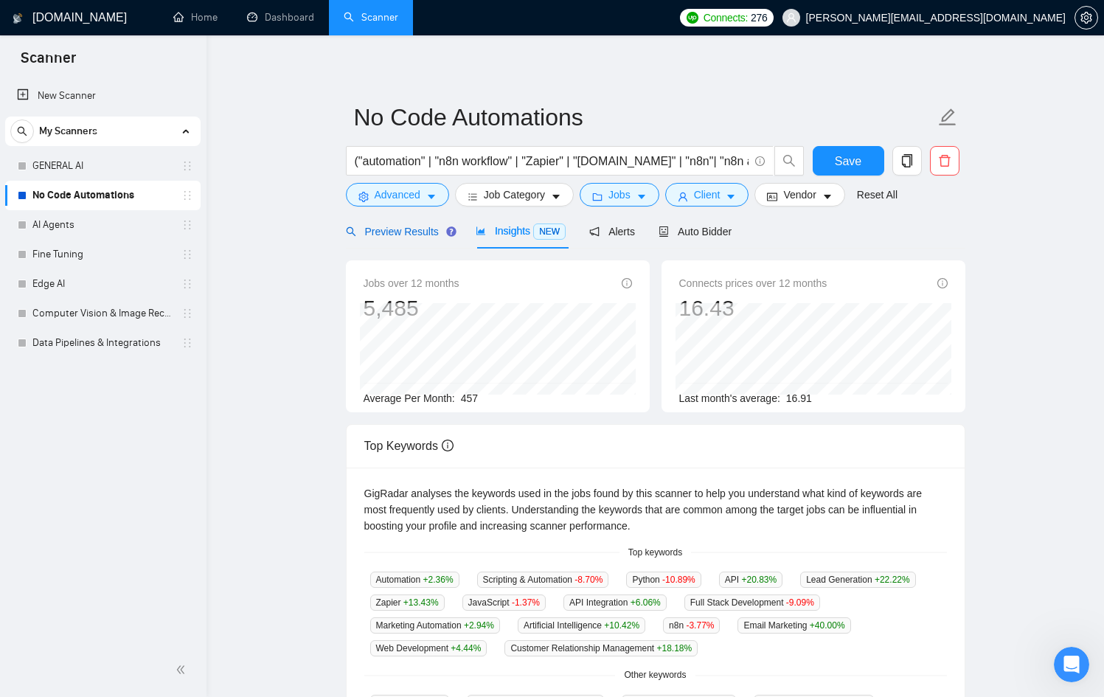
click at [392, 238] on div "Preview Results" at bounding box center [399, 231] width 106 height 16
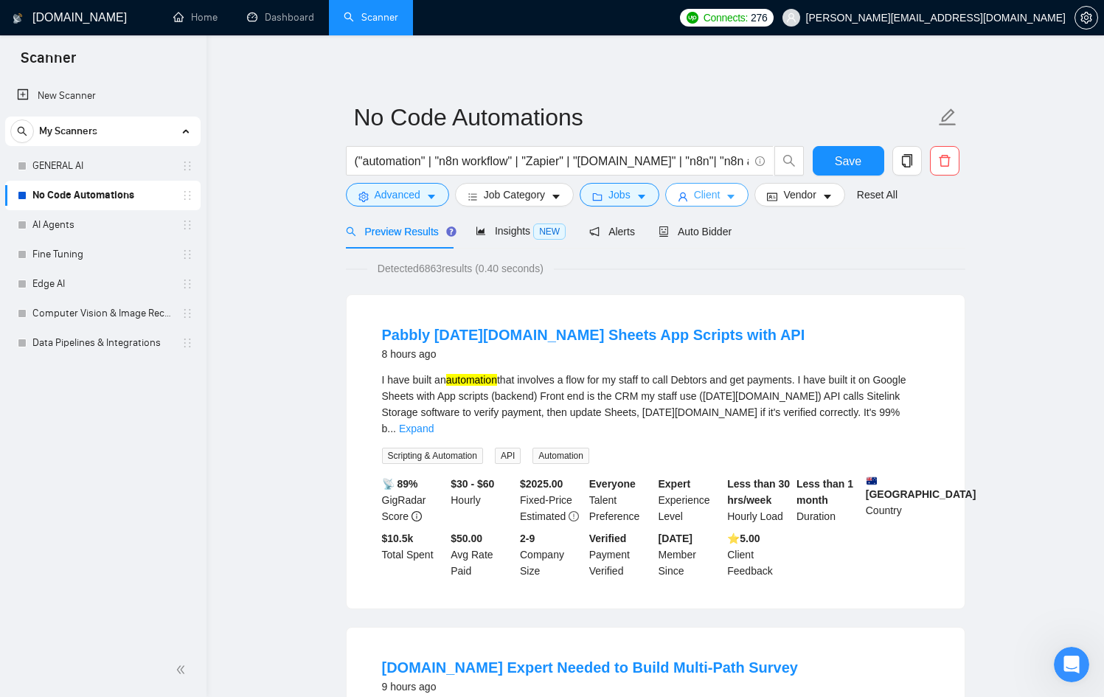
click at [729, 203] on button "Client" at bounding box center [707, 195] width 84 height 24
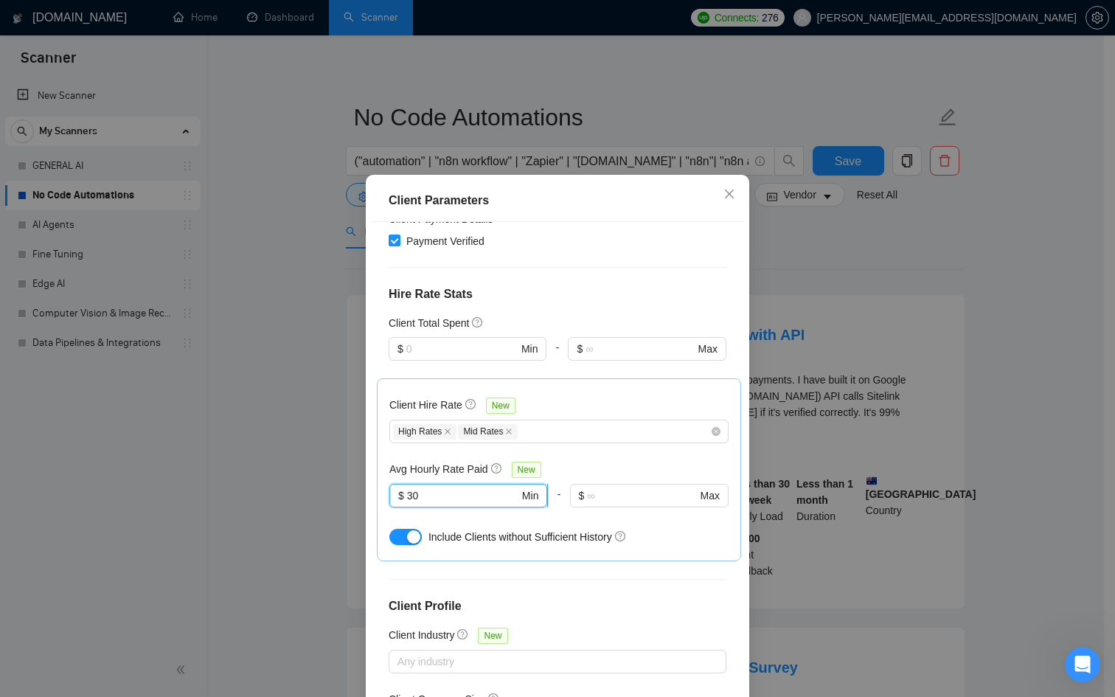
drag, startPoint x: 467, startPoint y: 367, endPoint x: 389, endPoint y: 364, distance: 77.5
click at [389, 484] on span "$ 30 Min" at bounding box center [468, 496] width 158 height 24
type input "40"
click at [301, 401] on div "Client Parameters Client Location Include Client Countries [GEOGRAPHIC_DATA] [G…" at bounding box center [557, 348] width 1115 height 697
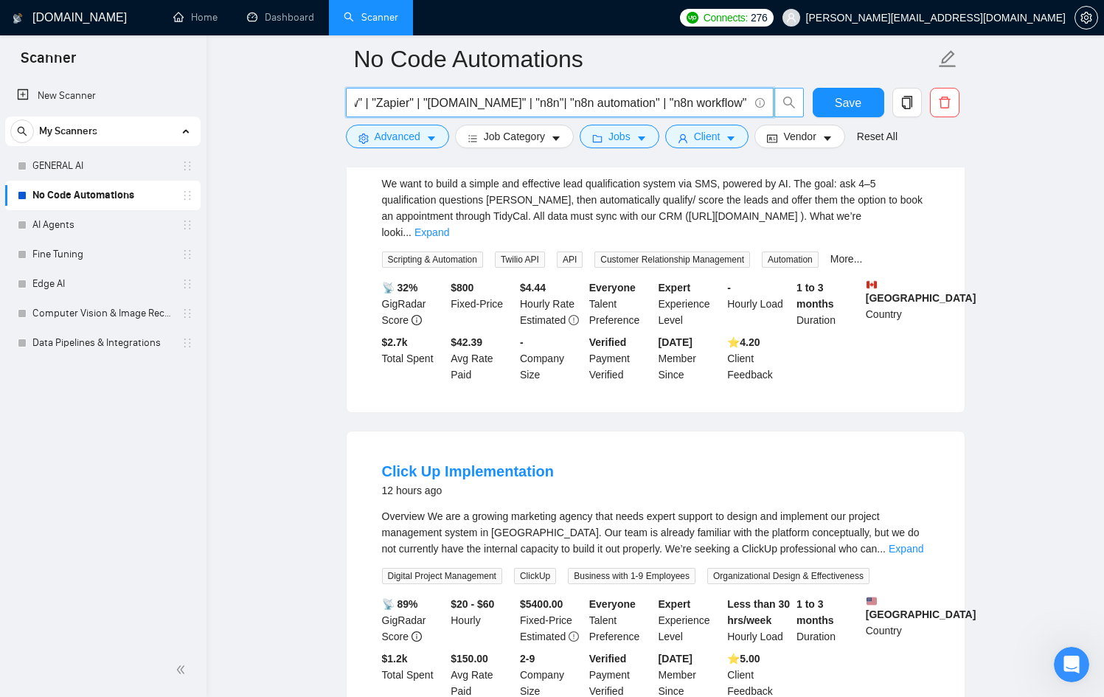
scroll to position [0, 249]
drag, startPoint x: 493, startPoint y: 107, endPoint x: 792, endPoint y: 114, distance: 299.5
click at [811, 113] on div "("automation" | "n8n workflow" | "Zapier" | "[DOMAIN_NAME]" | "n8n"| "n8n autom…" at bounding box center [652, 106] width 619 height 37
click at [748, 100] on input "("automation" | "n8n workflow" | "Zapier" | "[DOMAIN_NAME]" | "n8n"| "n8n autom…" at bounding box center [552, 103] width 394 height 18
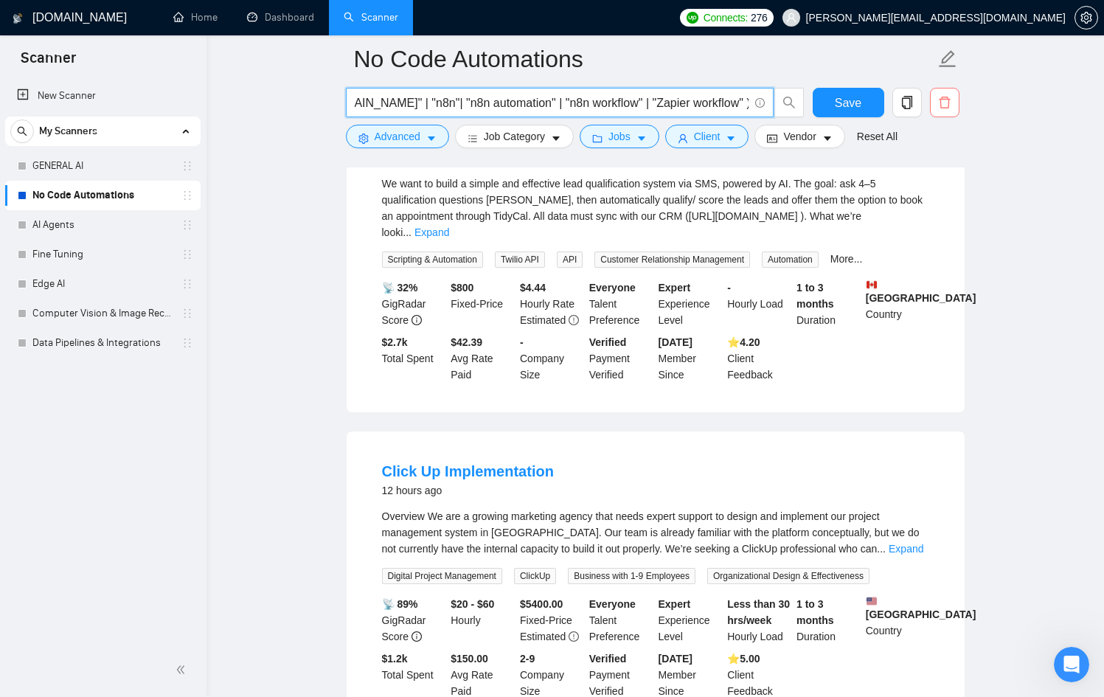
drag, startPoint x: 718, startPoint y: 97, endPoint x: 958, endPoint y: 104, distance: 239.8
click at [958, 104] on div "("automation" | "n8n workflow" | "Zapier" | "[DOMAIN_NAME]" | "n8n"| "n8n autom…" at bounding box center [652, 106] width 619 height 37
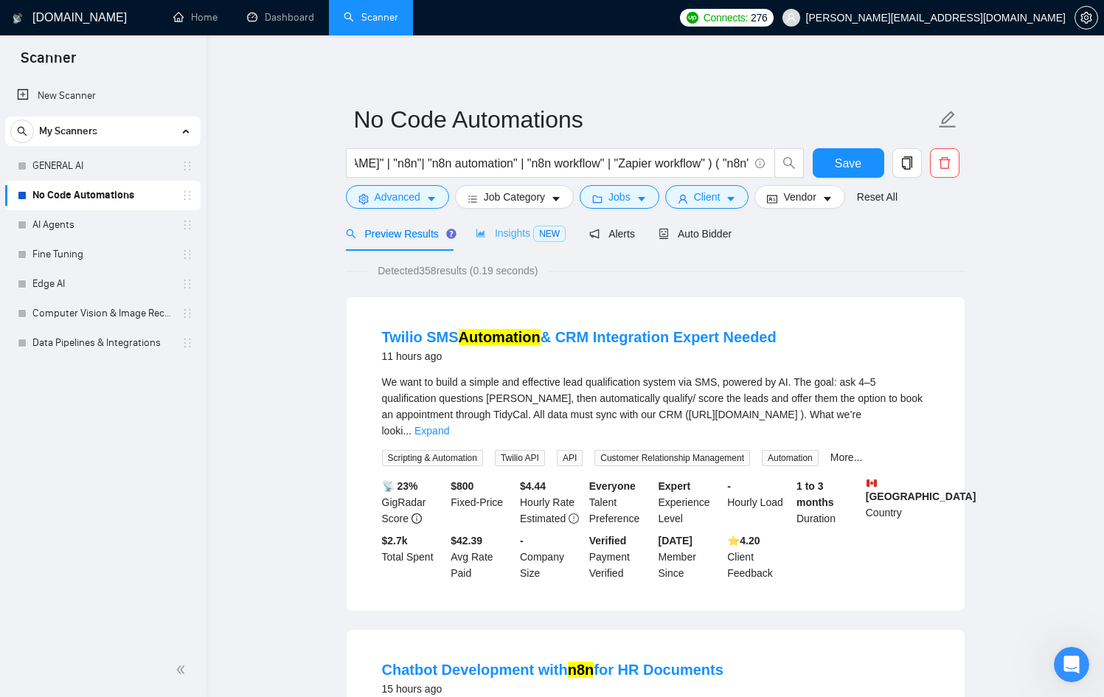
scroll to position [0, 0]
click at [499, 242] on div "Insights NEW" at bounding box center [521, 233] width 90 height 35
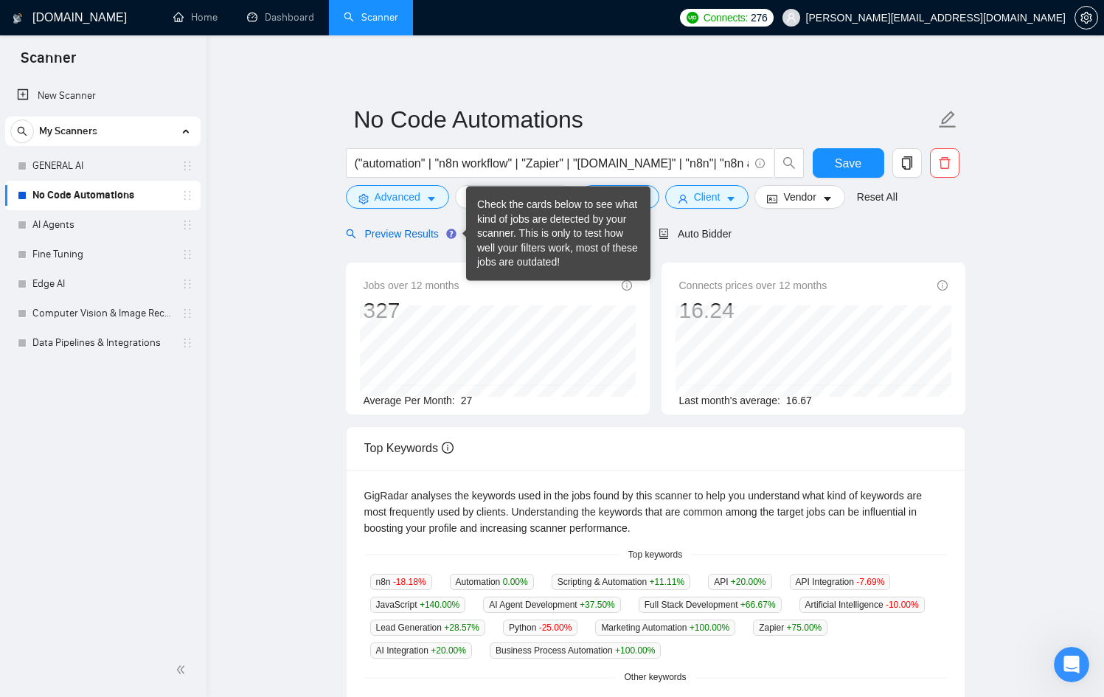
click at [395, 228] on span "Preview Results" at bounding box center [399, 234] width 106 height 12
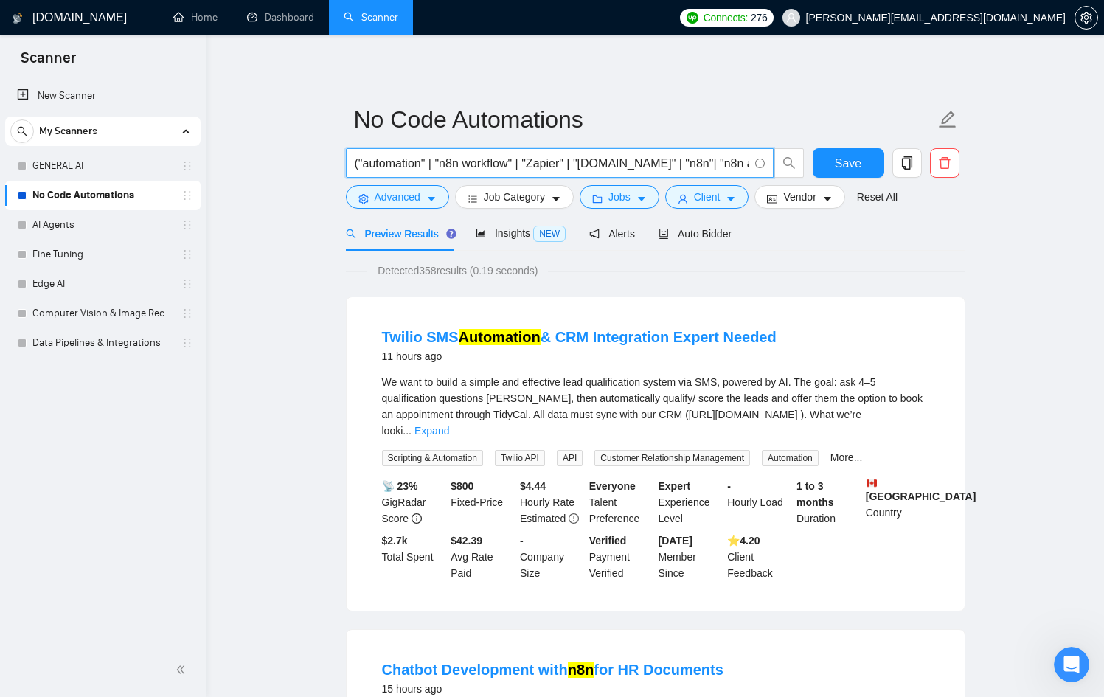
scroll to position [0, 292]
drag, startPoint x: 642, startPoint y: 162, endPoint x: 853, endPoint y: 162, distance: 210.9
click at [853, 162] on div "("automation" | "n8n workflow" | "Zapier" | "[DOMAIN_NAME]" | "n8n"| "n8n autom…" at bounding box center [652, 166] width 619 height 37
click at [709, 157] on input "("automation" | "n8n workflow" | "Zapier" | "[DOMAIN_NAME]" | "n8n"| "n8n autom…" at bounding box center [552, 163] width 394 height 18
drag, startPoint x: 707, startPoint y: 159, endPoint x: 787, endPoint y: 167, distance: 80.7
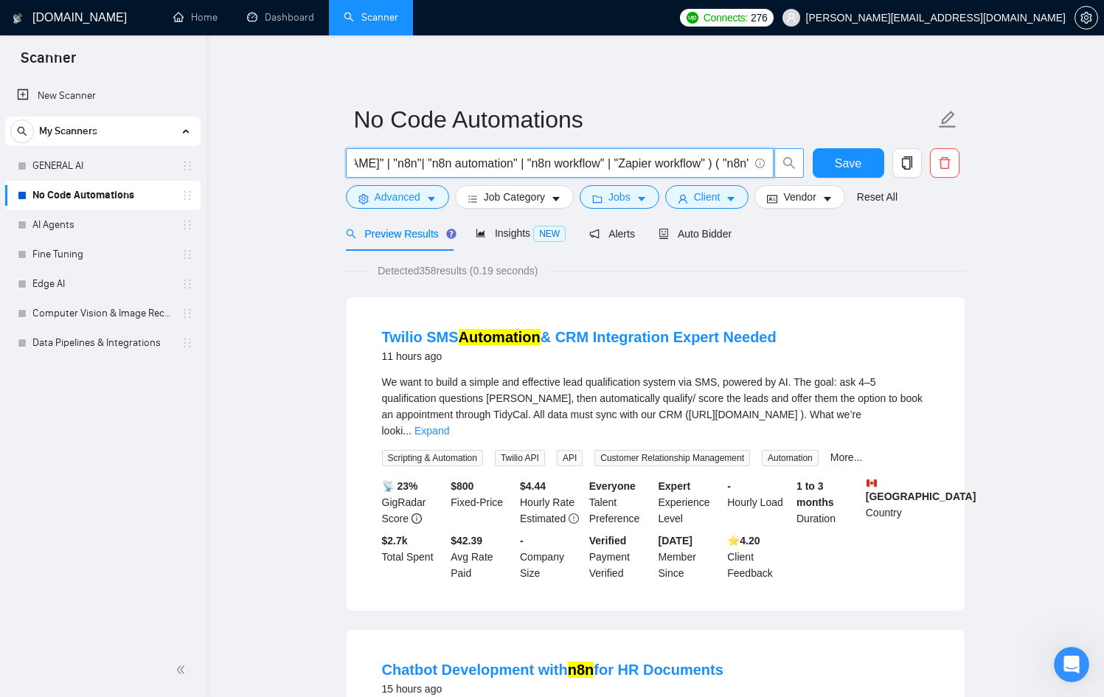
click at [787, 167] on span "("automation" | "n8n workflow" | "Zapier" | "[DOMAIN_NAME]" | "n8n"| "n8n autom…" at bounding box center [575, 162] width 459 height 29
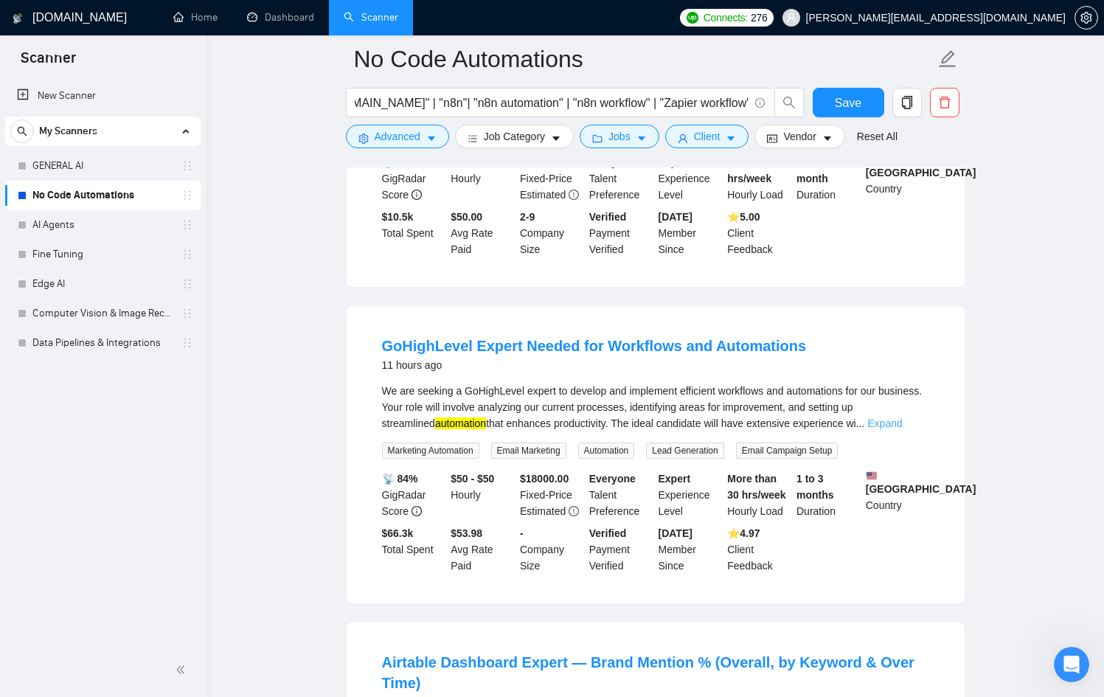
scroll to position [0, 0]
click at [902, 417] on link "Expand" at bounding box center [884, 423] width 35 height 12
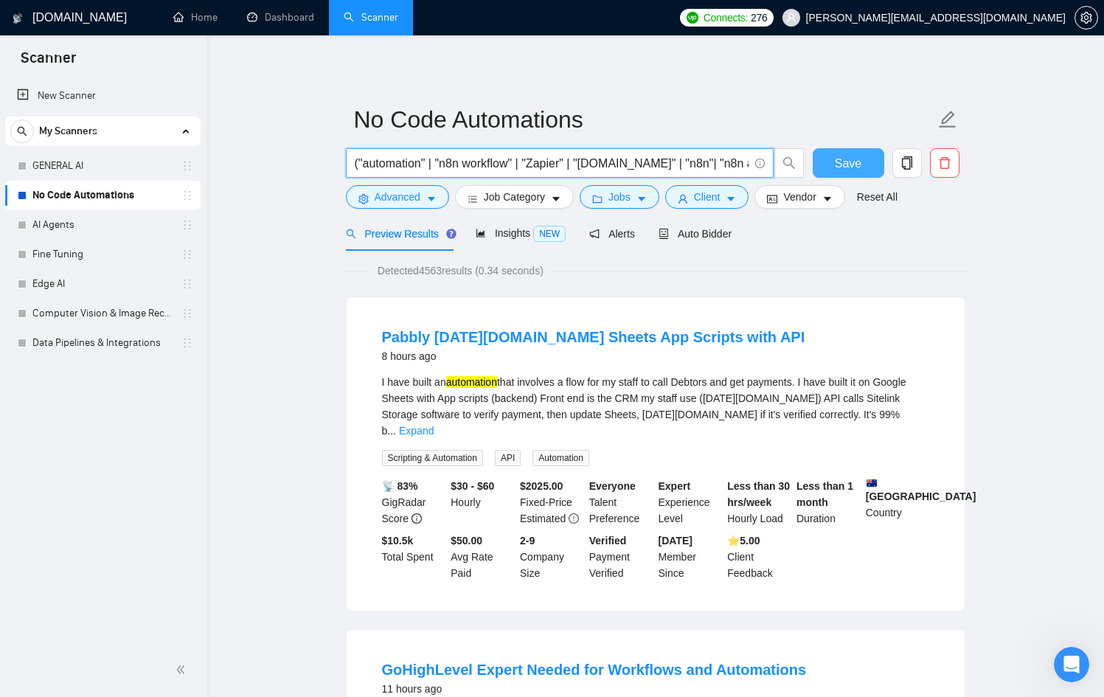
scroll to position [0, 246]
drag, startPoint x: 665, startPoint y: 162, endPoint x: 847, endPoint y: 160, distance: 182.2
click at [847, 160] on div "("automation" | "n8n workflow" | "Zapier" | "[DOMAIN_NAME]" | "n8n"| "n8n autom…" at bounding box center [652, 166] width 619 height 37
click at [749, 159] on span "("automation" | "n8n workflow" | "Zapier" | "[DOMAIN_NAME]" | "n8n"| "n8n autom…" at bounding box center [560, 162] width 428 height 29
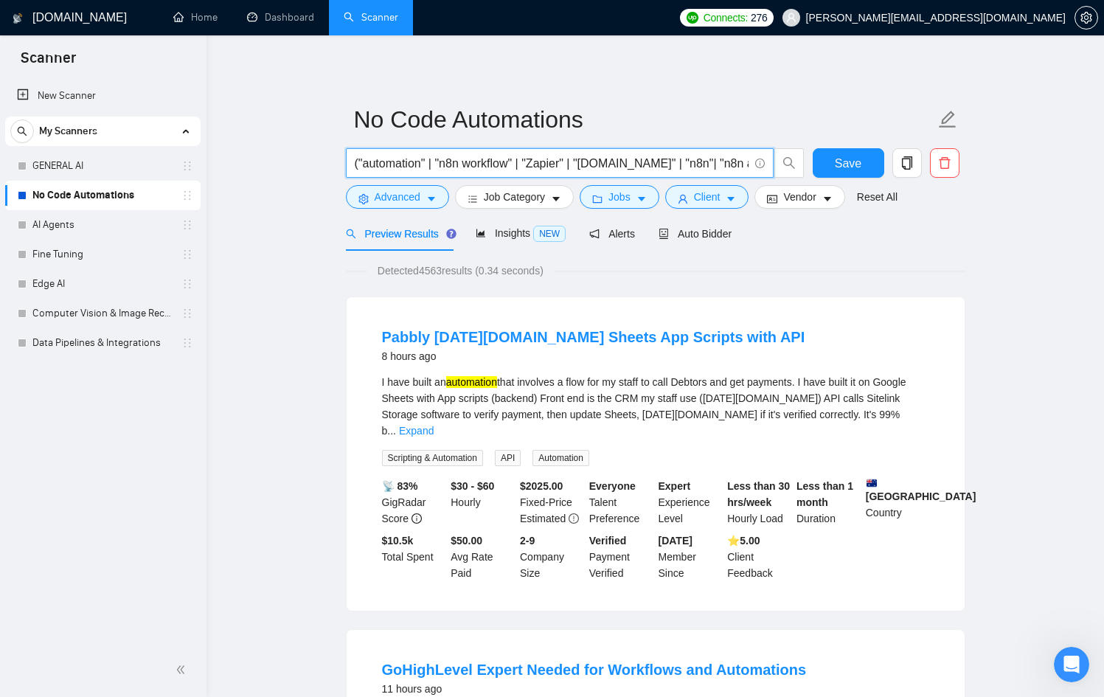
click at [743, 160] on input "("automation" | "n8n workflow" | "Zapier" | "[DOMAIN_NAME]" | "n8n"| "n8n autom…" at bounding box center [552, 163] width 394 height 18
drag, startPoint x: 744, startPoint y: 161, endPoint x: 831, endPoint y: 161, distance: 87.0
click at [831, 161] on div "("automation" | "n8n workflow" | "Zapier" | "[DOMAIN_NAME]" | "n8n"| "n8n autom…" at bounding box center [652, 166] width 619 height 37
paste input "( "automation systems" | "automation system" | "automation expert" | "automatio…"
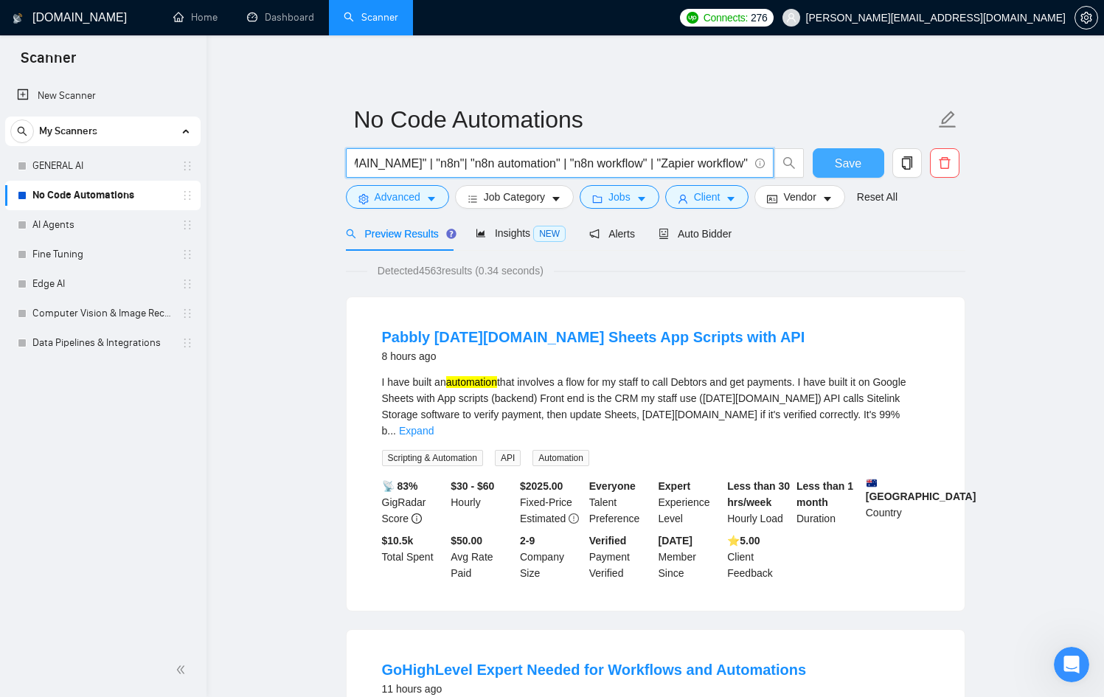
scroll to position [0, 886]
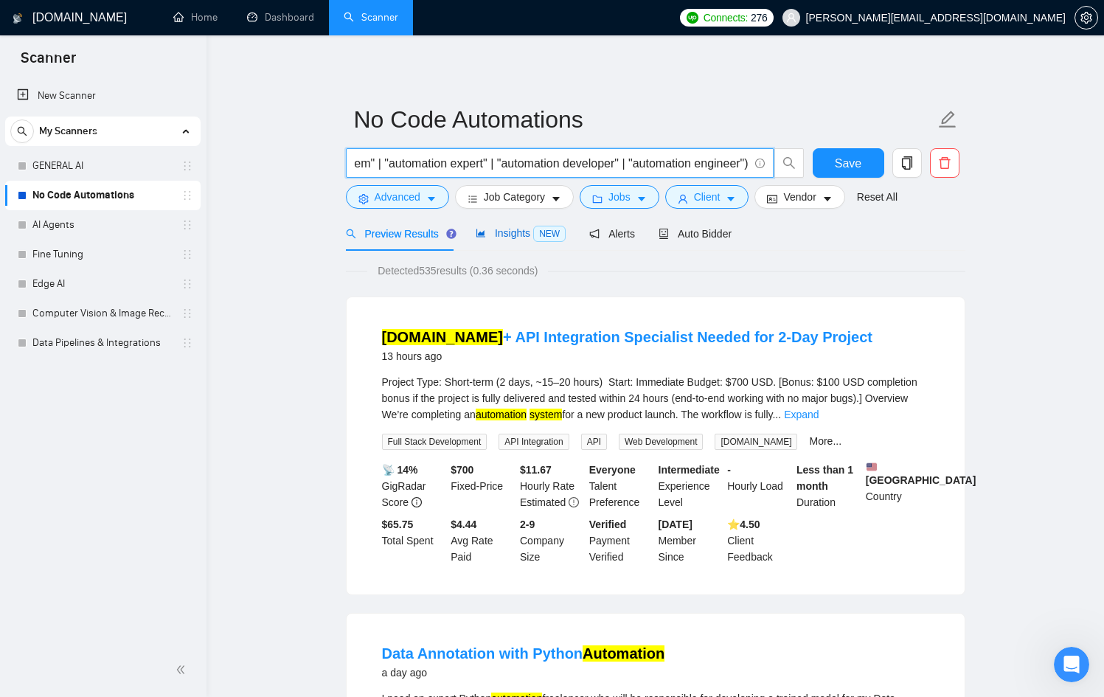
click at [521, 237] on span "Insights NEW" at bounding box center [521, 233] width 90 height 12
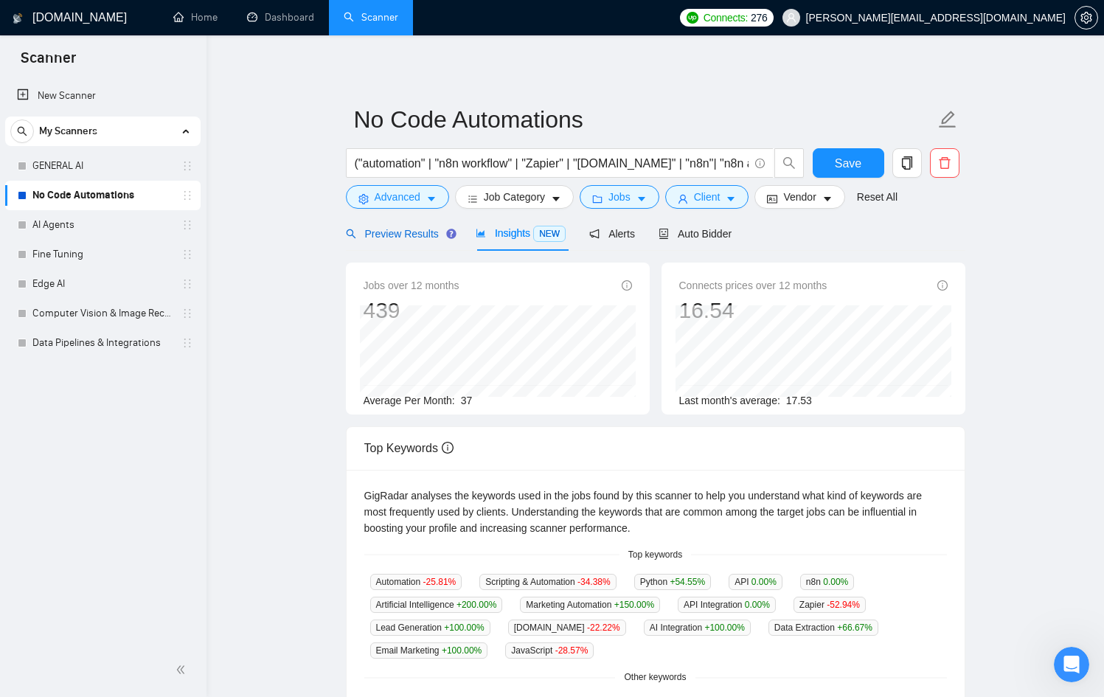
click at [420, 232] on span "Preview Results" at bounding box center [399, 234] width 106 height 12
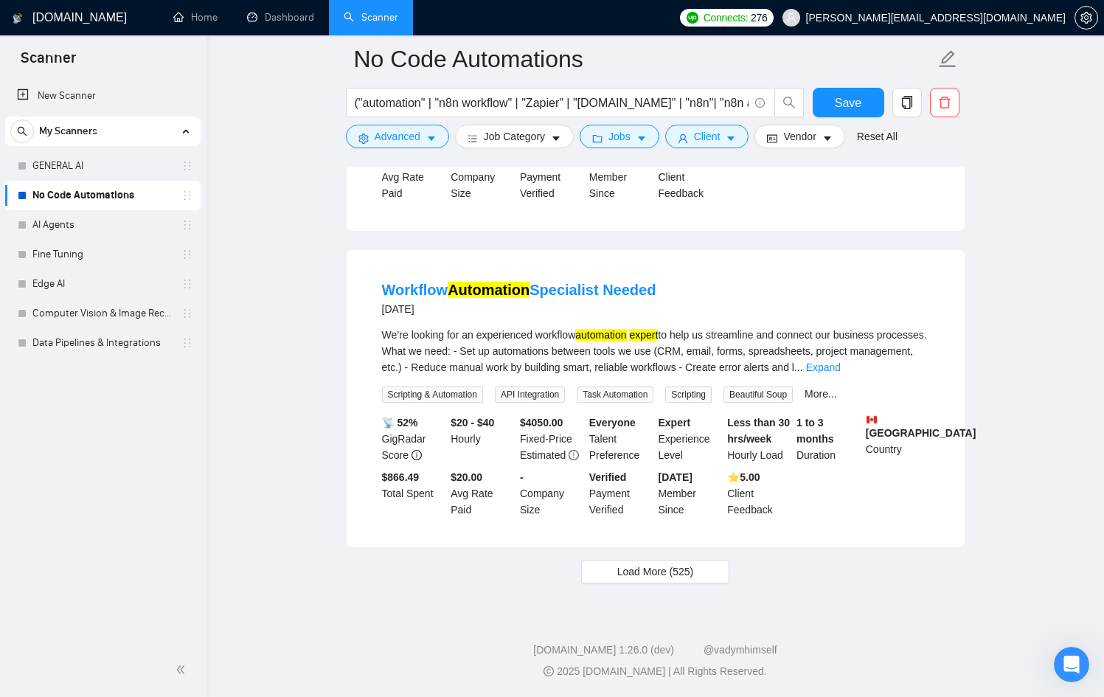
scroll to position [2979, 0]
click at [729, 135] on button "Client" at bounding box center [707, 137] width 84 height 24
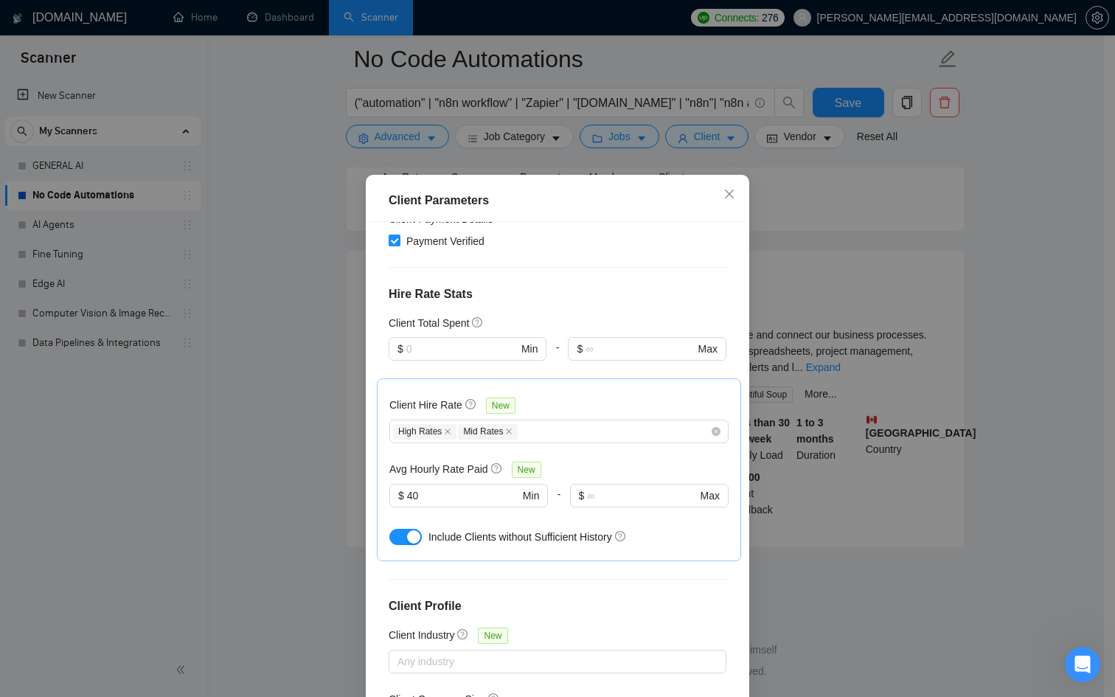
click at [839, 312] on div "Client Parameters Client Location Include Client Countries [GEOGRAPHIC_DATA] [G…" at bounding box center [557, 348] width 1115 height 697
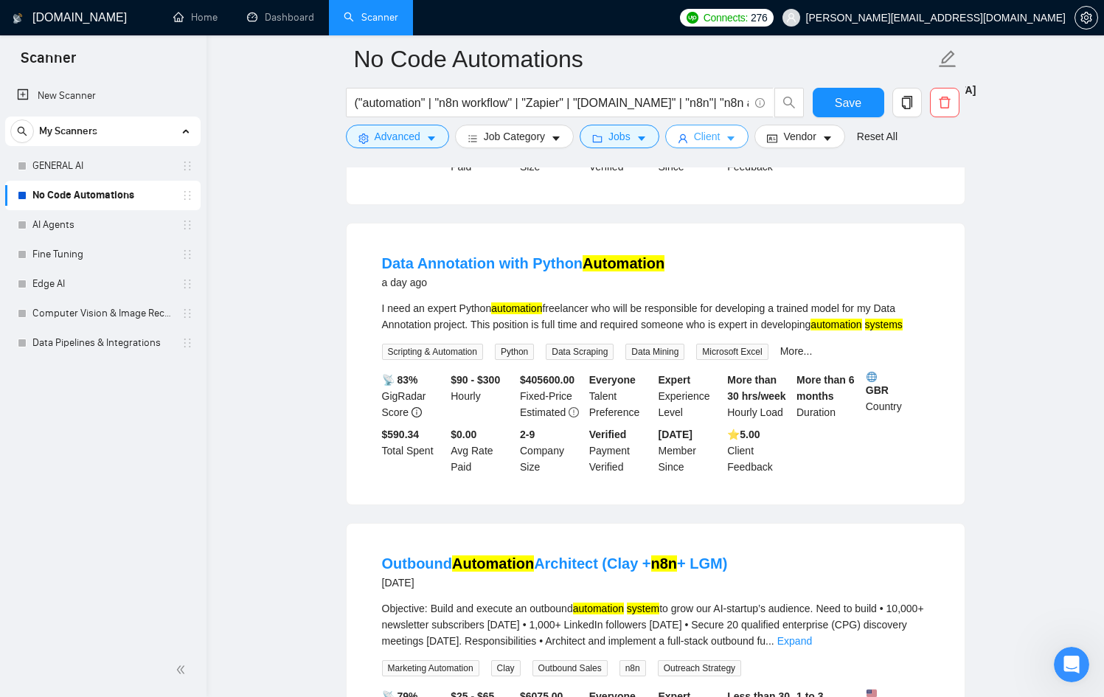
scroll to position [0, 0]
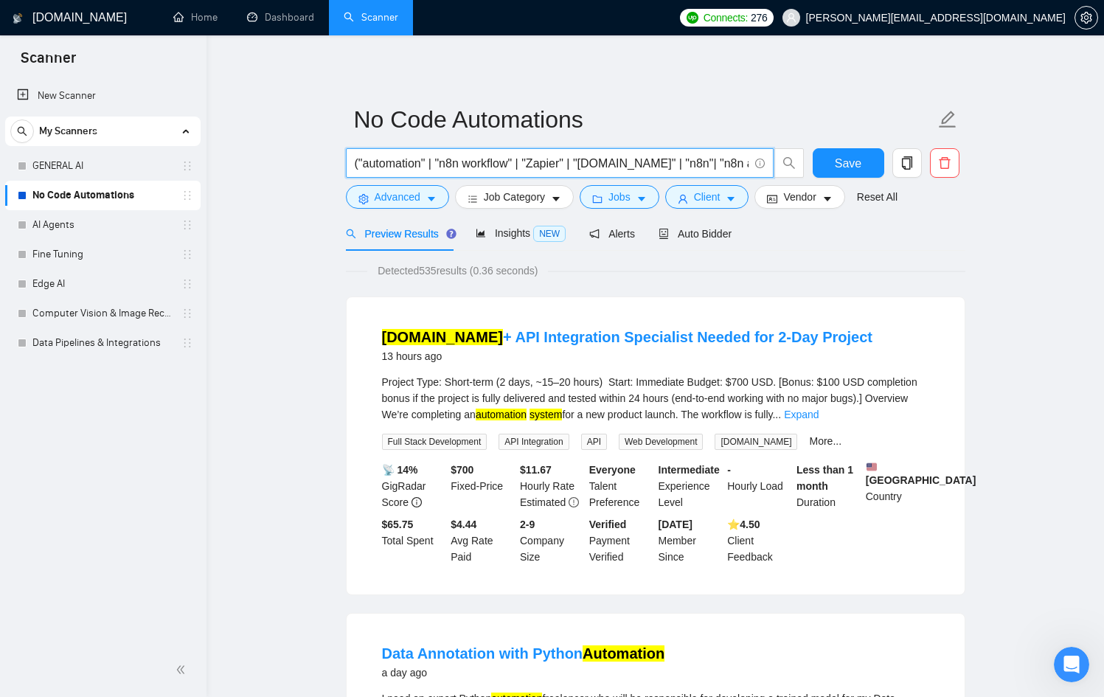
drag, startPoint x: 507, startPoint y: 159, endPoint x: 288, endPoint y: 161, distance: 219.8
drag, startPoint x: 596, startPoint y: 163, endPoint x: 794, endPoint y: 166, distance: 198.4
click at [794, 166] on span "("automation" | "n8n workflow" | "Zapier" | "[DOMAIN_NAME]" | "n8n"| "n8n autom…" at bounding box center [575, 162] width 459 height 29
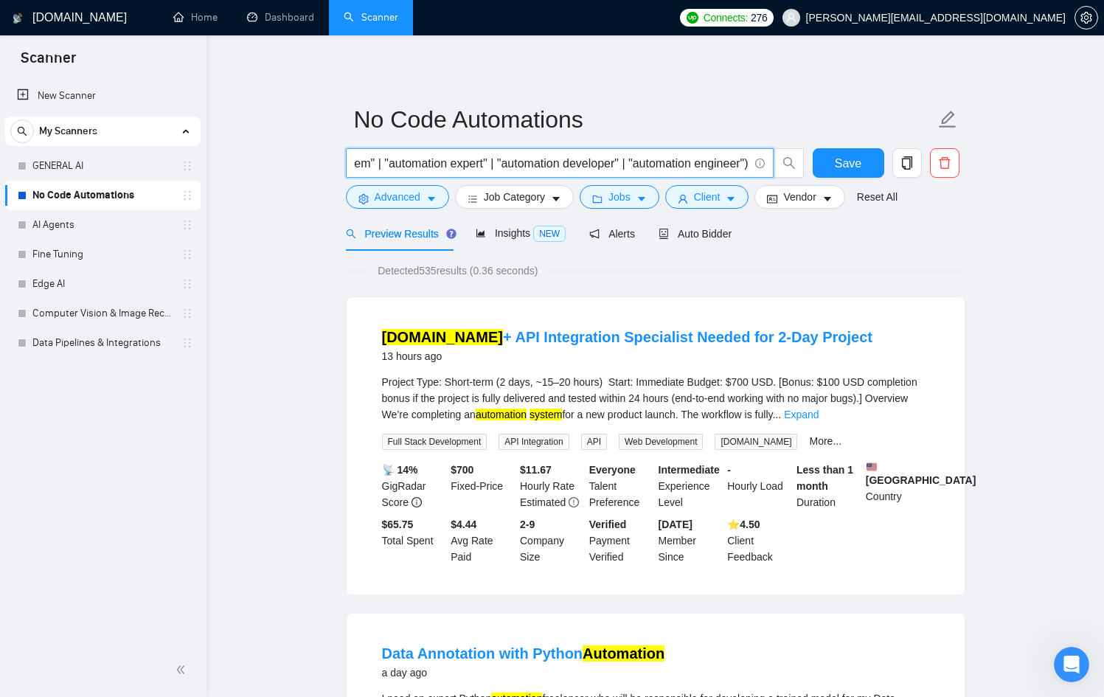
click at [492, 165] on input "("automation" | "n8n workflow" | "Zapier" | "[DOMAIN_NAME]" | "n8n"| "n8n autom…" at bounding box center [552, 163] width 394 height 18
drag, startPoint x: 492, startPoint y: 165, endPoint x: 298, endPoint y: 156, distance: 194.2
click at [541, 159] on input "("automation" | "n8n workflow" | "Zapier" | "[DOMAIN_NAME]" | "n8n"| "n8n autom…" at bounding box center [552, 163] width 394 height 18
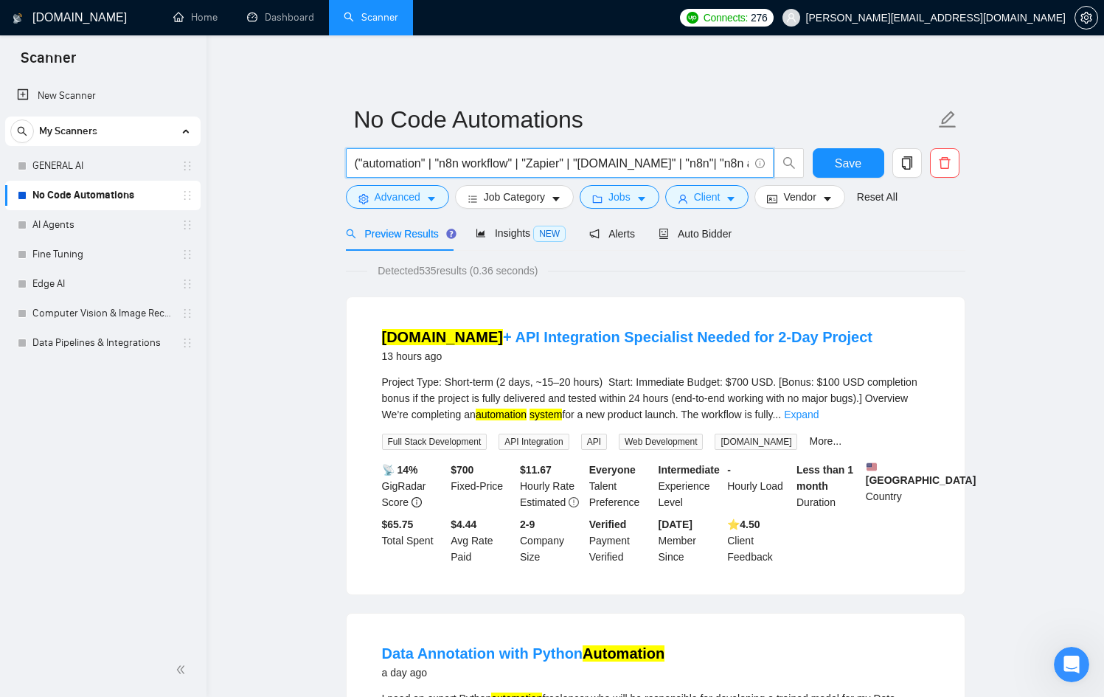
click at [482, 164] on input "("automation" | "n8n workflow" | "Zapier" | "[DOMAIN_NAME]" | "n8n"| "n8n autom…" at bounding box center [552, 163] width 394 height 18
click at [493, 163] on input "("automation" | "n8n workflow" | "Zapier" | "[DOMAIN_NAME]" | "n8n"| "n8n autom…" at bounding box center [552, 163] width 394 height 18
drag, startPoint x: 493, startPoint y: 163, endPoint x: 941, endPoint y: 192, distance: 449.4
click at [942, 192] on form "No Code Automations ("automation" | "n8n workflow" | "Zapier" | "[DOMAIN_NAME]"…" at bounding box center [655, 156] width 619 height 120
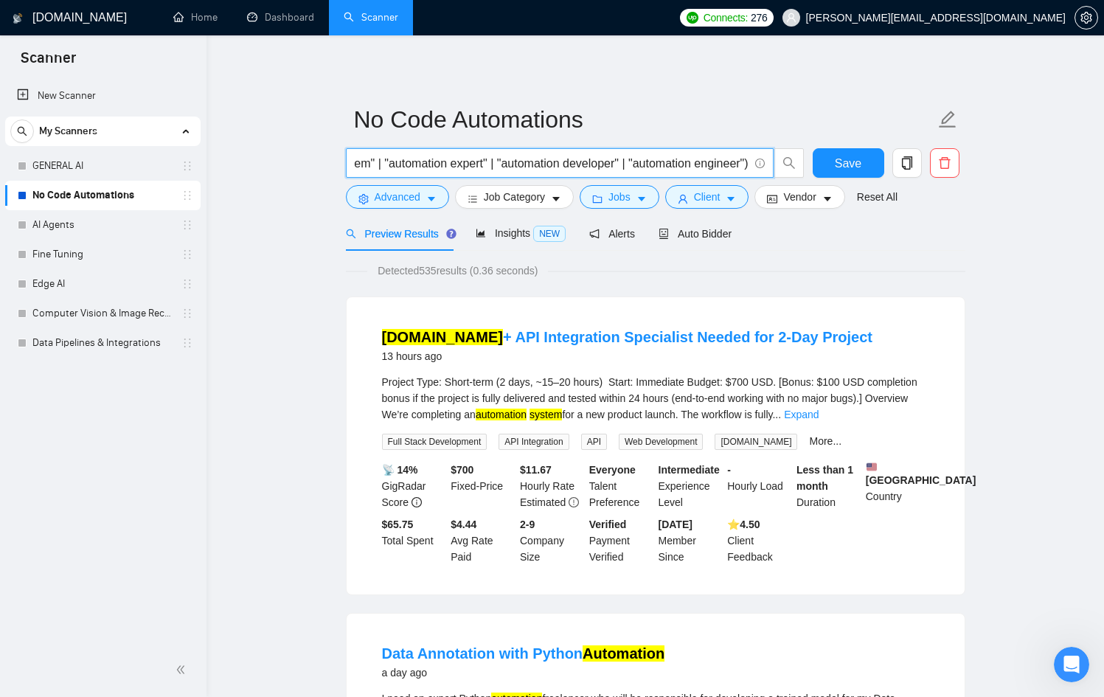
click at [444, 160] on input "("automation" | "n8n workflow" | "Zapier" | "[DOMAIN_NAME]" | "n8n"| "n8n autom…" at bounding box center [552, 163] width 394 height 18
click at [408, 162] on input "("automation" | "n8n workflow" | "Zapier" | "[DOMAIN_NAME]" | "n8n"| "n8n autom…" at bounding box center [552, 163] width 394 height 18
drag, startPoint x: 405, startPoint y: 163, endPoint x: 361, endPoint y: 168, distance: 44.5
click at [361, 168] on input "("automation" | "n8n workflow" | "Zapier" | "[DOMAIN_NAME]" | "n8n"| "n8n autom…" at bounding box center [552, 163] width 394 height 18
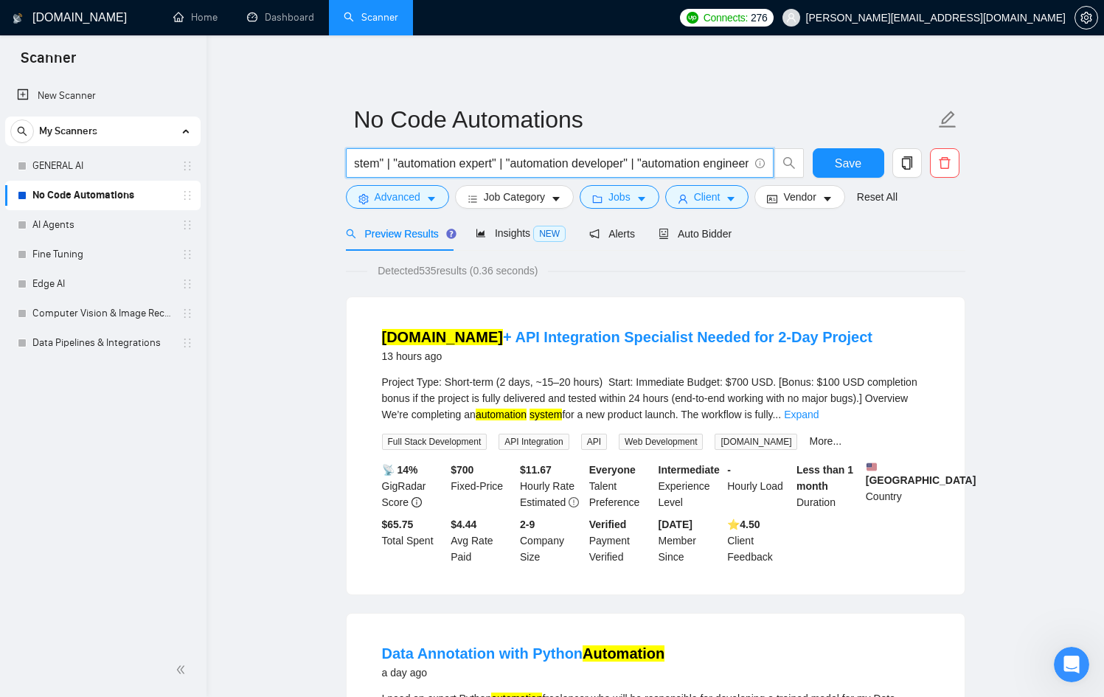
click at [360, 168] on input "("automation" | "n8n workflow" | "Zapier" | "[DOMAIN_NAME]" | "n8n"| "n8n autom…" at bounding box center [552, 163] width 394 height 18
drag, startPoint x: 361, startPoint y: 165, endPoint x: 327, endPoint y: 167, distance: 34.0
click at [346, 157] on span "("automation" | "n8n workflow" | "Zapier" | "[DOMAIN_NAME]" | "n8n"| "n8n autom…" at bounding box center [560, 162] width 428 height 29
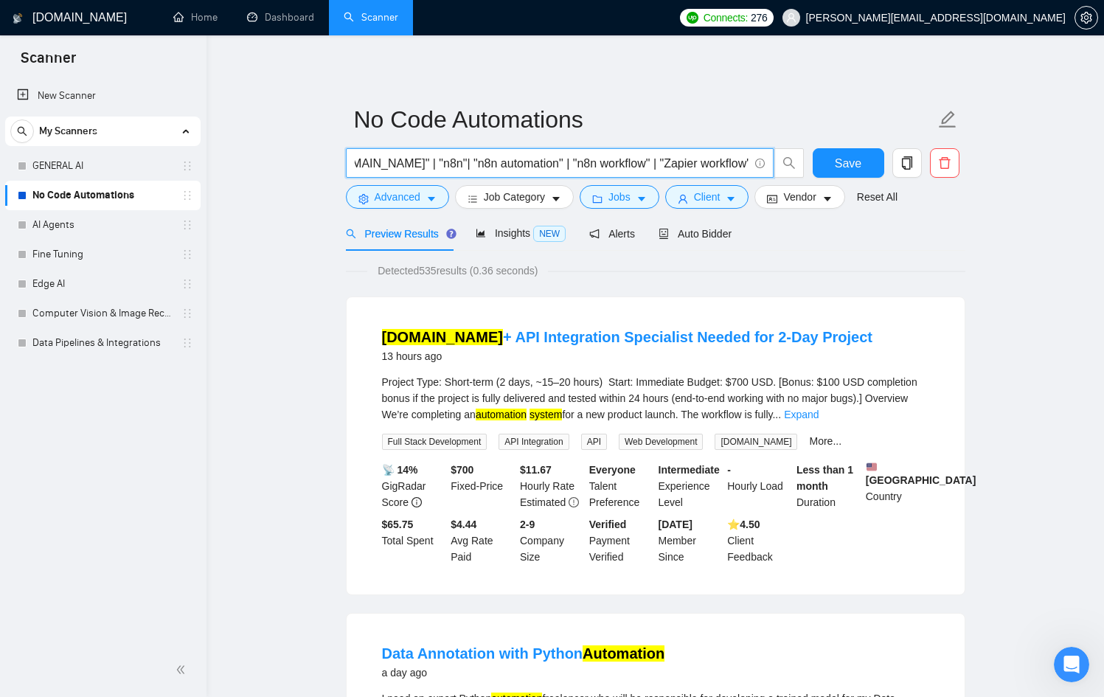
click at [603, 159] on input "("automation" | "n8n workflow" | "Zapier" | "[DOMAIN_NAME]" | "n8n"| "n8n autom…" at bounding box center [552, 163] width 394 height 18
click at [740, 167] on input "("automation" | "n8n workflow" | "Zapier" | "[DOMAIN_NAME]" | "n8n"| "n8n autom…" at bounding box center [552, 163] width 394 height 18
drag, startPoint x: 706, startPoint y: 168, endPoint x: 886, endPoint y: 170, distance: 180.7
click at [886, 170] on div "("automation" | "n8n workflow" | "Zapier" | "[DOMAIN_NAME]" | "n8n"| "n8n autom…" at bounding box center [652, 166] width 619 height 37
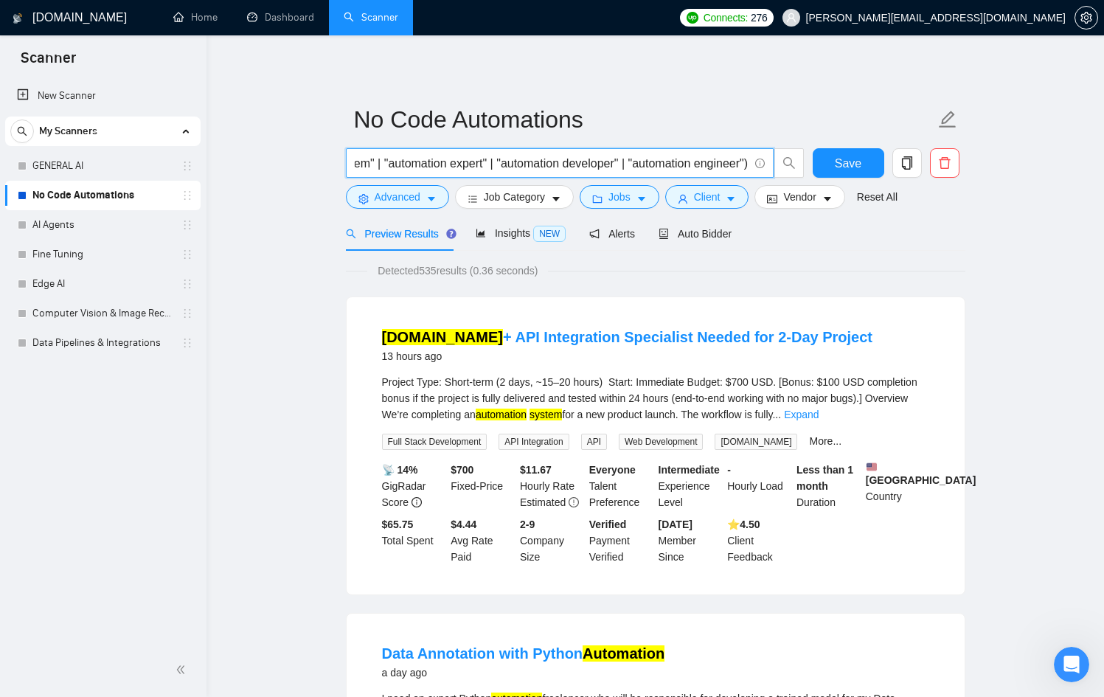
click at [491, 167] on input "("automation" | "n8n workflow" | "Zapier" | "[DOMAIN_NAME]" | "n8n"| "n8n autom…" at bounding box center [552, 163] width 394 height 18
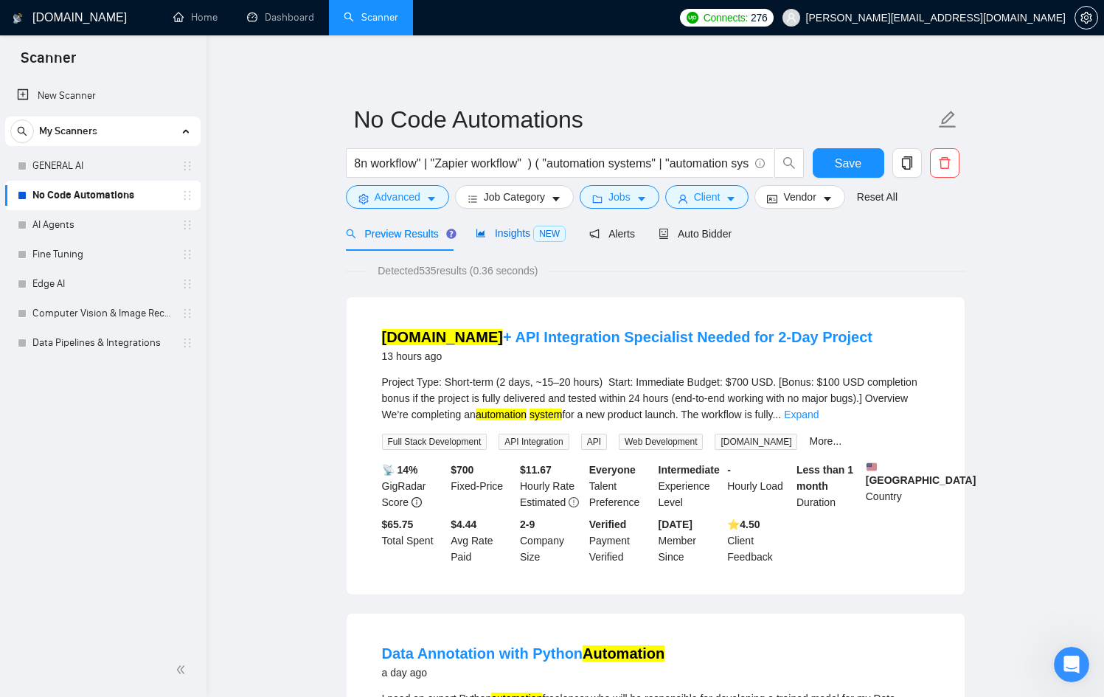
scroll to position [0, 0]
click at [500, 237] on span "Insights NEW" at bounding box center [521, 233] width 90 height 12
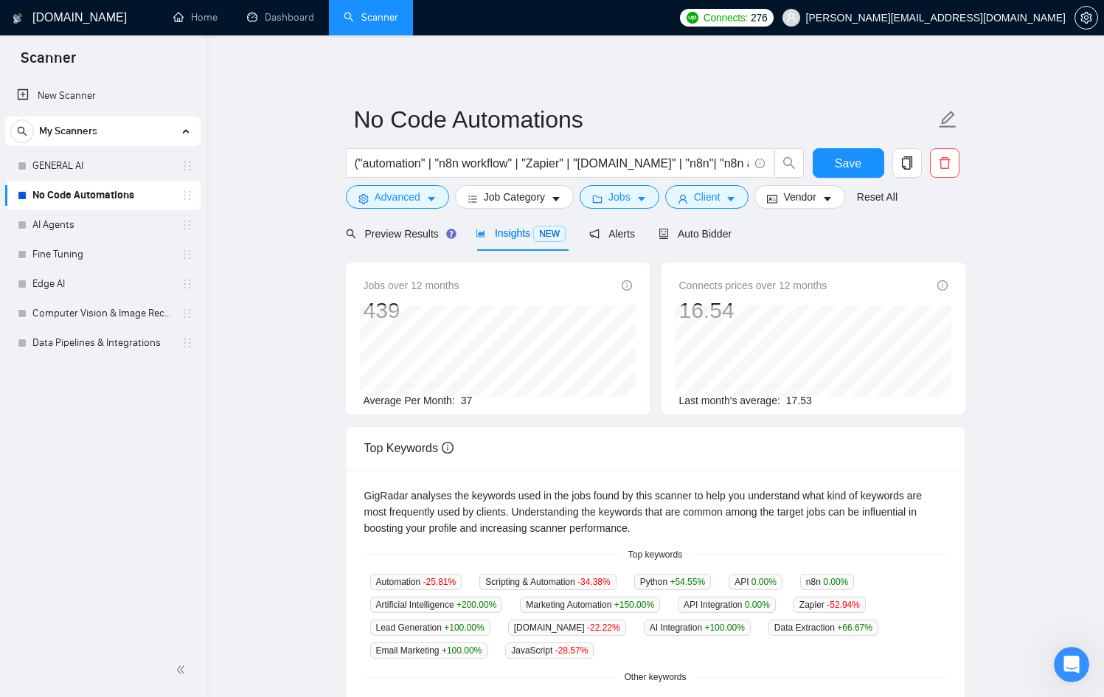
click at [473, 400] on span "37" at bounding box center [467, 401] width 12 height 12
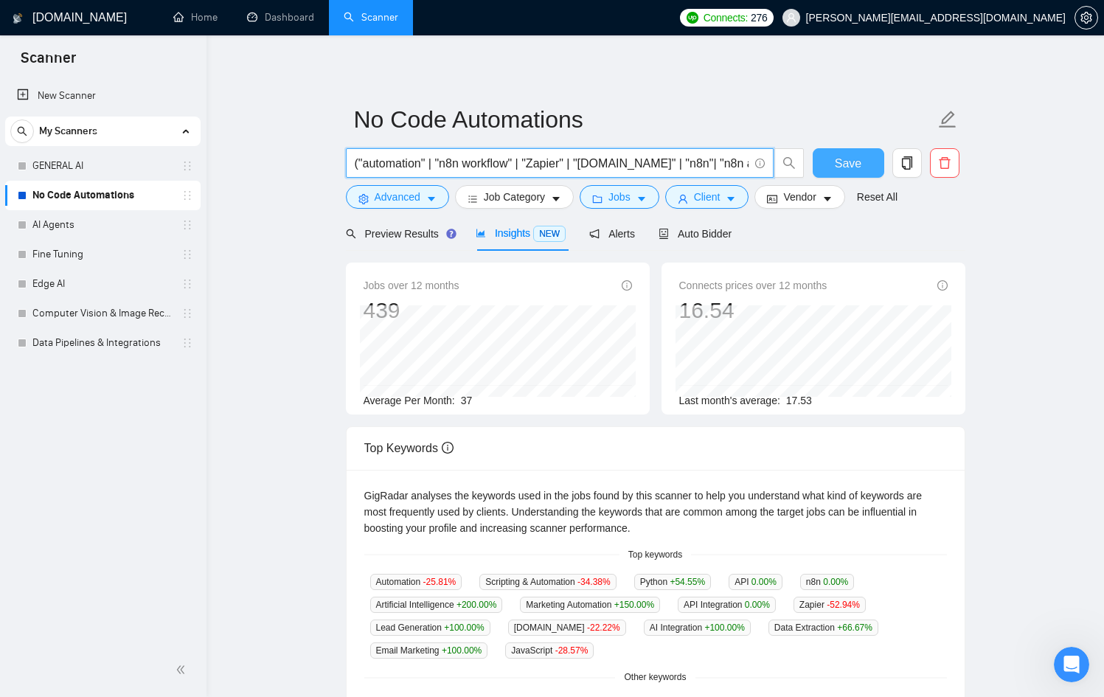
scroll to position [0, 889]
drag, startPoint x: 624, startPoint y: 167, endPoint x: 836, endPoint y: 173, distance: 212.5
click at [836, 173] on div "("automation" | "n8n workflow" | "Zapier" | "[DOMAIN_NAME]" | "n8n"| "n8n autom…" at bounding box center [652, 166] width 619 height 37
click at [681, 170] on input "("automation" | "n8n workflow" | "Zapier" | "[DOMAIN_NAME]" | "n8n"| "n8n autom…" at bounding box center [552, 163] width 394 height 18
click at [738, 157] on input "("automation" | "n8n workflow" | "Zapier" | "[DOMAIN_NAME]" | "n8n"| "n8n autom…" at bounding box center [552, 163] width 394 height 18
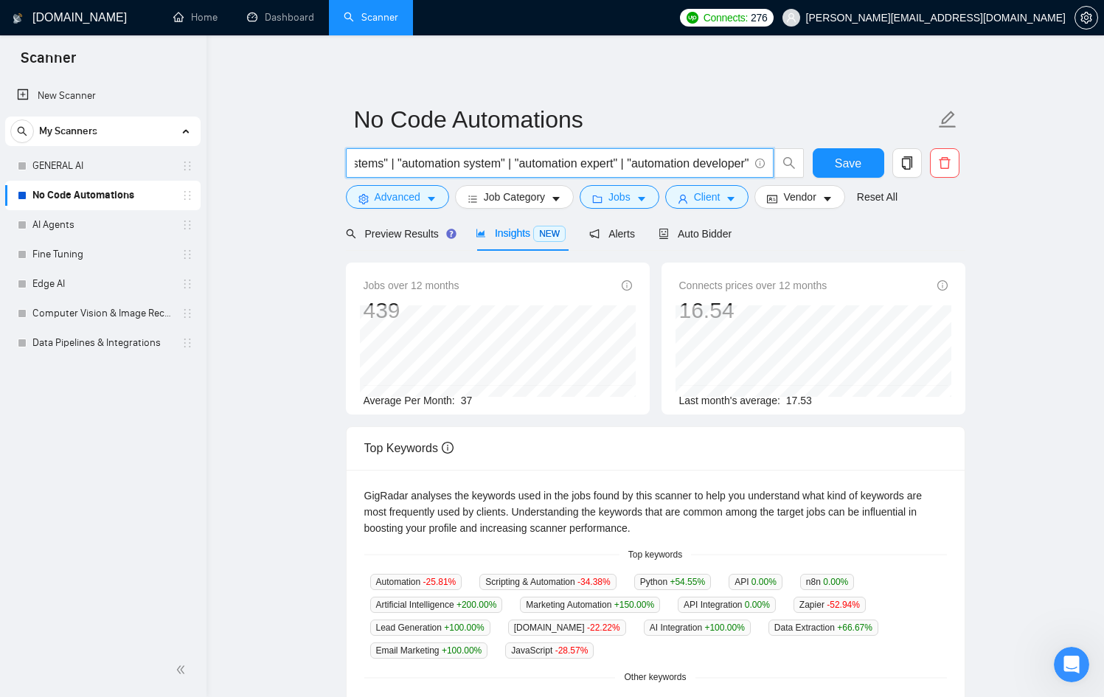
scroll to position [0, 668]
drag, startPoint x: 727, startPoint y: 161, endPoint x: 355, endPoint y: 158, distance: 372.4
click at [355, 158] on input "("automation" | "n8n workflow" | "Zapier" | "[DOMAIN_NAME]" | "n8n"| "n8n autom…" at bounding box center [552, 163] width 394 height 18
click at [546, 160] on input "("automation" | "n8n workflow" | "Zapier" | "[DOMAIN_NAME]" | "n8n"| "n8n autom…" at bounding box center [552, 163] width 394 height 18
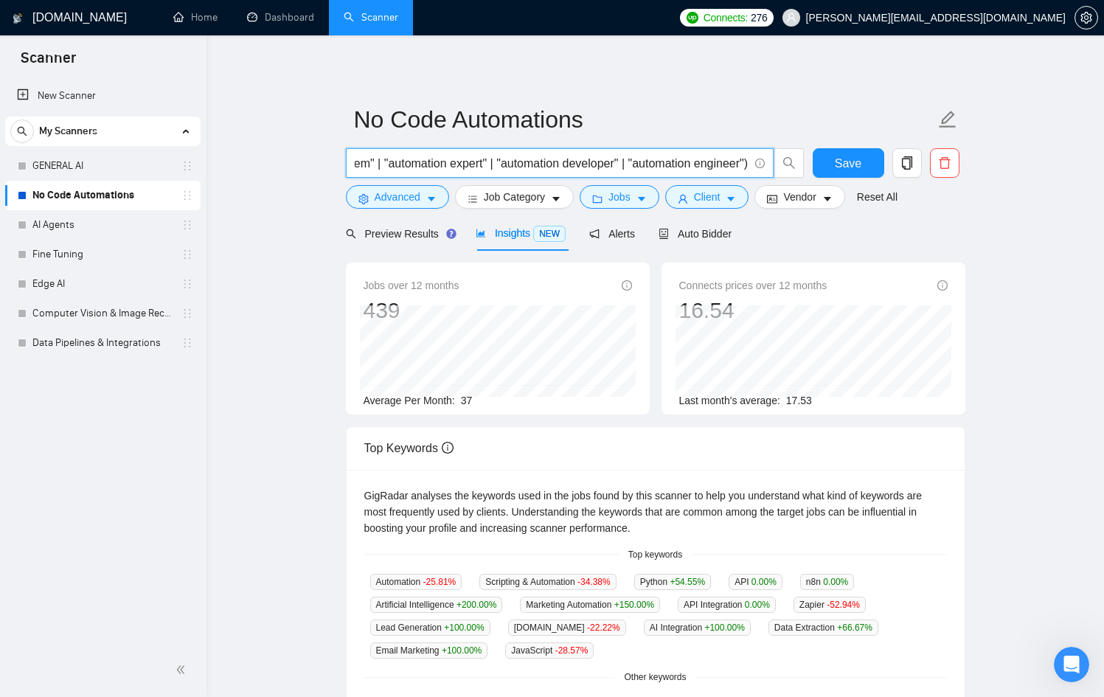
drag, startPoint x: 546, startPoint y: 160, endPoint x: 752, endPoint y: 174, distance: 206.2
click at [752, 174] on span "("automation" | "n8n workflow" | "Zapier" | "[DOMAIN_NAME]" | "n8n"| "n8n autom…" at bounding box center [560, 162] width 428 height 29
click at [799, 247] on div "Preview Results Insights NEW Alerts Auto Bidder" at bounding box center [655, 233] width 619 height 35
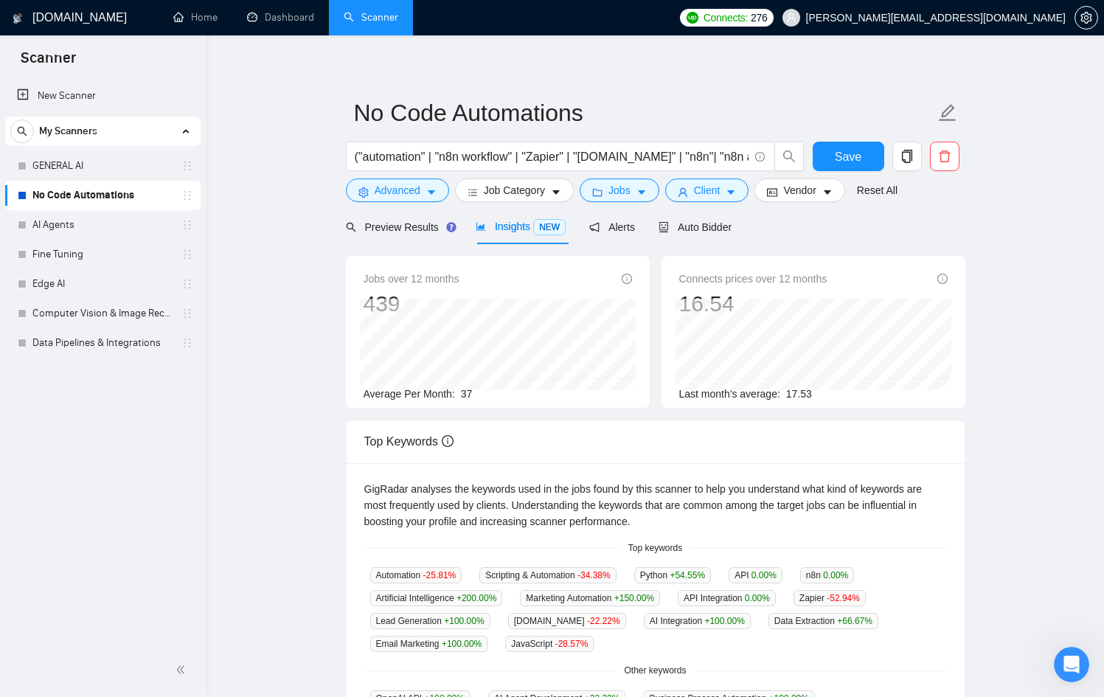
scroll to position [7, 0]
click at [649, 156] on input "("automation" | "n8n workflow" | "Zapier" | "[DOMAIN_NAME]" | "n8n"| "n8n autom…" at bounding box center [552, 156] width 394 height 18
click at [646, 157] on input "("automation" | "n8n workflow" | "Zapier" | "[DOMAIN_NAME]" | "n8n"| "n8n autom…" at bounding box center [552, 156] width 394 height 18
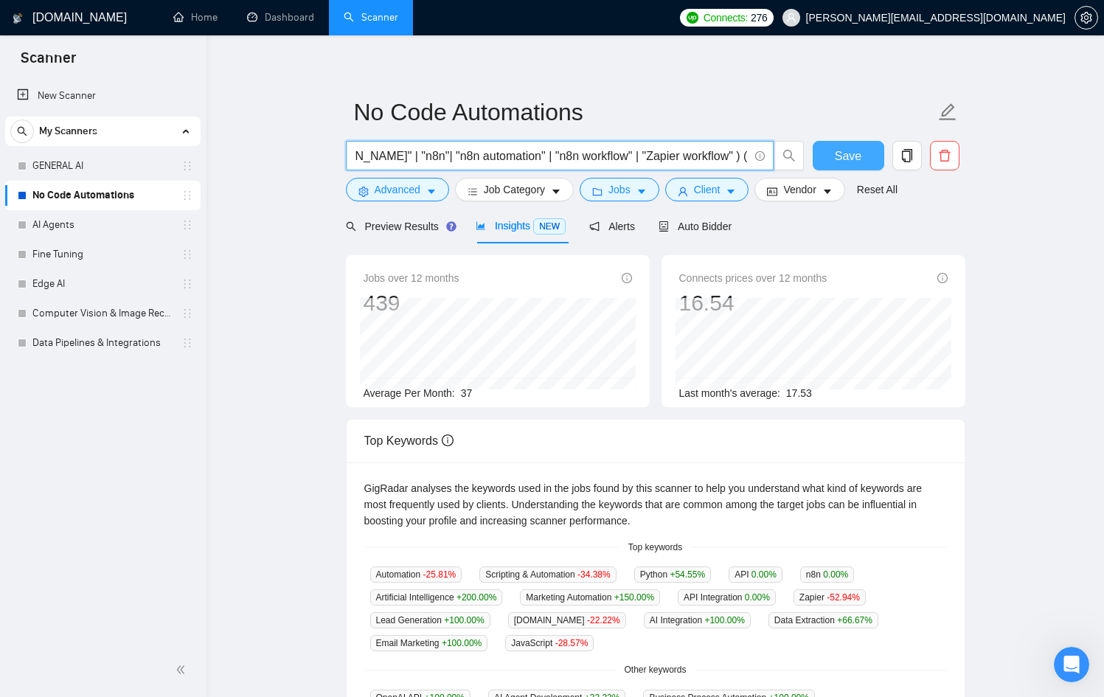
drag, startPoint x: 645, startPoint y: 153, endPoint x: 844, endPoint y: 156, distance: 198.4
click at [844, 156] on div "("automation" | "n8n workflow" | "Zapier" | "[DOMAIN_NAME]" | "n8n"| "n8n autom…" at bounding box center [652, 159] width 619 height 37
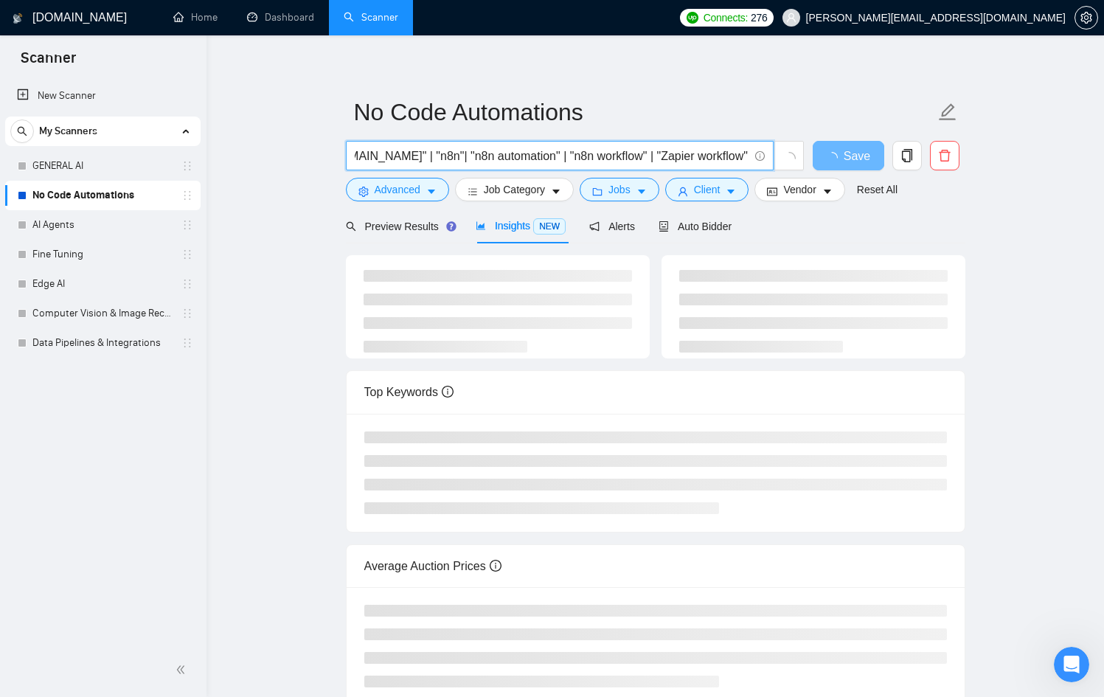
click at [745, 156] on input "("automation" | "n8n workflow" | "Zapier" | "[DOMAIN_NAME]" | "n8n"| "n8n autom…" at bounding box center [552, 156] width 394 height 18
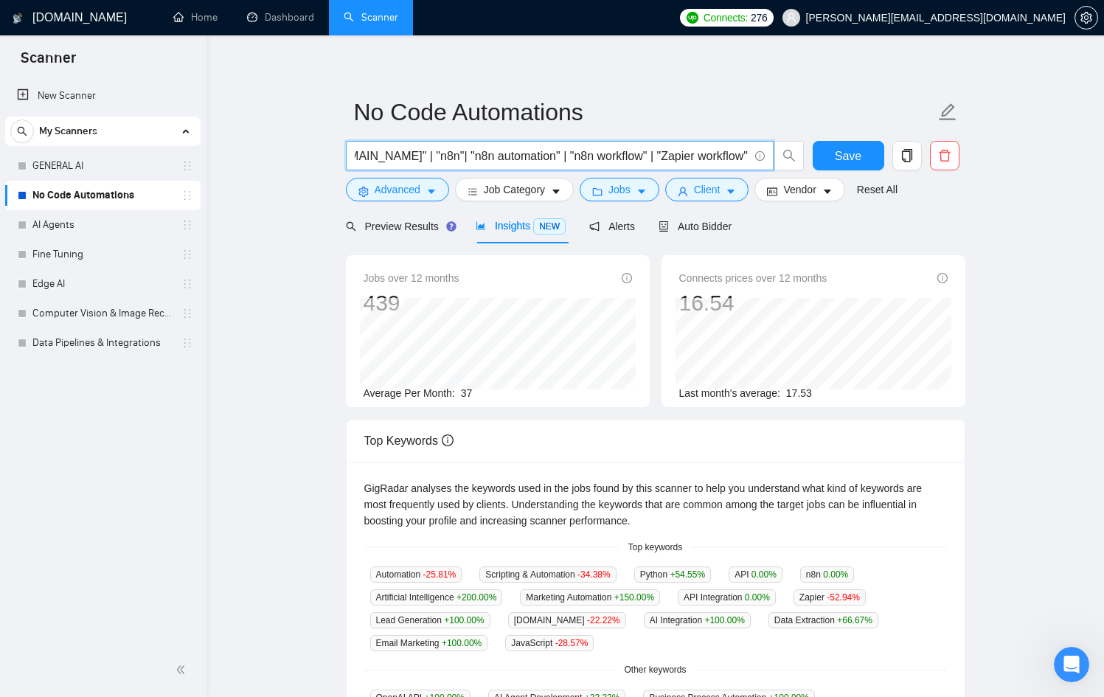
paste input "text"
drag, startPoint x: 463, startPoint y: 156, endPoint x: 24, endPoint y: 155, distance: 438.8
click at [24, 155] on section "Scanner New Scanner My Scanners GENERAL AI No Code Automations AI Agents Fine T…" at bounding box center [552, 585] width 1104 height 1184
click at [383, 218] on div "Preview Results" at bounding box center [399, 226] width 106 height 16
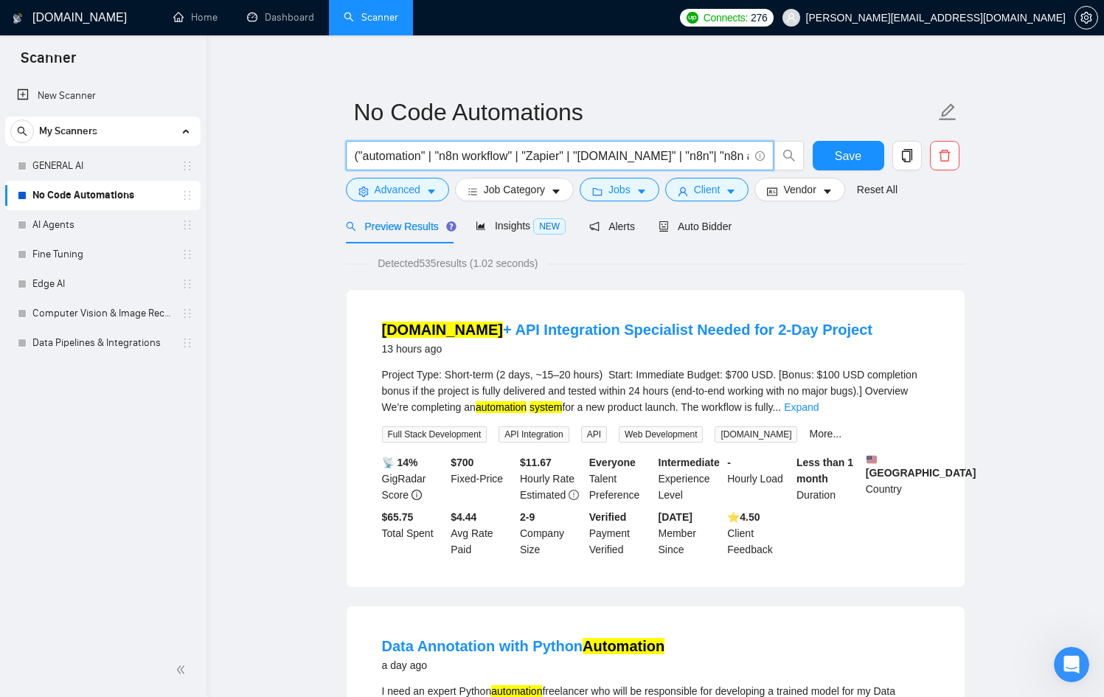
click at [517, 160] on input "("automation" | "n8n workflow" | "Zapier" | "[DOMAIN_NAME]" | "n8n"| "n8n autom…" at bounding box center [552, 156] width 394 height 18
drag, startPoint x: 523, startPoint y: 158, endPoint x: 749, endPoint y: 159, distance: 225.7
click at [749, 159] on span "("automation" | "n8n workflow" | "Zapier" | "[DOMAIN_NAME]" | "n8n"| "n8n autom…" at bounding box center [560, 155] width 428 height 29
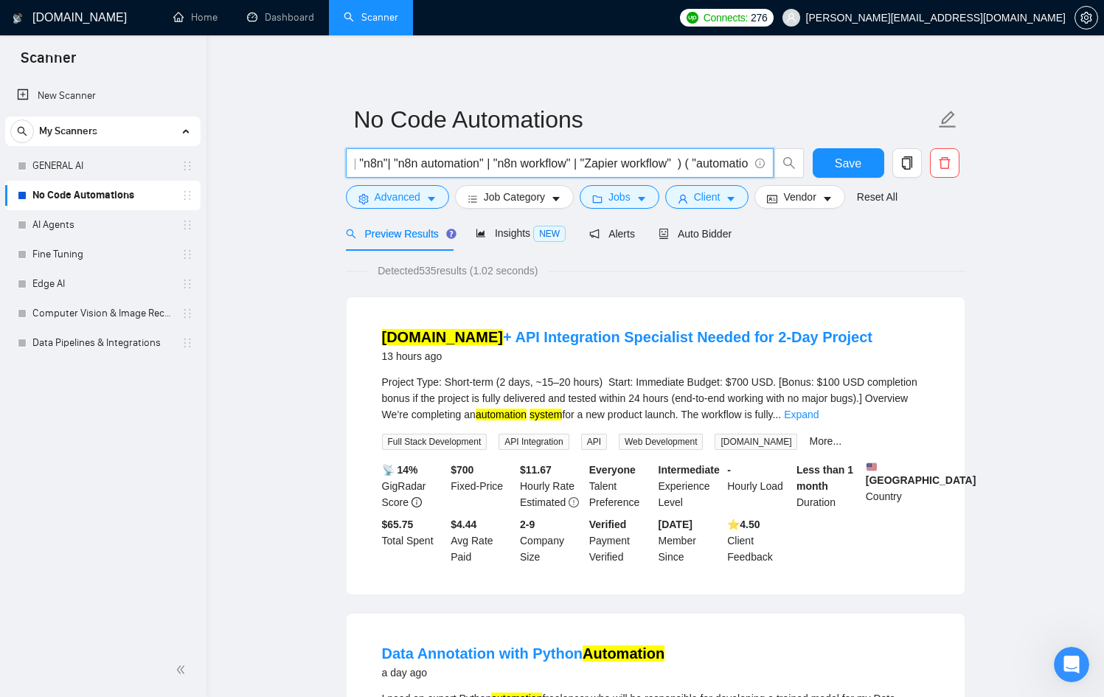
click at [540, 159] on input "("automation" | "n8n workflow" | "Zapier" | "[DOMAIN_NAME]" | "n8n"| "n8n autom…" at bounding box center [552, 163] width 394 height 18
click at [581, 167] on input "("automation" | "n8n workflow" | "Zapier" | "[DOMAIN_NAME]" | "n8n"| "n8n autom…" at bounding box center [552, 163] width 394 height 18
click at [670, 164] on input "("automation" | "n8n workflow" | "Zapier" | "[DOMAIN_NAME]" | "n8n"| "n8n autom…" at bounding box center [552, 163] width 394 height 18
click at [660, 164] on input "("automation" | "n8n workflow" | "Zapier" | "[DOMAIN_NAME]" | "n8n"| "n8n autom…" at bounding box center [552, 163] width 394 height 18
click at [667, 162] on input "("automation" | "n8n workflow" | "Zapier" | "[DOMAIN_NAME]" | "n8n"| "n8n autom…" at bounding box center [552, 163] width 394 height 18
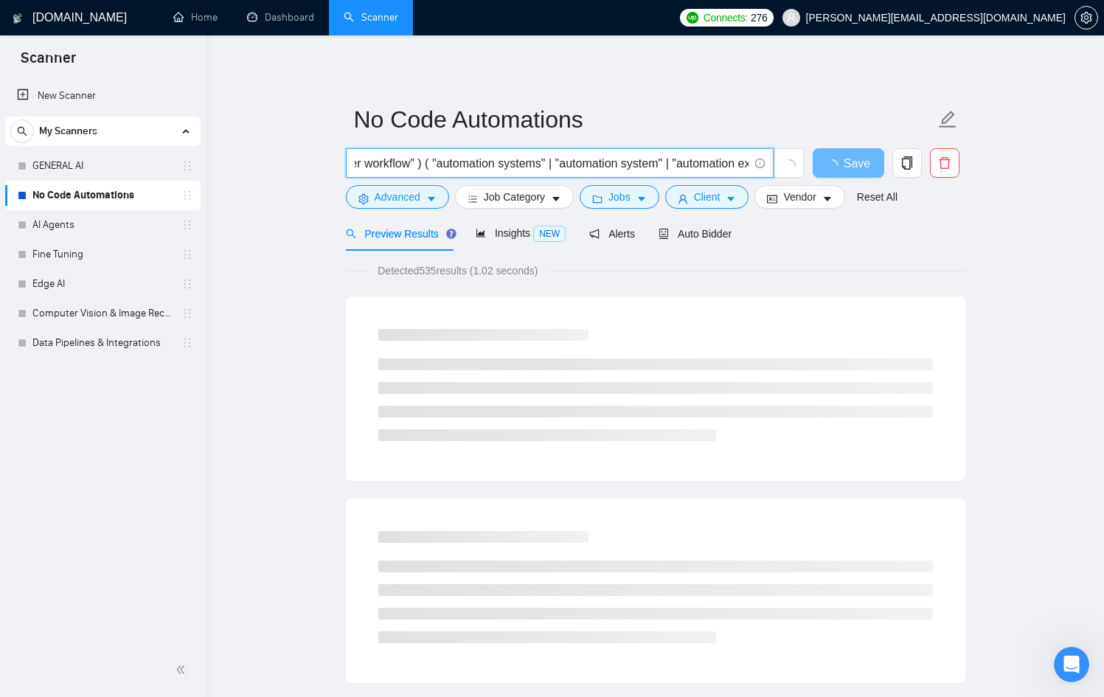
scroll to position [0, 574]
click at [432, 167] on input "("automation" | "n8n workflow" | "Zapier" | "[DOMAIN_NAME]" | "n8n"| "n8n autom…" at bounding box center [552, 163] width 394 height 18
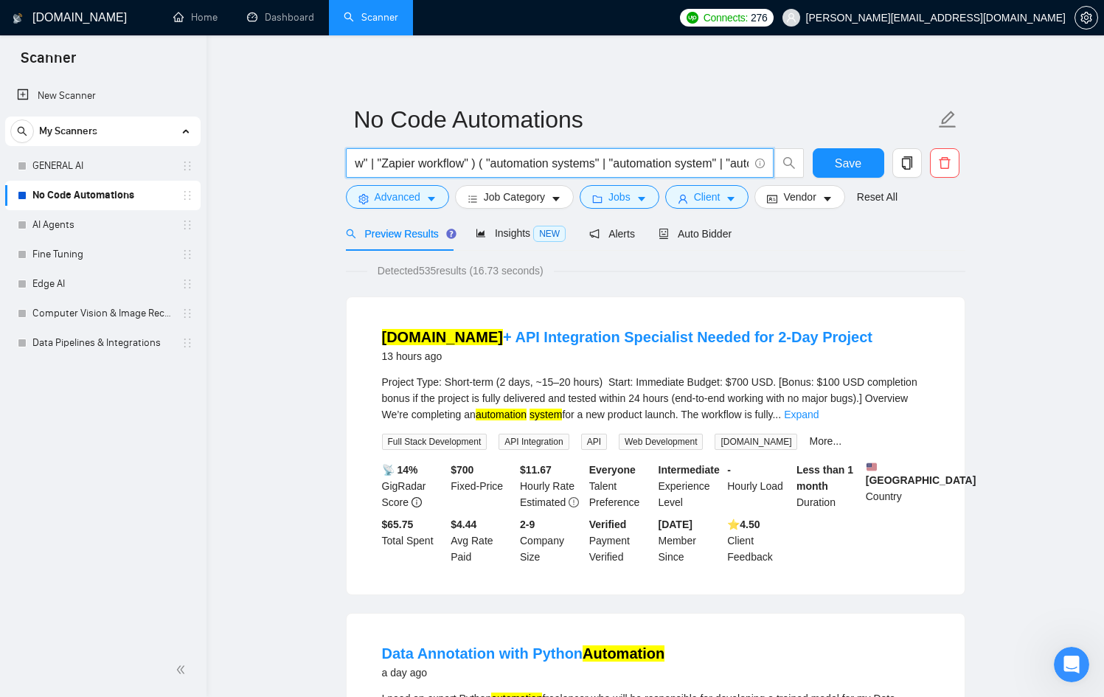
scroll to position [0, 488]
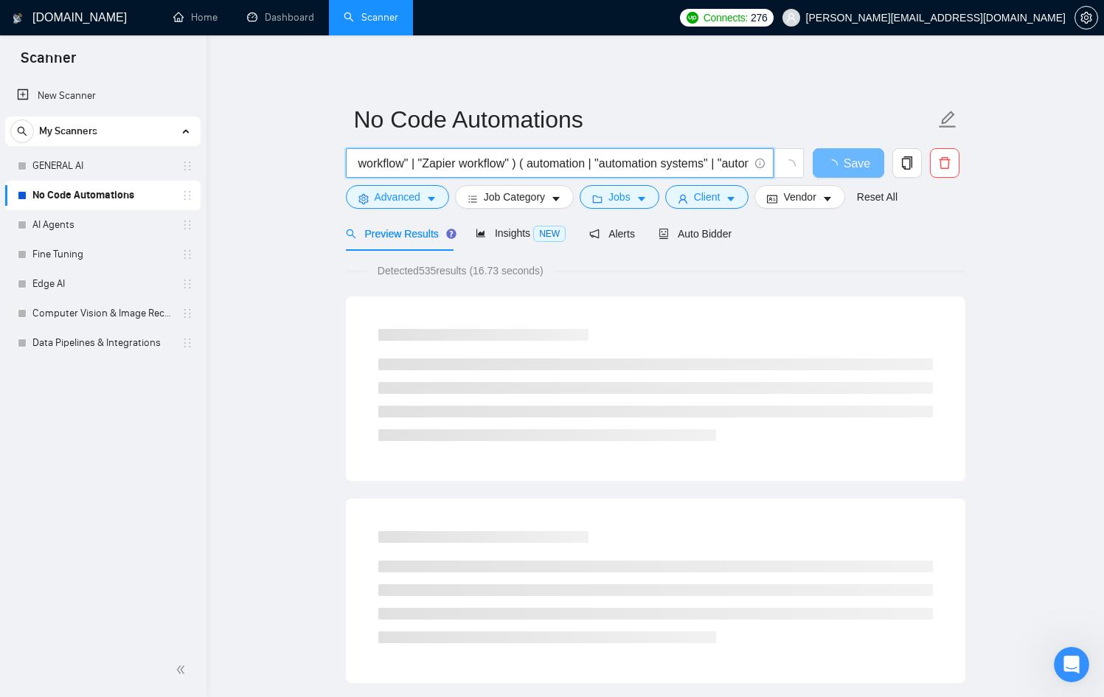
click at [577, 163] on input "("automation" | "n8n workflow" | "Zapier" | "[DOMAIN_NAME]" | "n8n"| "n8n autom…" at bounding box center [552, 163] width 394 height 18
type input "("automation" | "n8n workflow" | "Zapier" | "[DOMAIN_NAME]" | "n8n"| "n8n autom…"
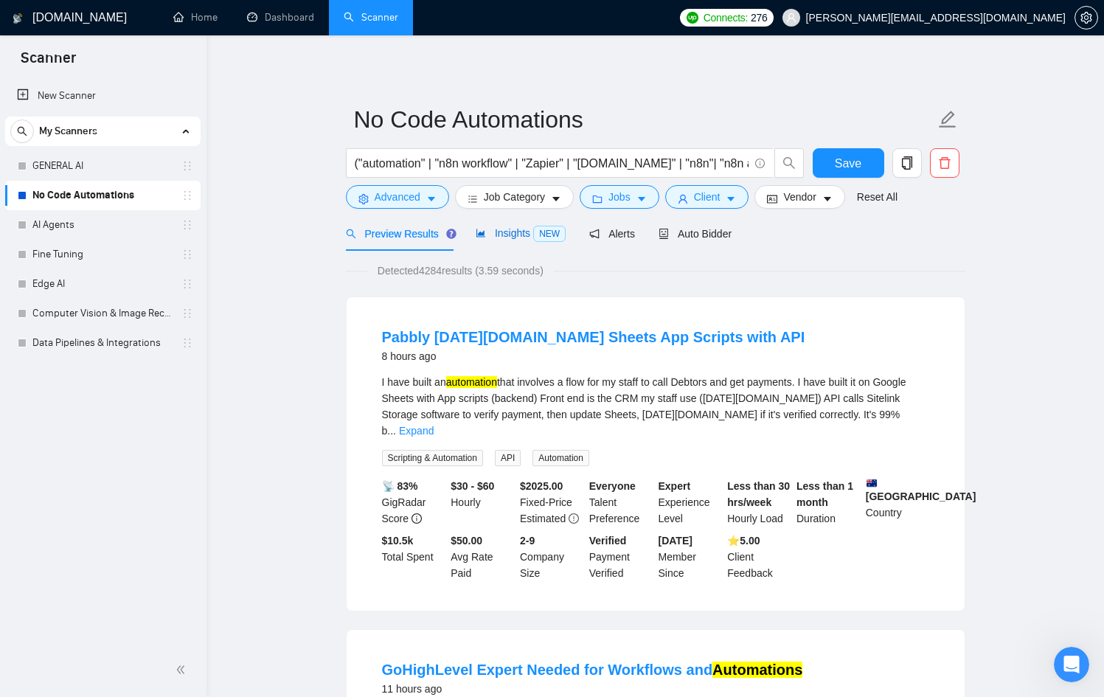
click at [518, 237] on span "Insights NEW" at bounding box center [521, 233] width 90 height 12
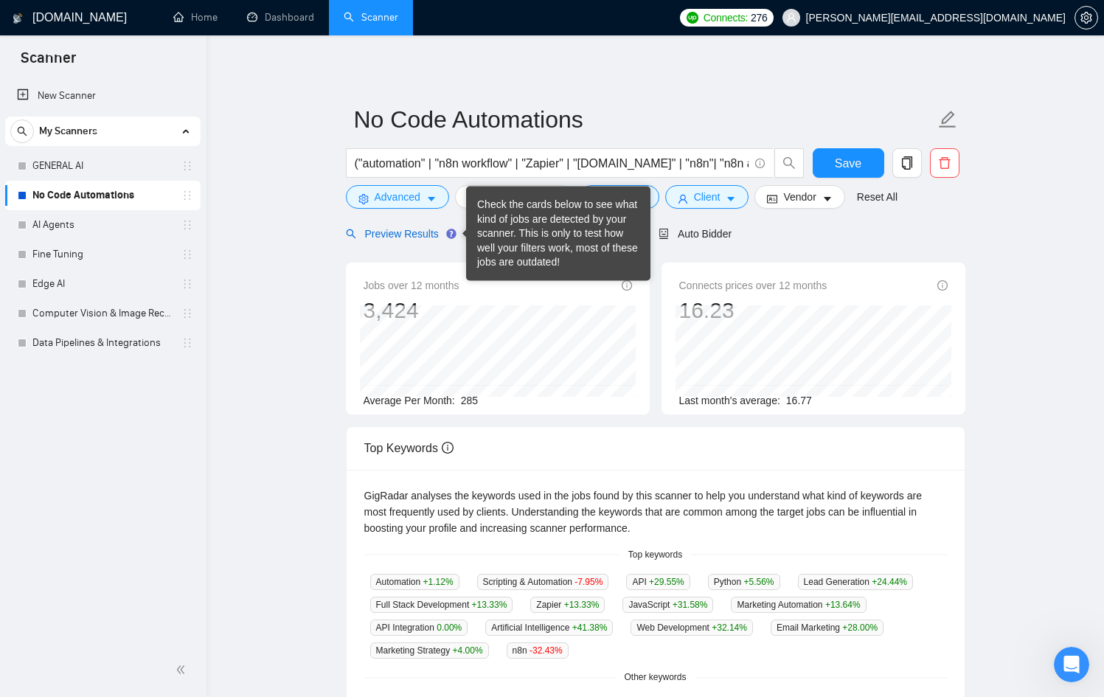
click at [414, 235] on span "Preview Results" at bounding box center [399, 234] width 106 height 12
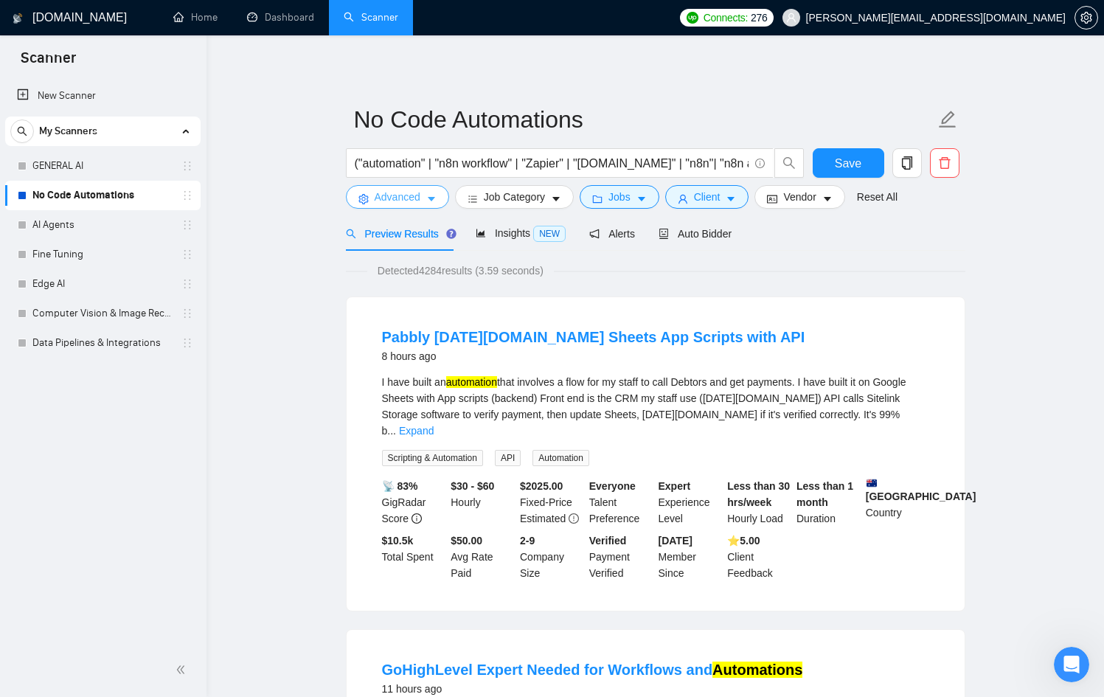
click at [418, 191] on span "Advanced" at bounding box center [398, 197] width 46 height 16
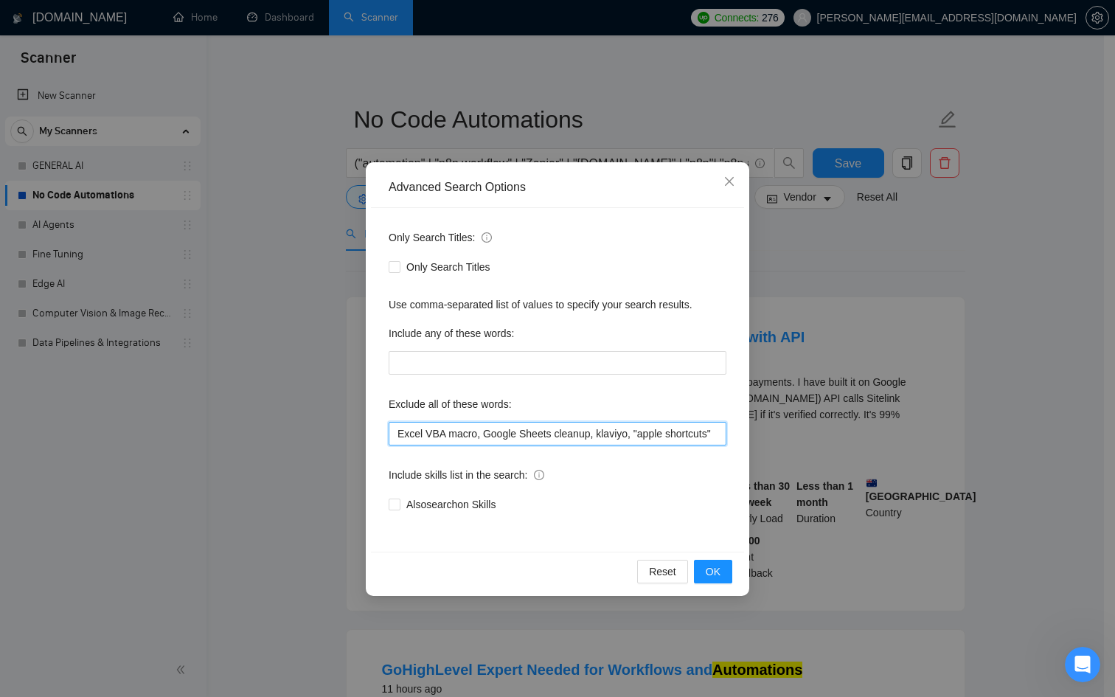
scroll to position [0, 4]
drag, startPoint x: 691, startPoint y: 434, endPoint x: 796, endPoint y: 434, distance: 104.7
click at [796, 434] on div "Advanced Search Options Only Search Titles: Only Search Titles Use comma-separa…" at bounding box center [557, 348] width 1115 height 697
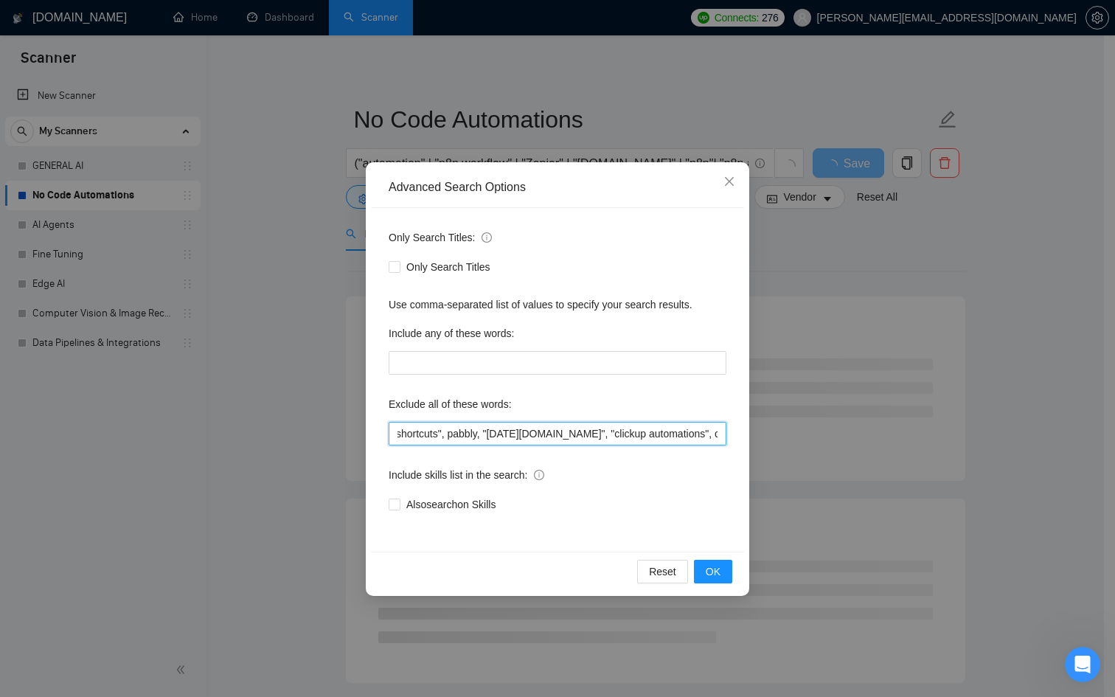
scroll to position [0, 265]
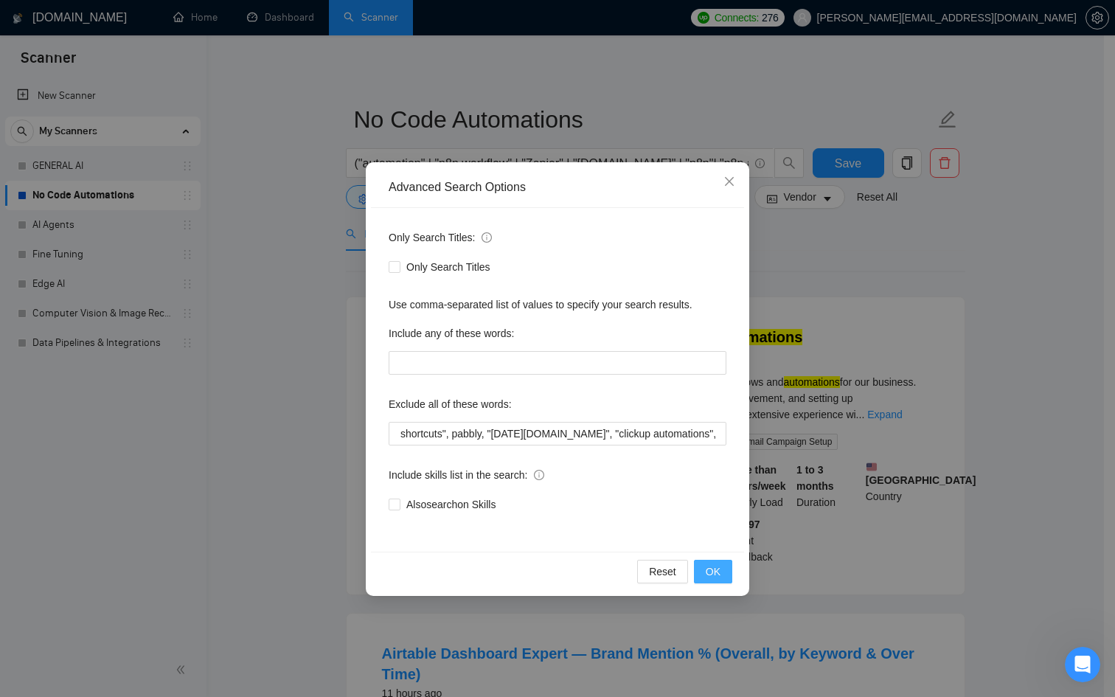
click at [715, 569] on span "OK" at bounding box center [713, 571] width 15 height 16
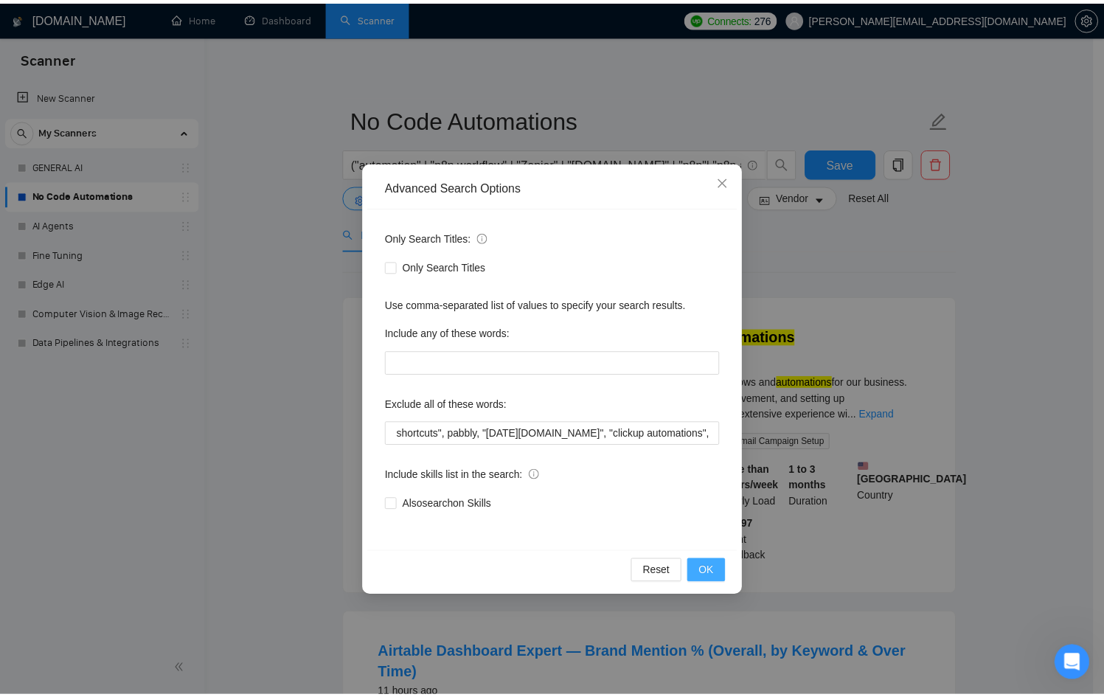
scroll to position [0, 0]
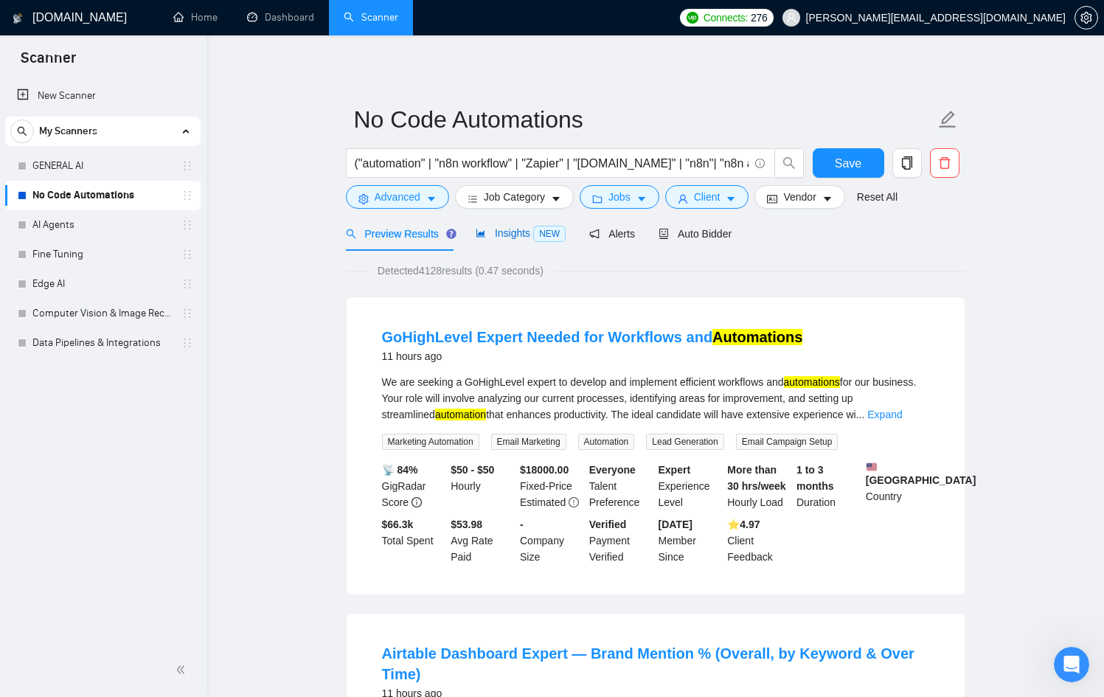
click at [493, 231] on span "Insights NEW" at bounding box center [521, 233] width 90 height 12
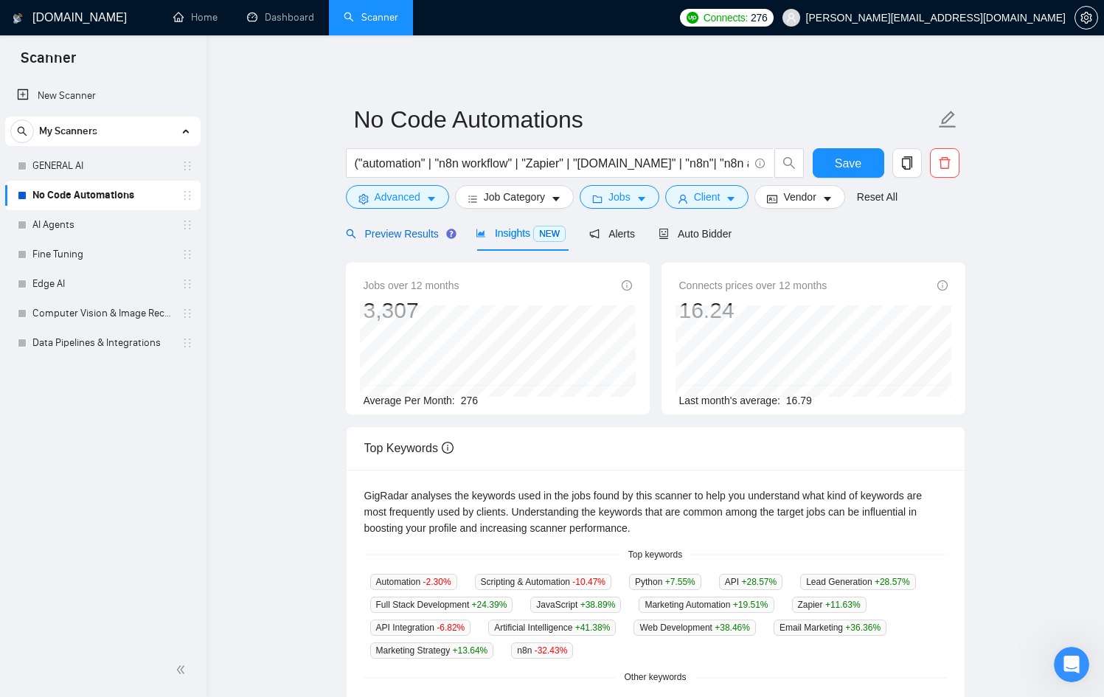
click at [408, 228] on span "Preview Results" at bounding box center [399, 234] width 106 height 12
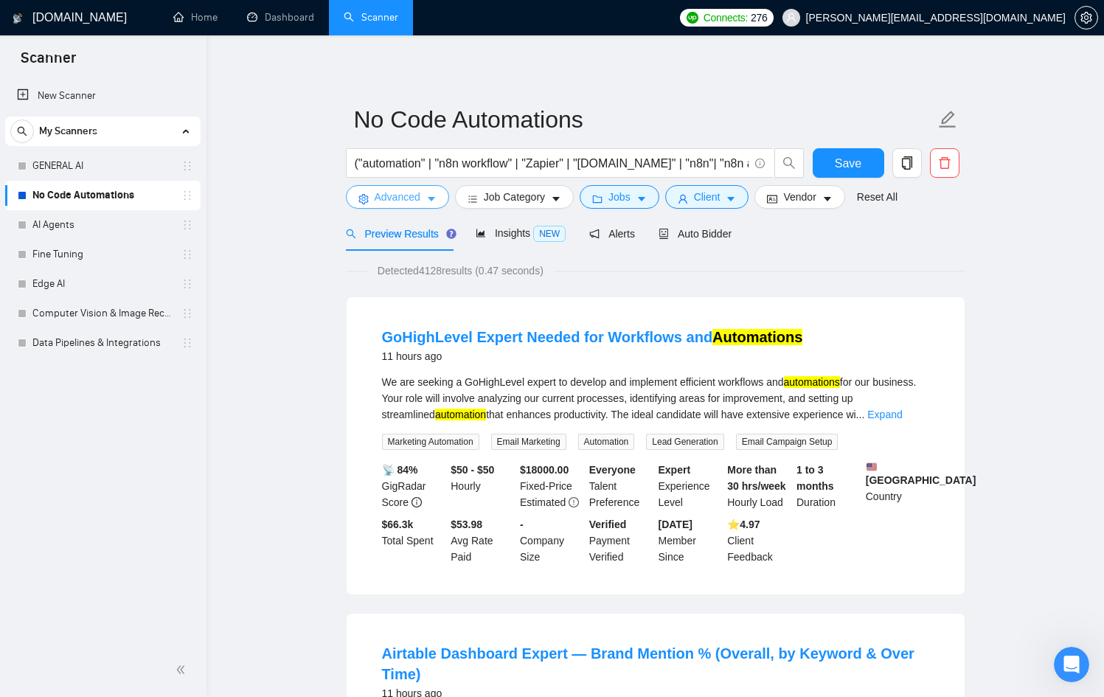
click at [431, 201] on icon "caret-down" at bounding box center [431, 199] width 10 height 10
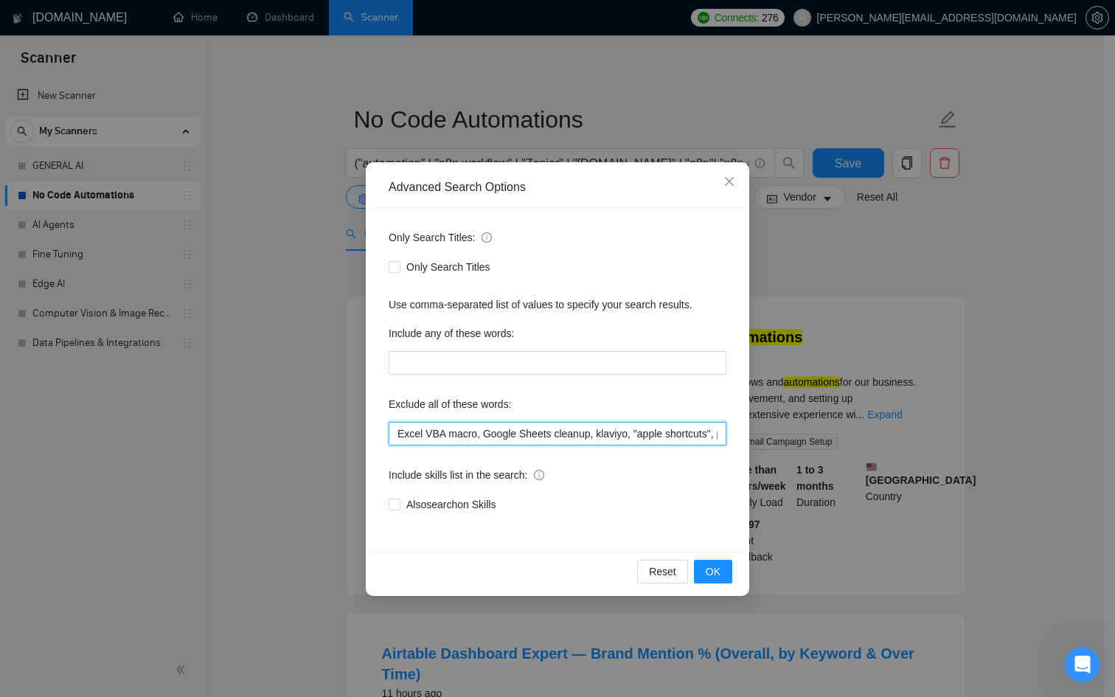
scroll to position [0, 265]
drag, startPoint x: 662, startPoint y: 430, endPoint x: 795, endPoint y: 442, distance: 134.0
click at [795, 442] on div "Advanced Search Options Only Search Titles: Only Search Titles Use comma-separa…" at bounding box center [557, 348] width 1115 height 697
click at [676, 432] on input "Excel VBA macro, Google Sheets cleanup, klaviyo, "apple shortcuts", pabbly, "[D…" at bounding box center [558, 434] width 338 height 24
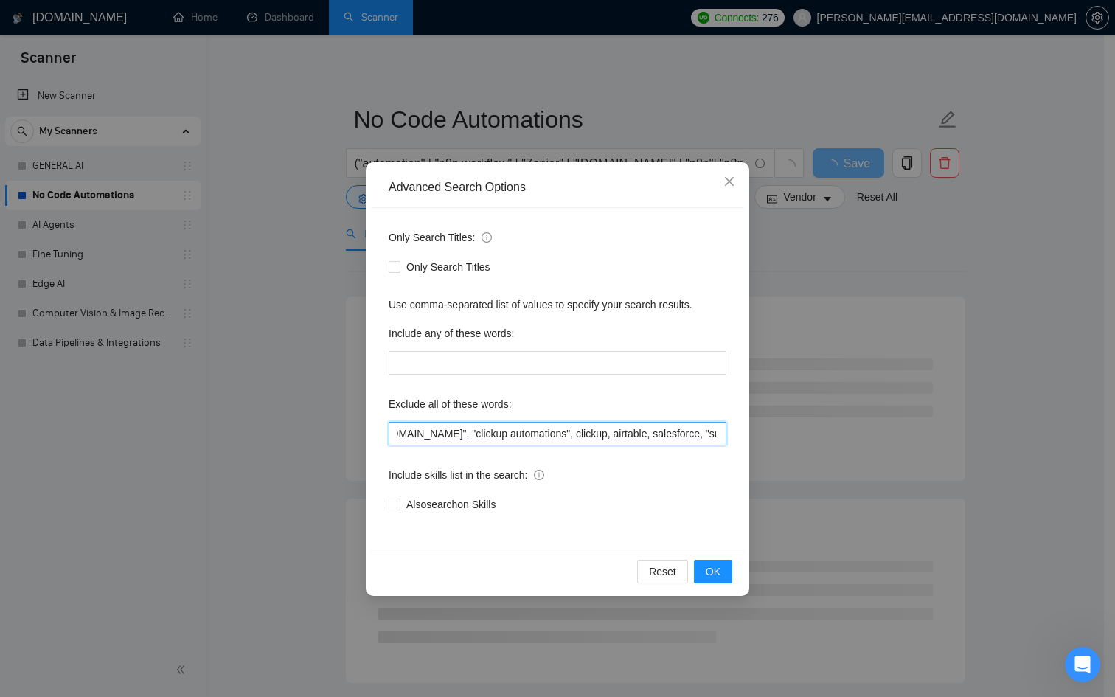
scroll to position [0, 413]
drag, startPoint x: 704, startPoint y: 431, endPoint x: 790, endPoint y: 431, distance: 86.3
click at [790, 431] on div "Advanced Search Options Only Search Titles: Only Search Titles Use comma-separa…" at bounding box center [557, 348] width 1115 height 697
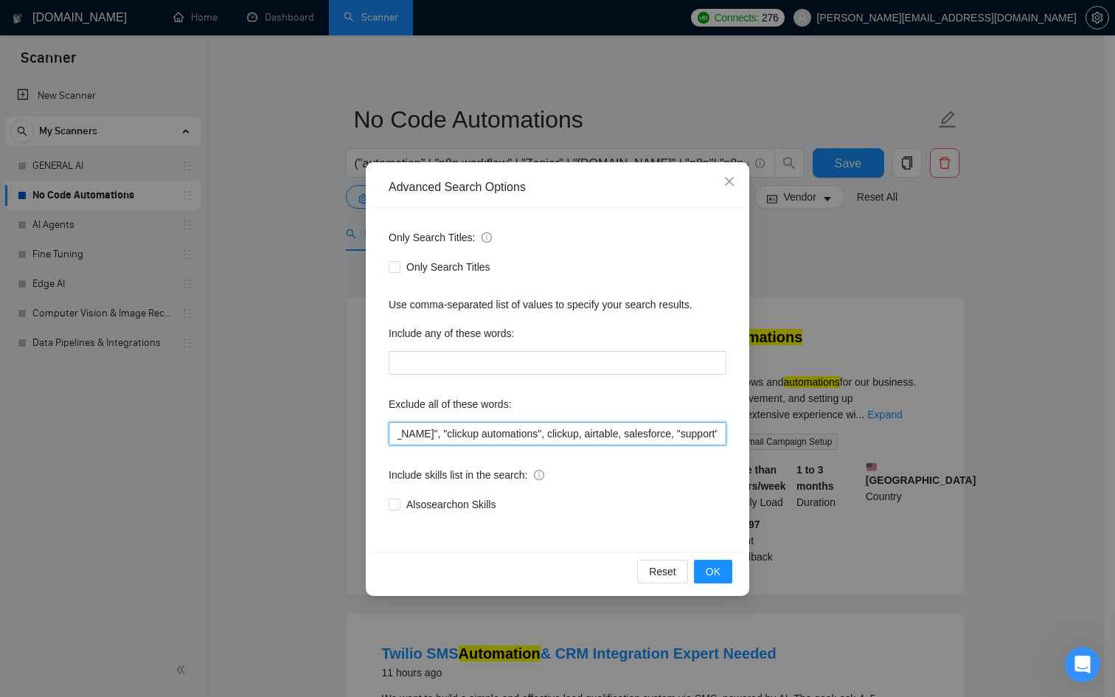
scroll to position [0, 441]
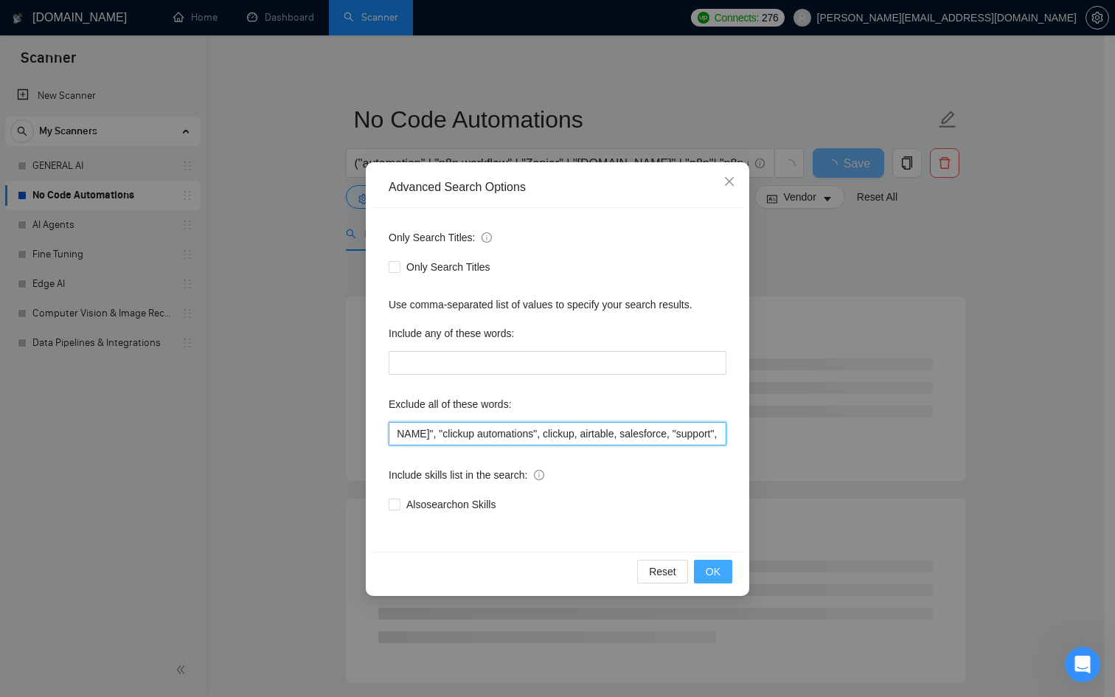
type input "Excel VBA macro, Google Sheets cleanup, klaviyo, "apple shortcuts", pabbly, "[D…"
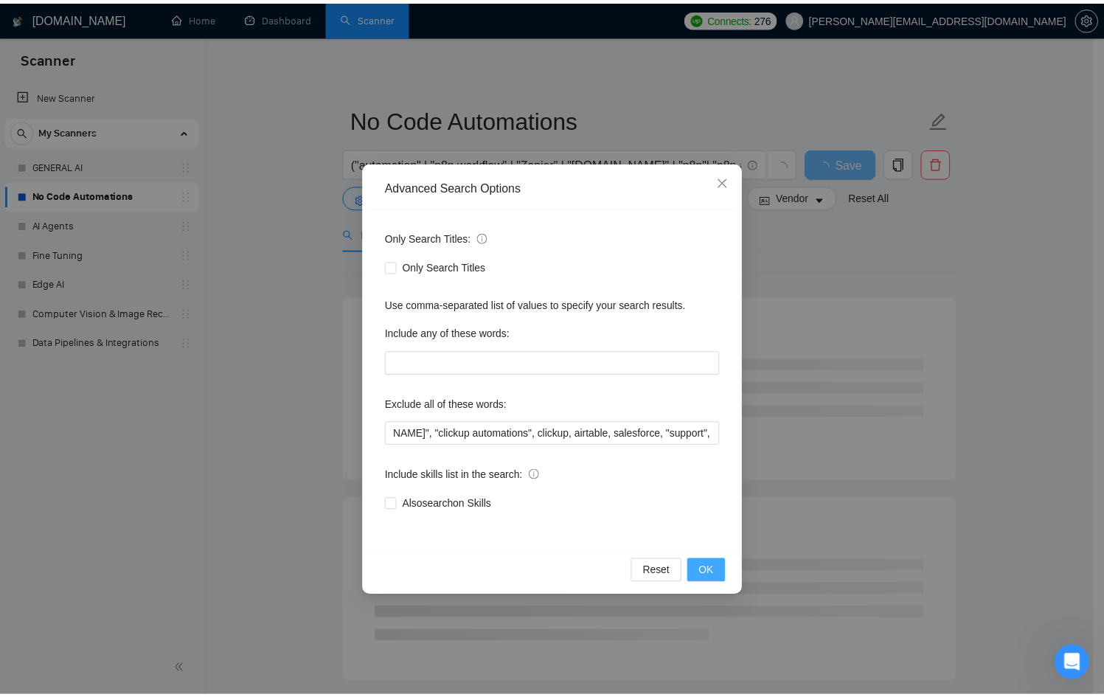
scroll to position [0, 0]
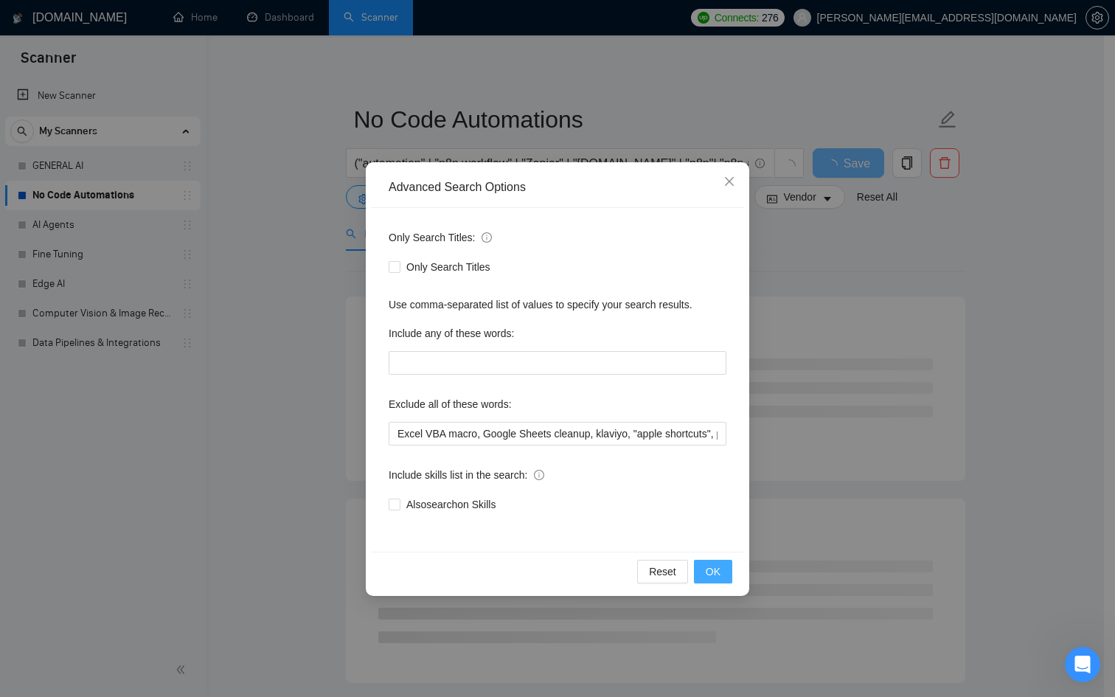
click at [728, 574] on button "OK" at bounding box center [713, 572] width 38 height 24
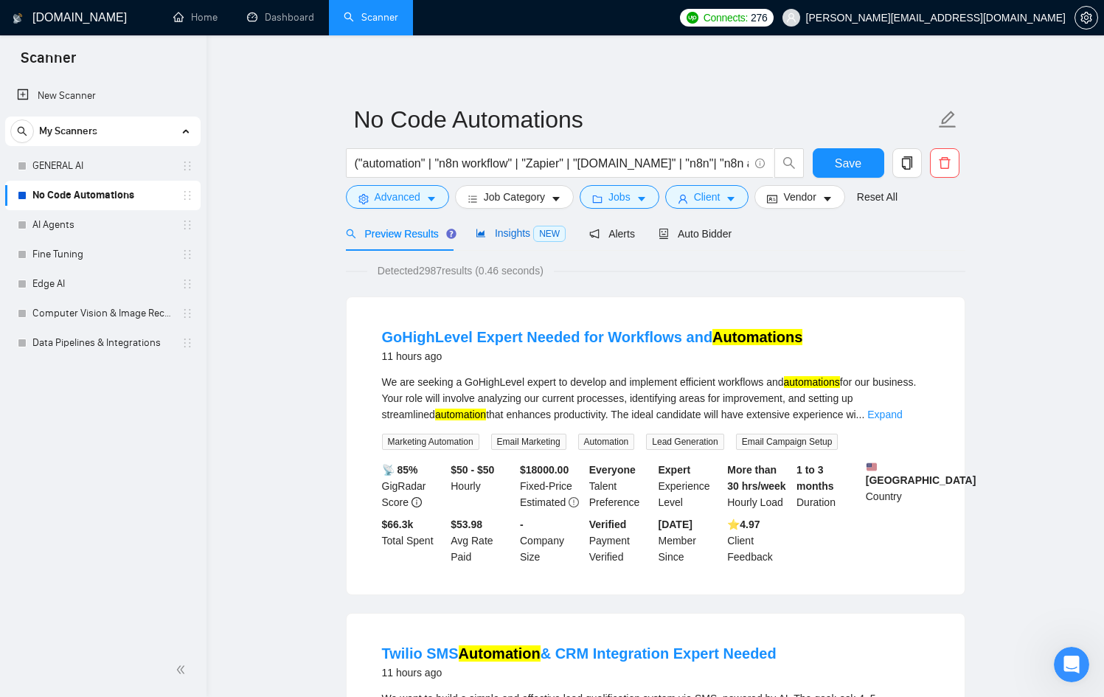
click at [510, 240] on div "Insights NEW" at bounding box center [521, 233] width 90 height 17
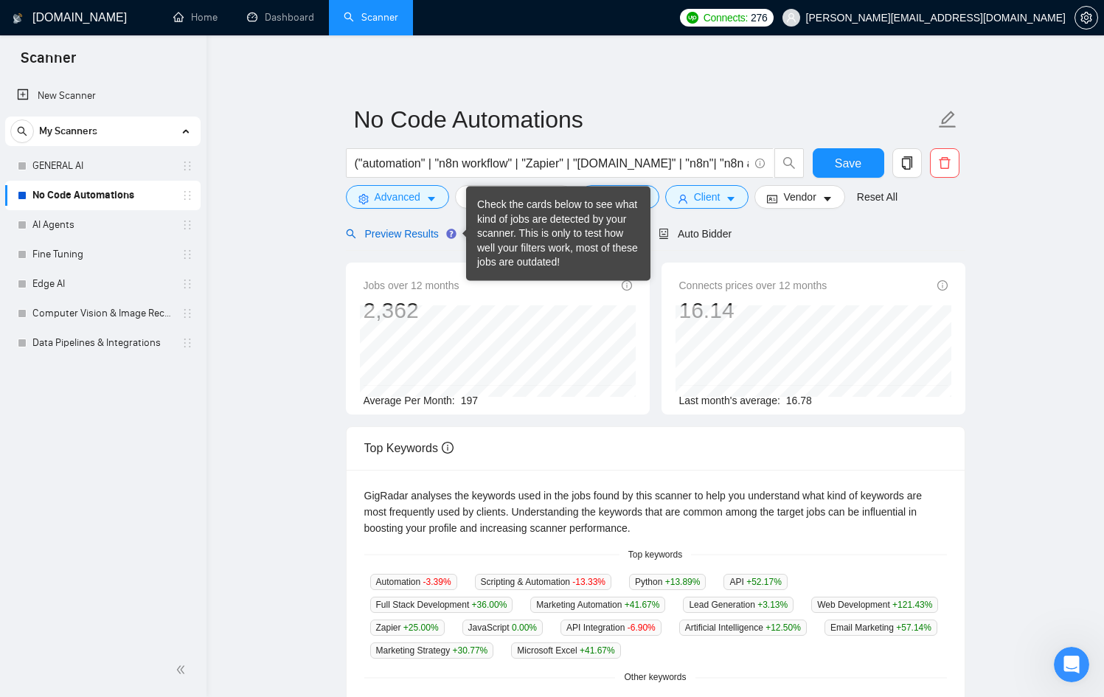
click at [378, 240] on div "Preview Results" at bounding box center [399, 234] width 106 height 16
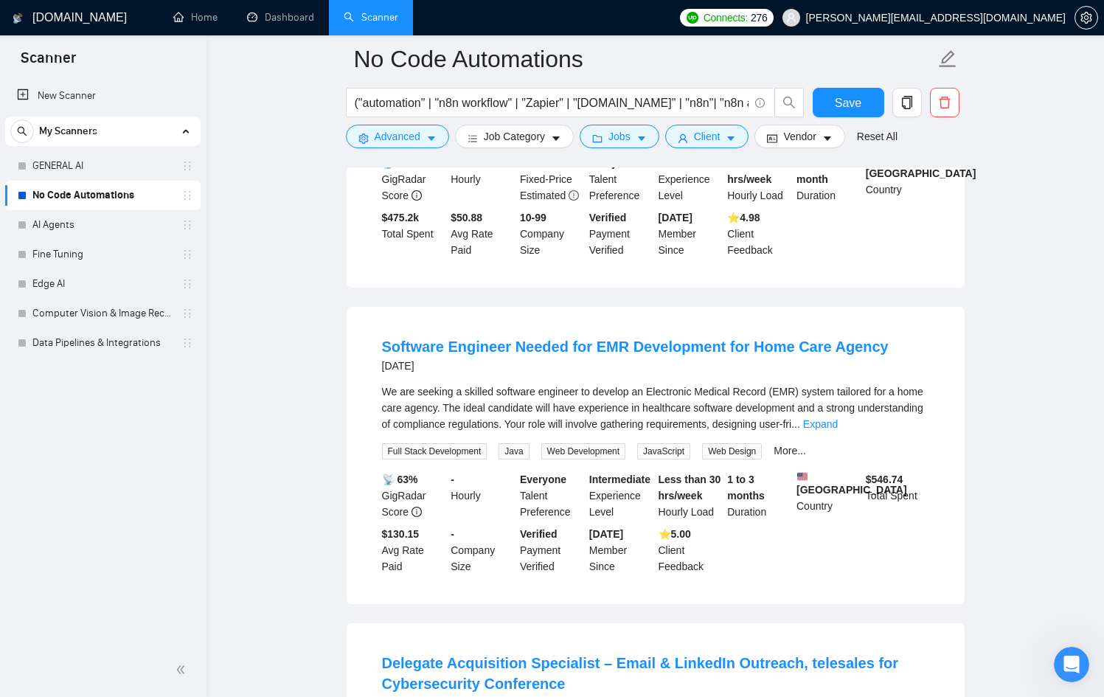
scroll to position [1902, 0]
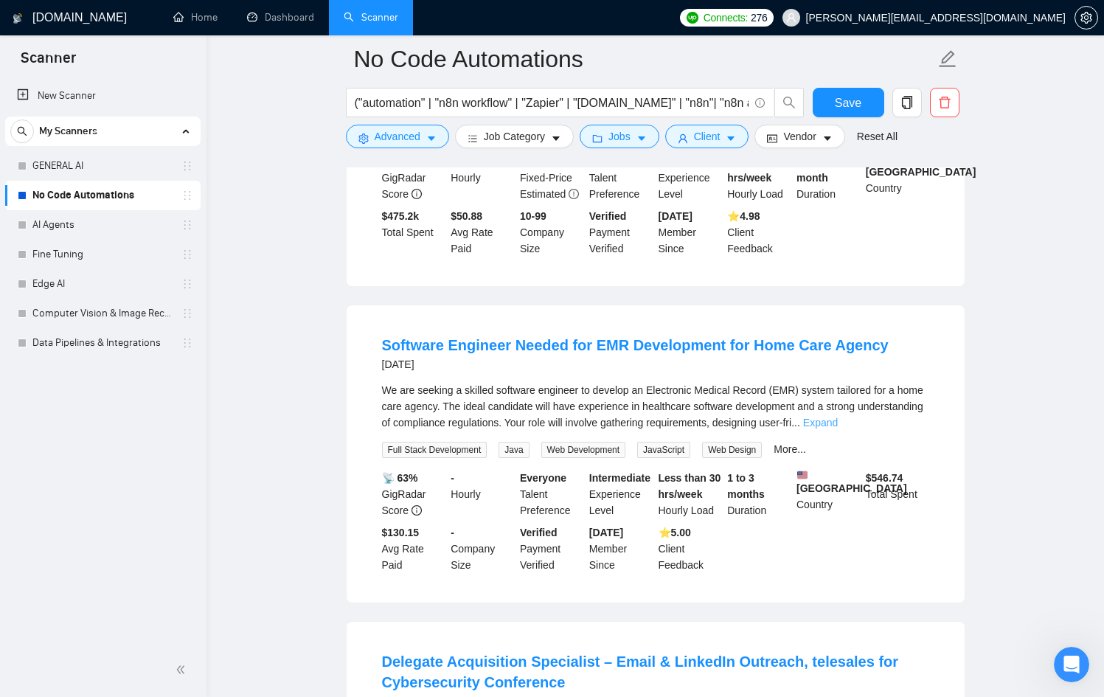
click at [838, 424] on link "Expand" at bounding box center [820, 423] width 35 height 12
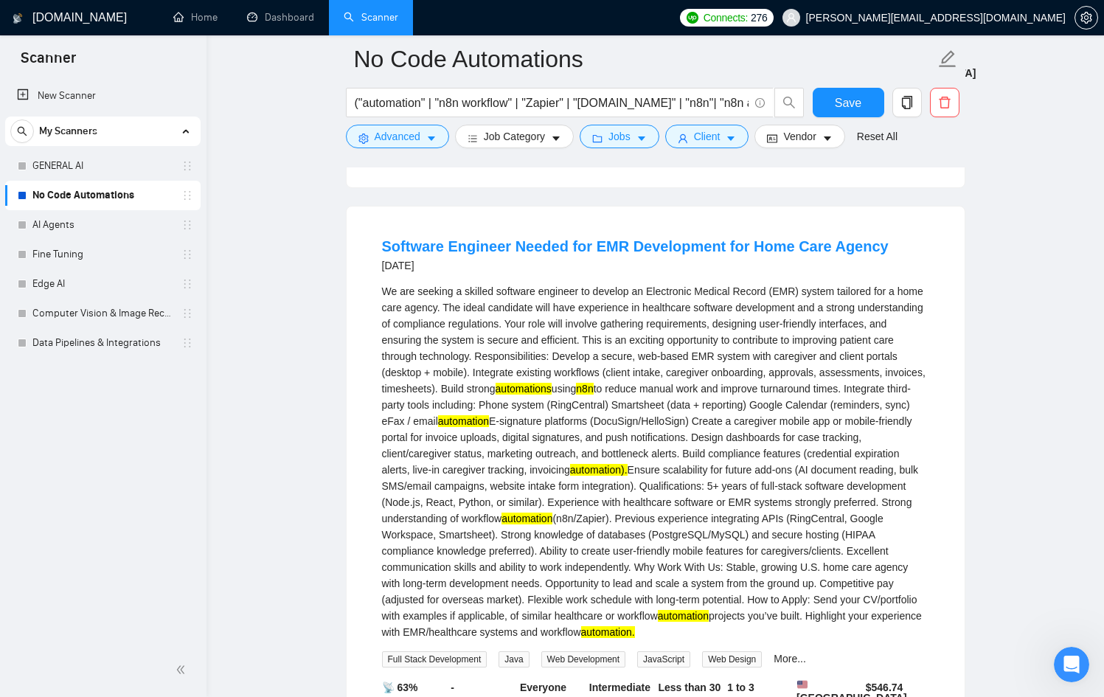
scroll to position [2005, 0]
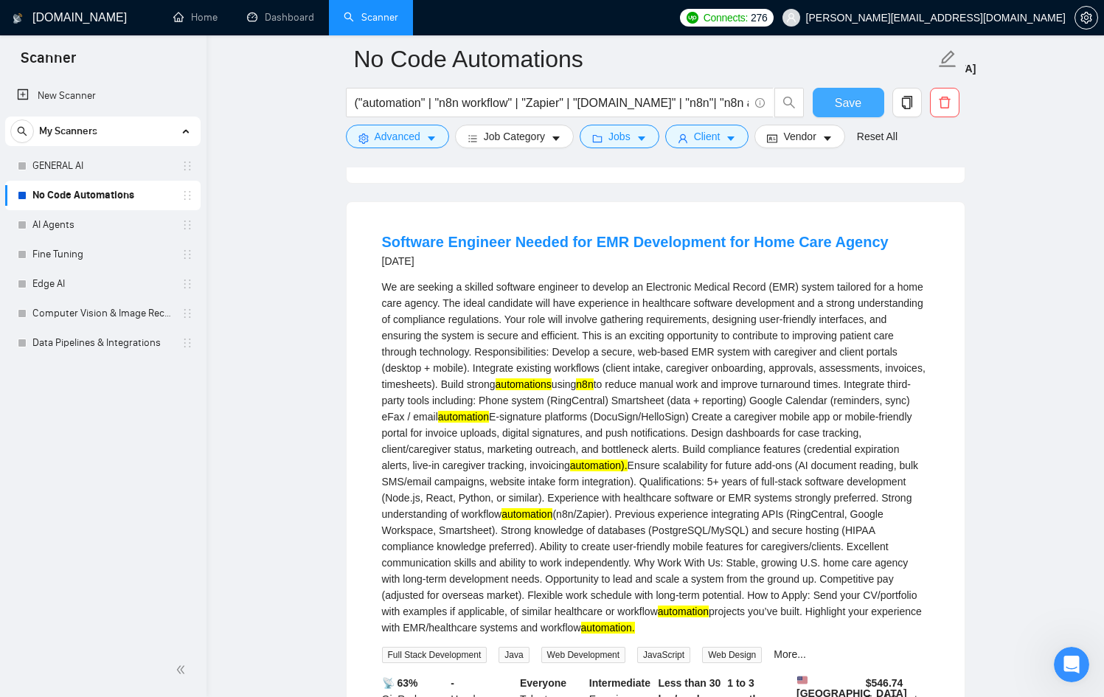
click at [853, 106] on span "Save" at bounding box center [848, 103] width 27 height 18
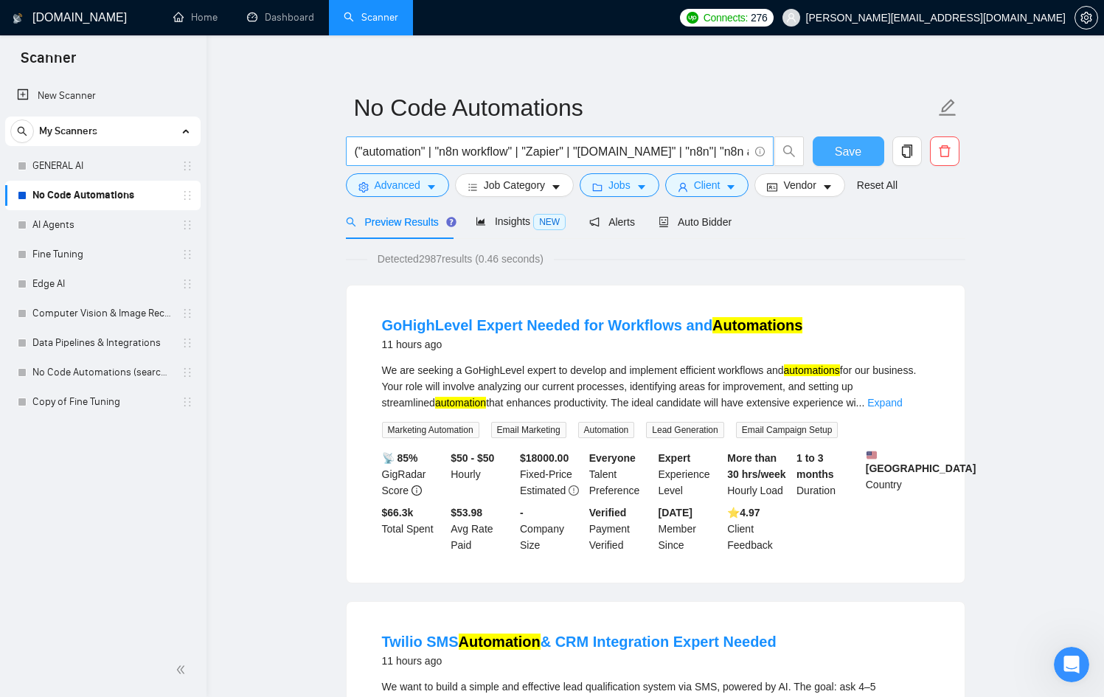
scroll to position [0, 0]
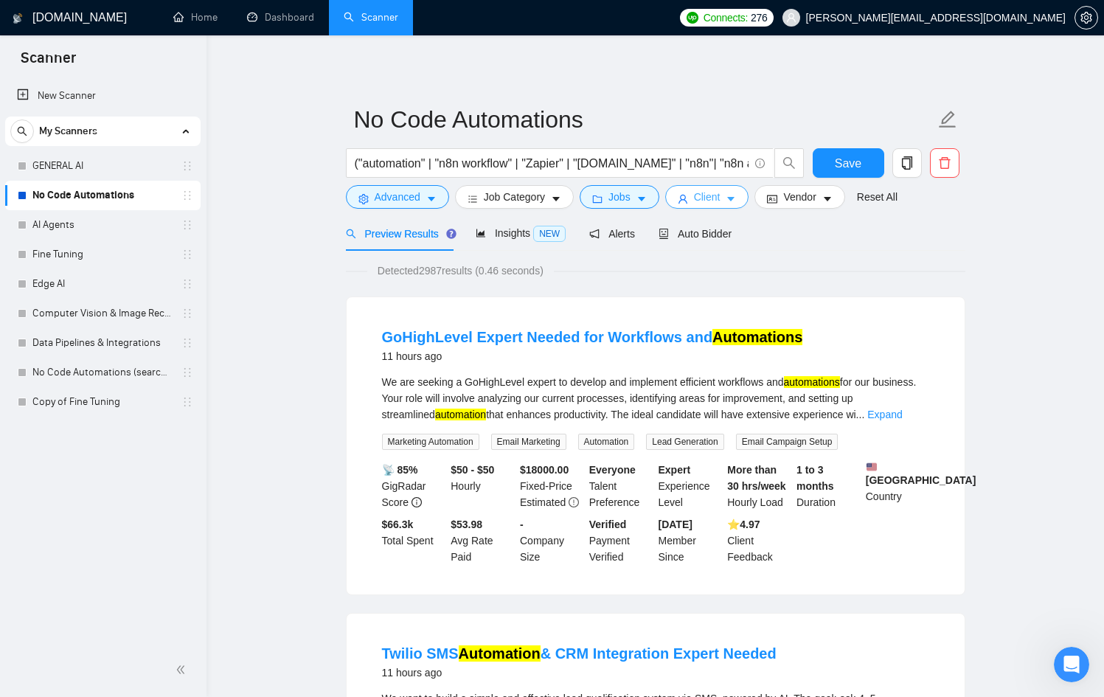
click at [721, 197] on span "Client" at bounding box center [707, 197] width 27 height 16
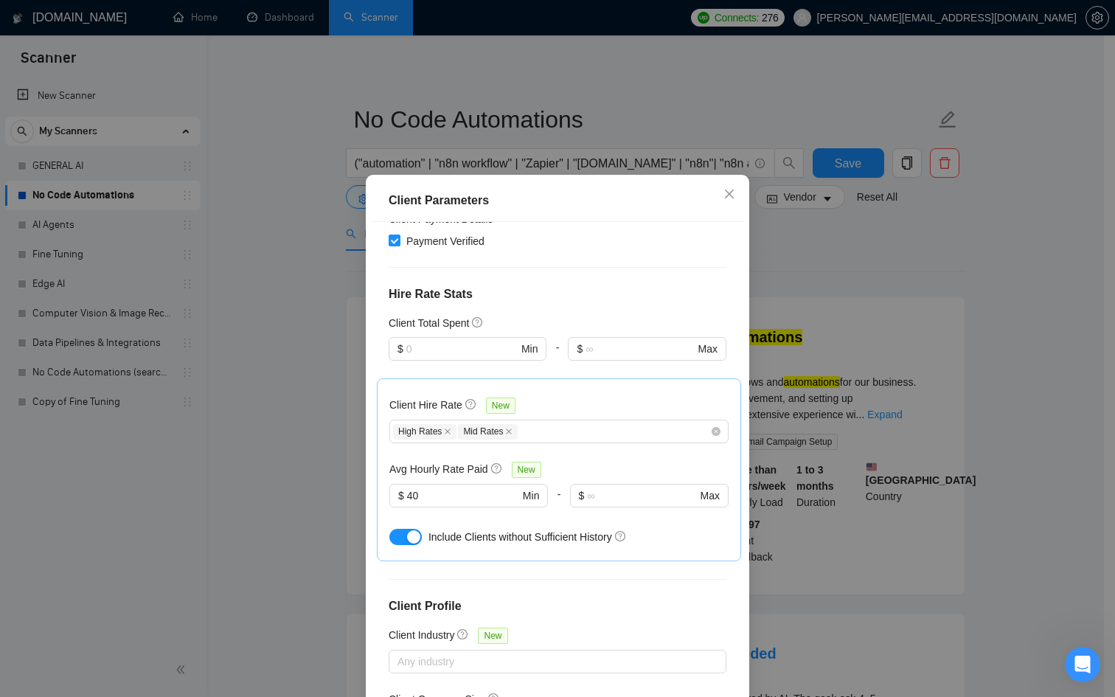
click at [791, 355] on div "Client Parameters Client Location Include Client Countries [GEOGRAPHIC_DATA] [G…" at bounding box center [557, 348] width 1115 height 697
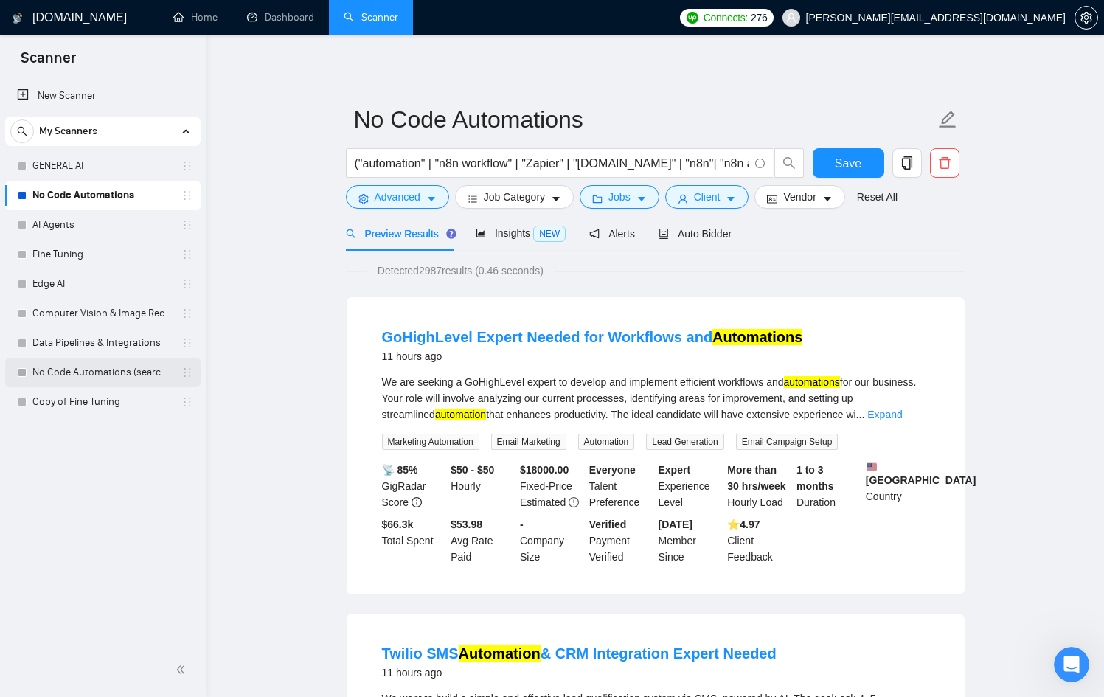
click at [122, 375] on link "No Code Automations (search only in Tites)" at bounding box center [102, 372] width 140 height 29
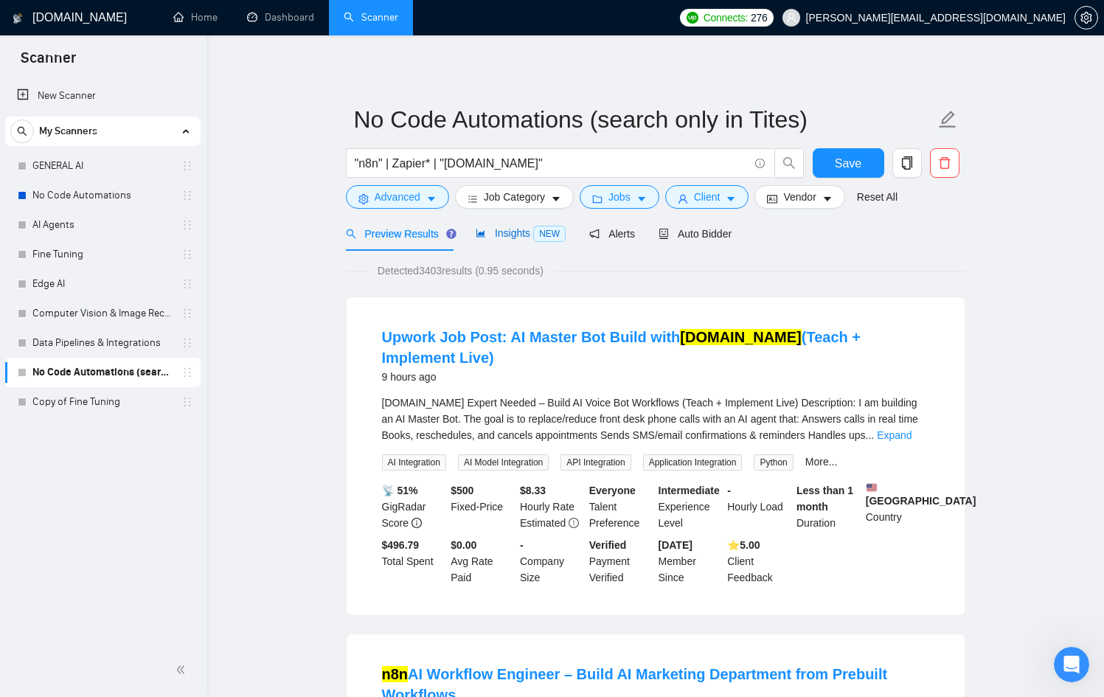
click at [498, 233] on span "Insights NEW" at bounding box center [521, 233] width 90 height 12
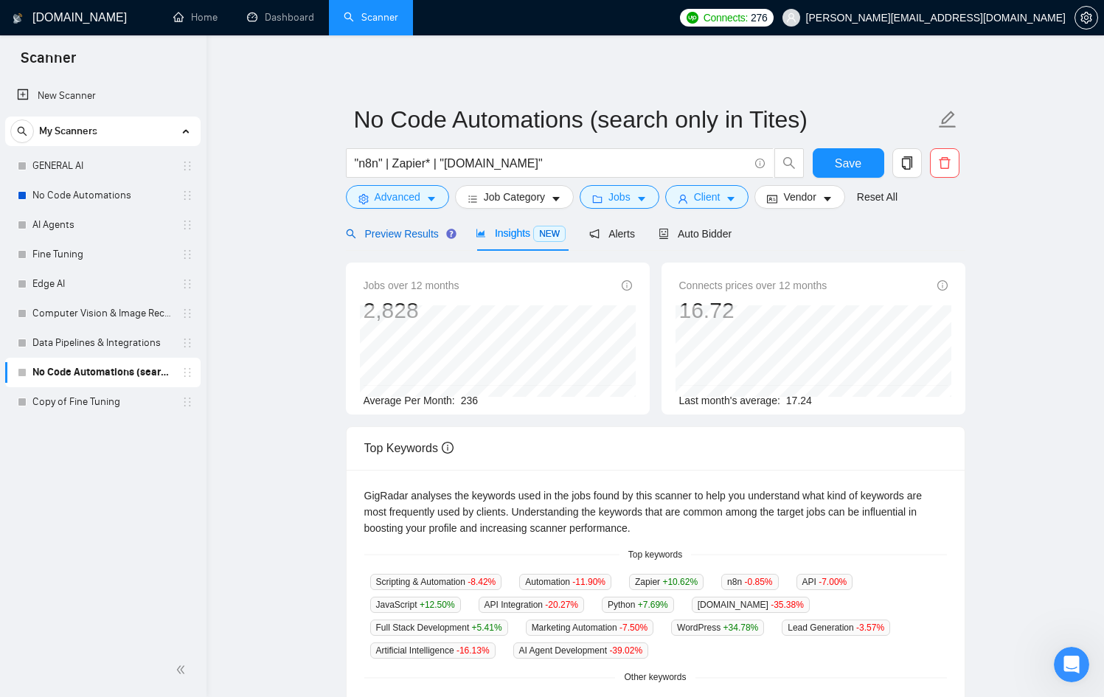
click at [392, 228] on span "Preview Results" at bounding box center [399, 234] width 106 height 12
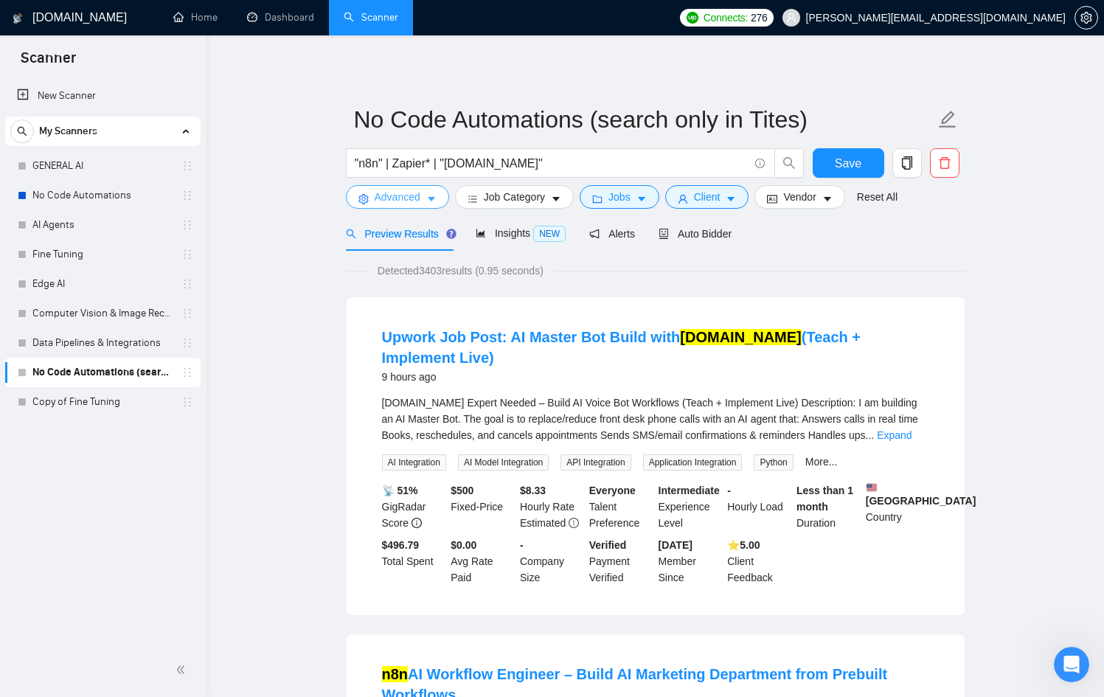
click at [412, 190] on span "Advanced" at bounding box center [398, 197] width 46 height 16
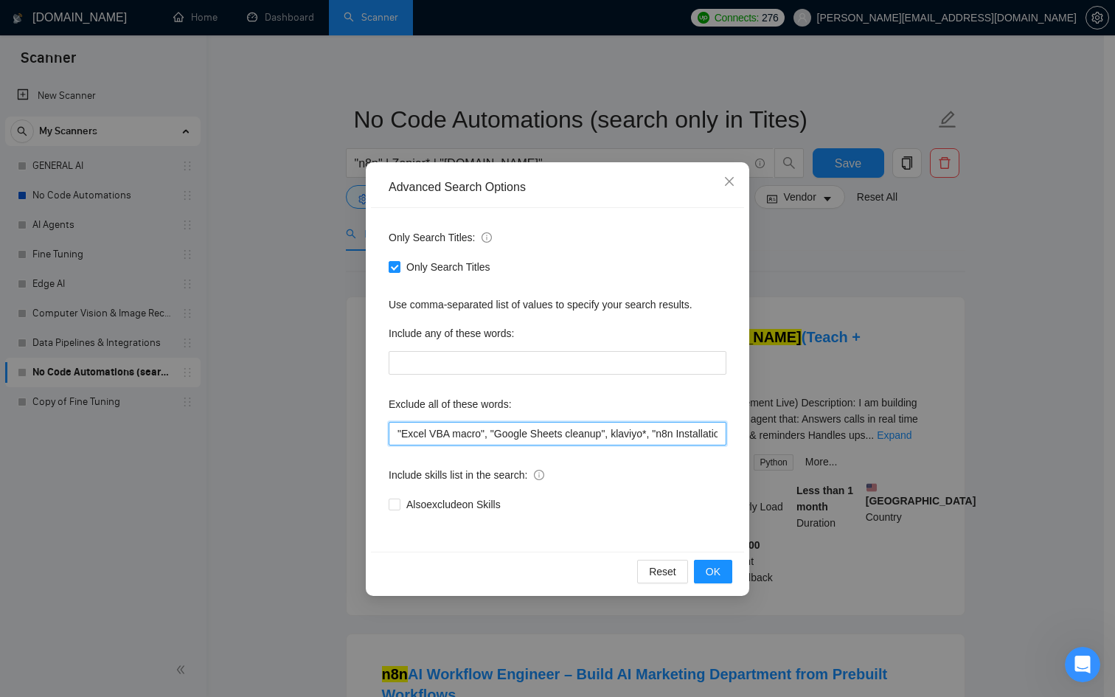
scroll to position [0, 286]
drag, startPoint x: 693, startPoint y: 431, endPoint x: 812, endPoint y: 432, distance: 118.7
click at [812, 431] on div "Advanced Search Options Only Search Titles: Only Search Titles Use comma-separa…" at bounding box center [557, 348] width 1115 height 697
drag, startPoint x: 506, startPoint y: 429, endPoint x: 746, endPoint y: 431, distance: 239.7
click at [746, 431] on div "Advanced Search Options Only Search Titles: Only Search Titles Use comma-separa…" at bounding box center [557, 379] width 383 height 434
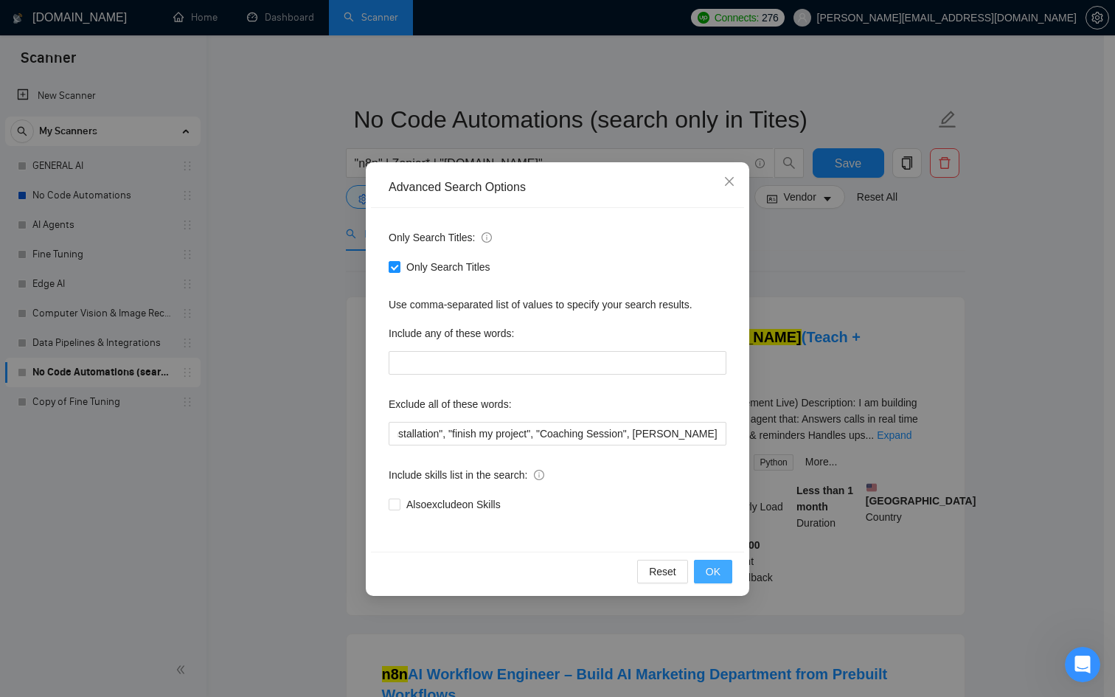
click at [716, 568] on span "OK" at bounding box center [713, 571] width 15 height 16
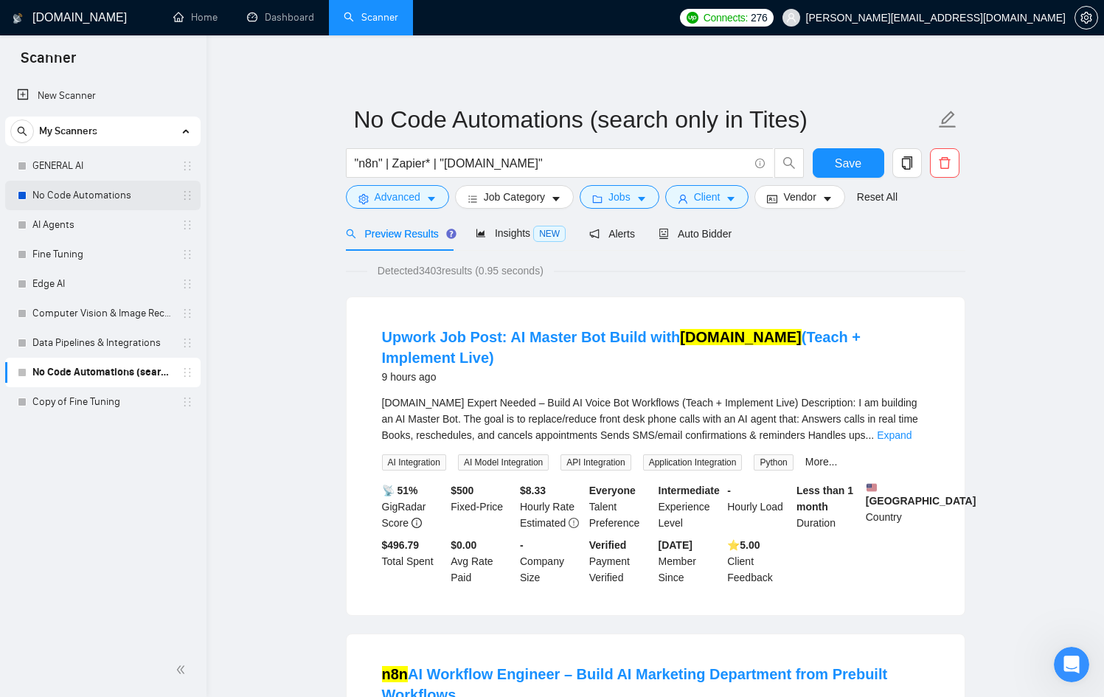
click at [69, 203] on link "No Code Automations" at bounding box center [102, 195] width 140 height 29
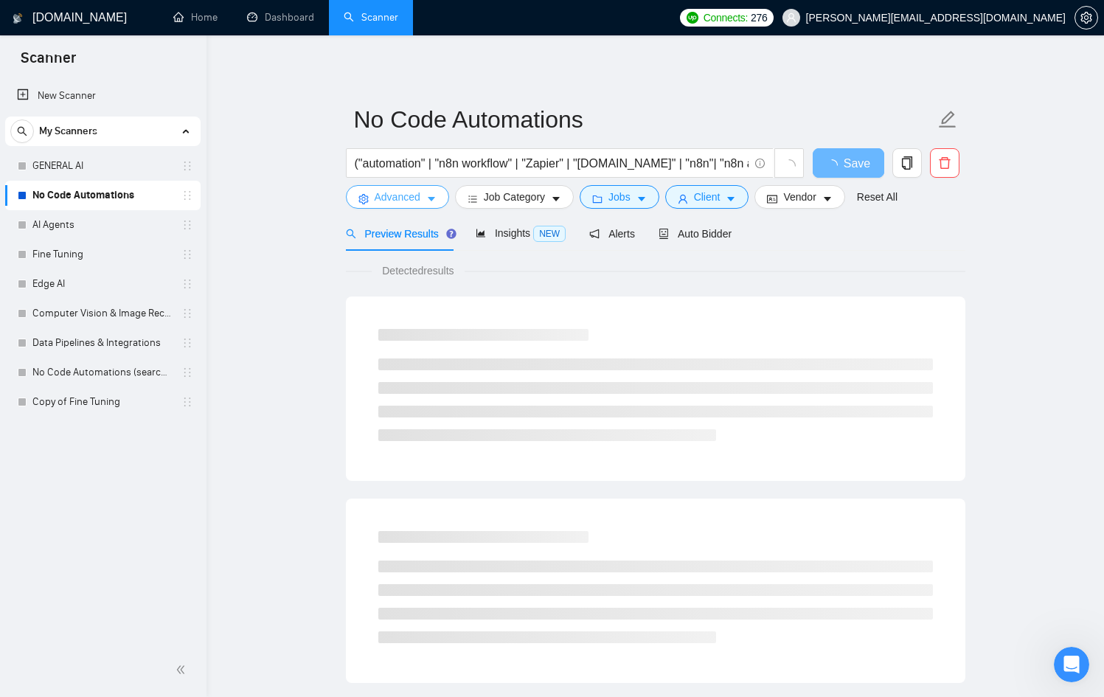
click at [427, 193] on span "caret-down" at bounding box center [431, 198] width 10 height 11
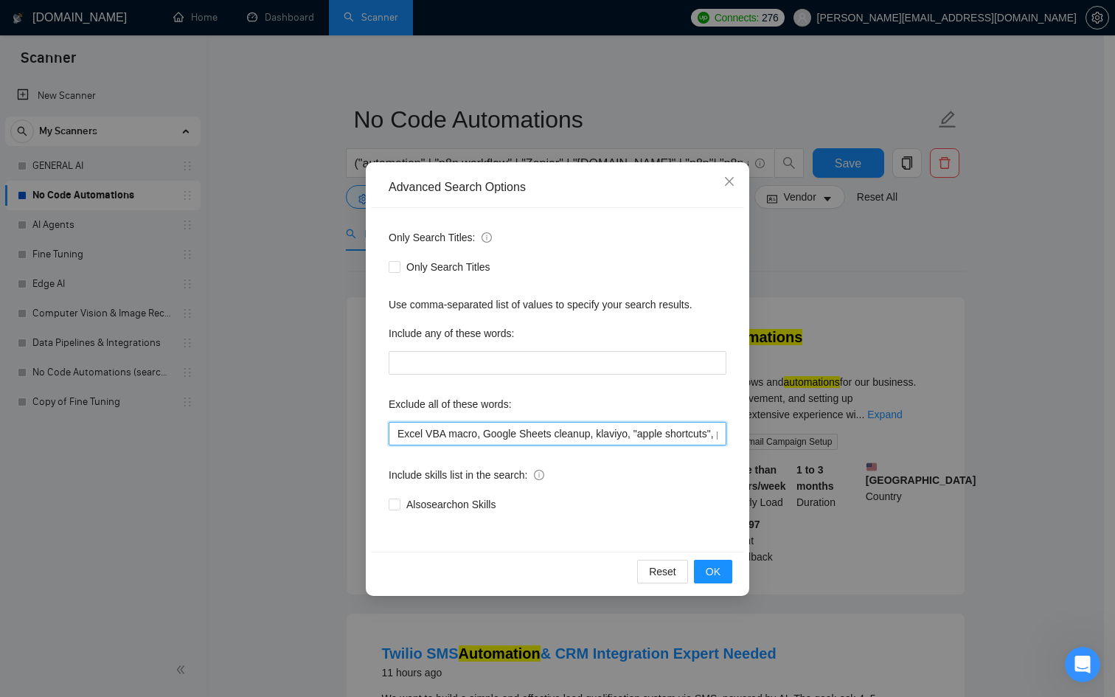
scroll to position [0, 441]
drag, startPoint x: 677, startPoint y: 428, endPoint x: 987, endPoint y: 449, distance: 311.2
click at [987, 449] on div "Advanced Search Options Only Search Titles: Only Search Titles Use comma-separa…" at bounding box center [557, 348] width 1115 height 697
paste input ""finish my project", "Coaching Session", [PERSON_NAME], ASAP"
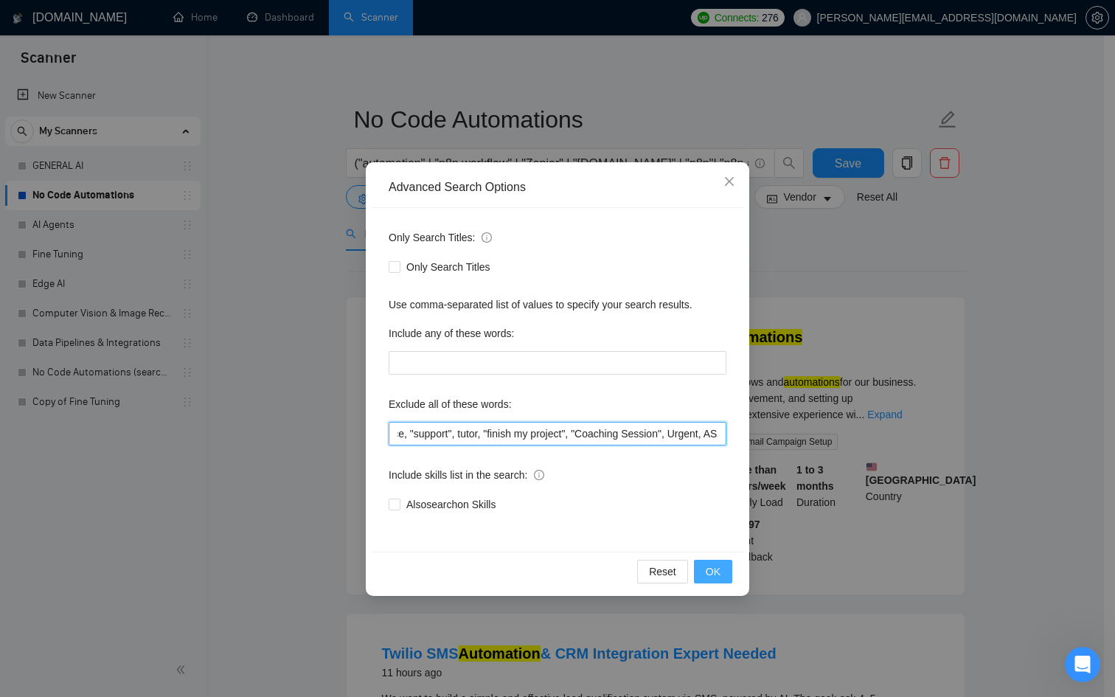
type input "Excel VBA macro, Google Sheets cleanup, klaviyo, "apple shortcuts", pabbly, "[D…"
click at [722, 567] on button "OK" at bounding box center [713, 572] width 38 height 24
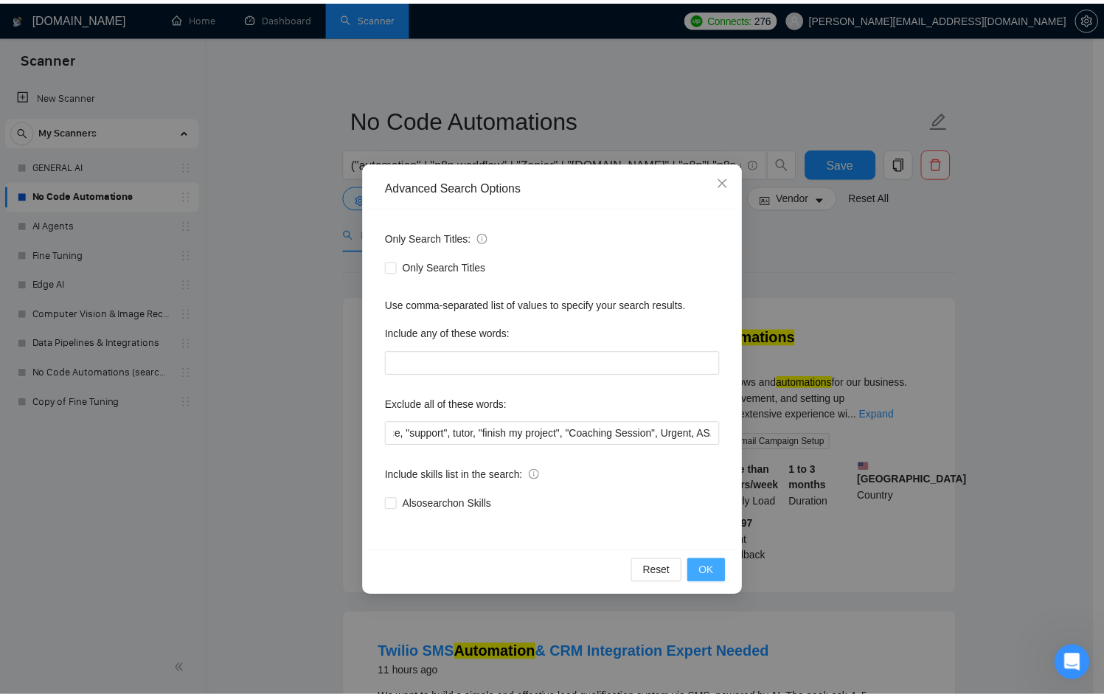
scroll to position [0, 0]
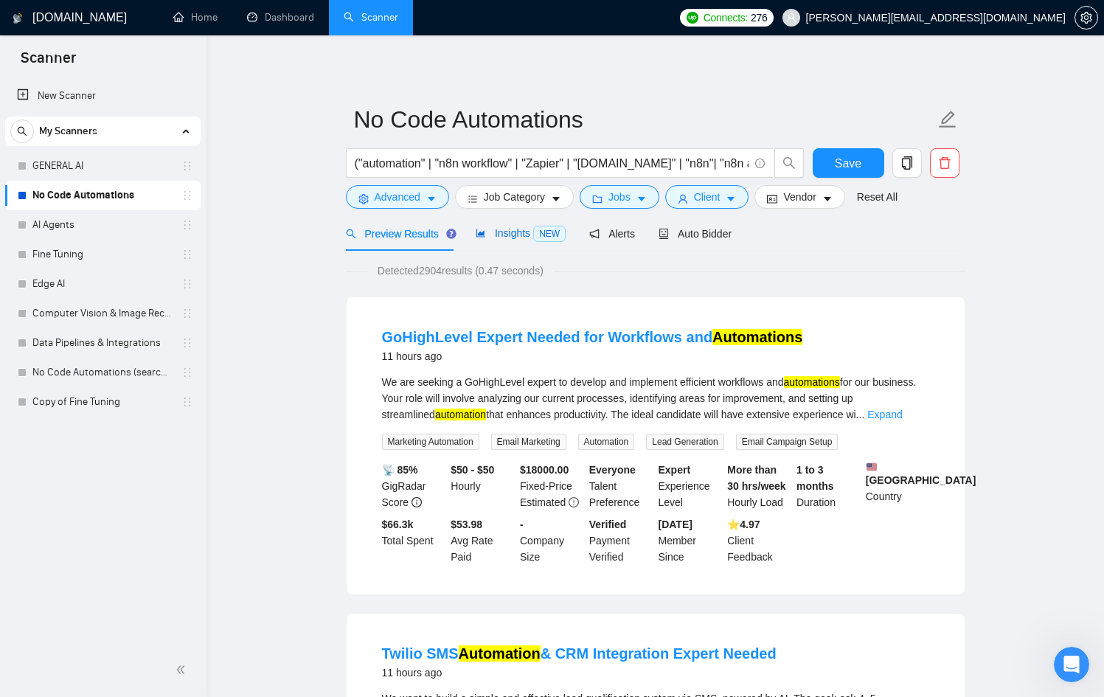
click at [517, 236] on span "Insights NEW" at bounding box center [521, 233] width 90 height 12
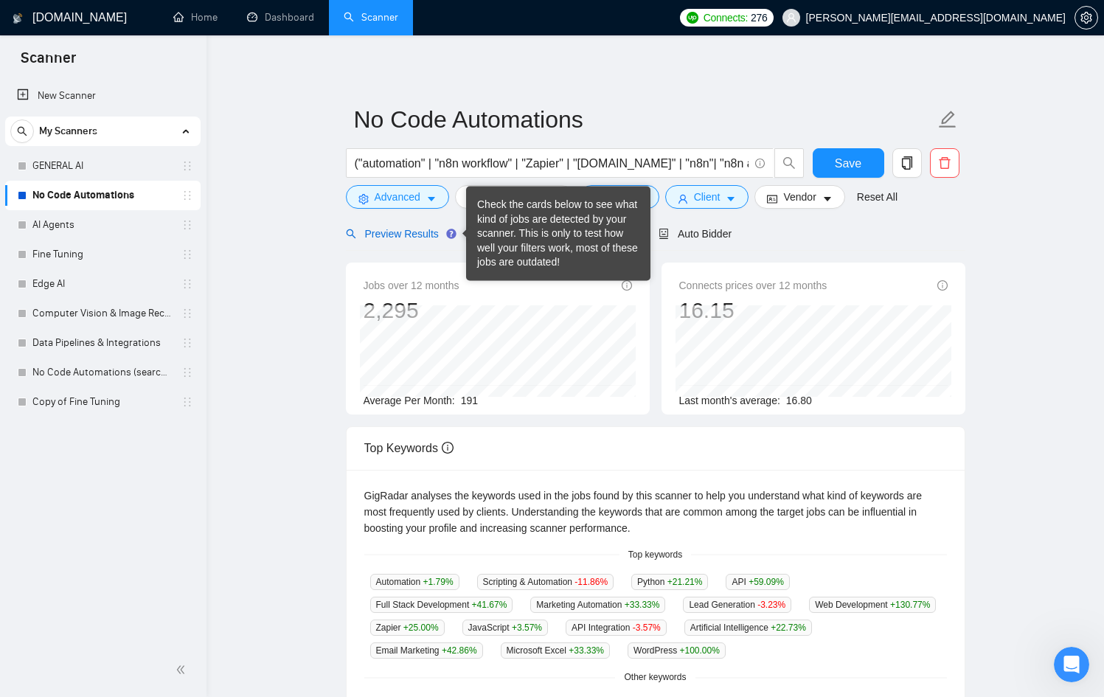
click at [389, 232] on span "Preview Results" at bounding box center [399, 234] width 106 height 12
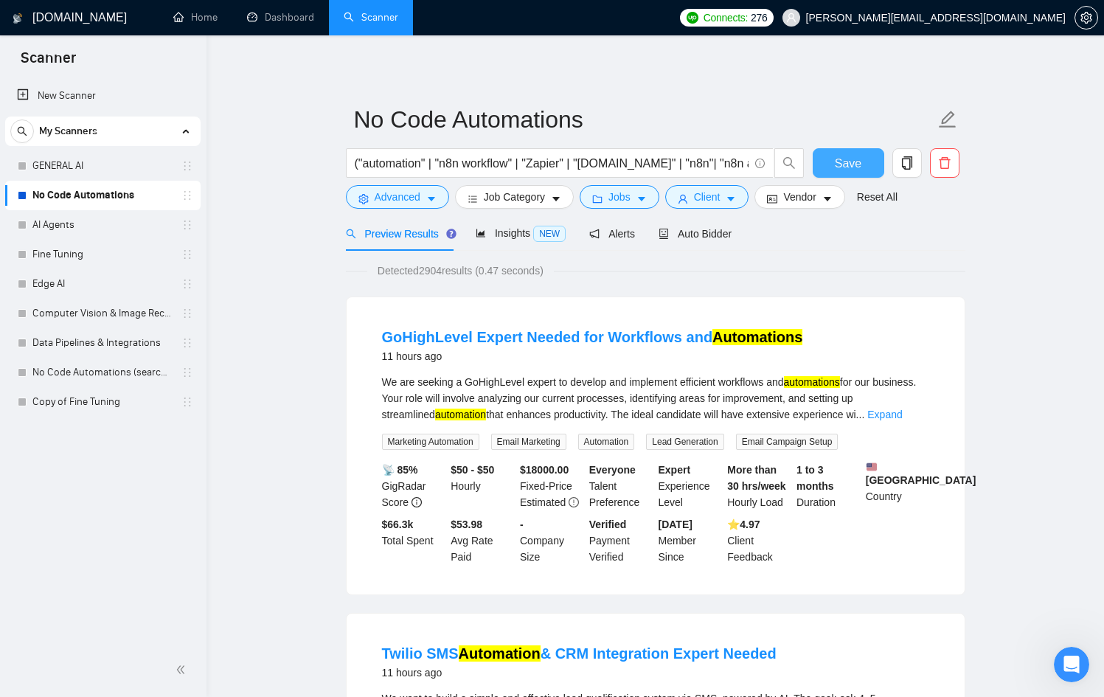
click at [851, 177] on button "Save" at bounding box center [849, 162] width 72 height 29
click at [1059, 656] on div "Open Intercom Messenger" at bounding box center [1069, 662] width 49 height 49
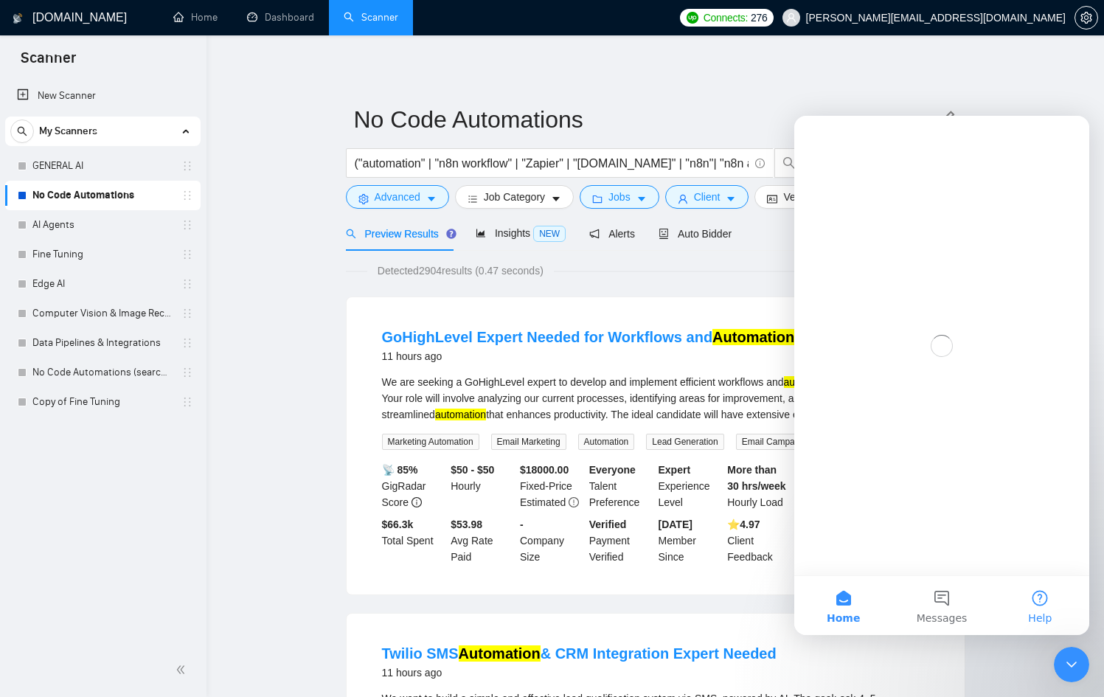
click at [1055, 618] on button "Help" at bounding box center [1040, 605] width 98 height 59
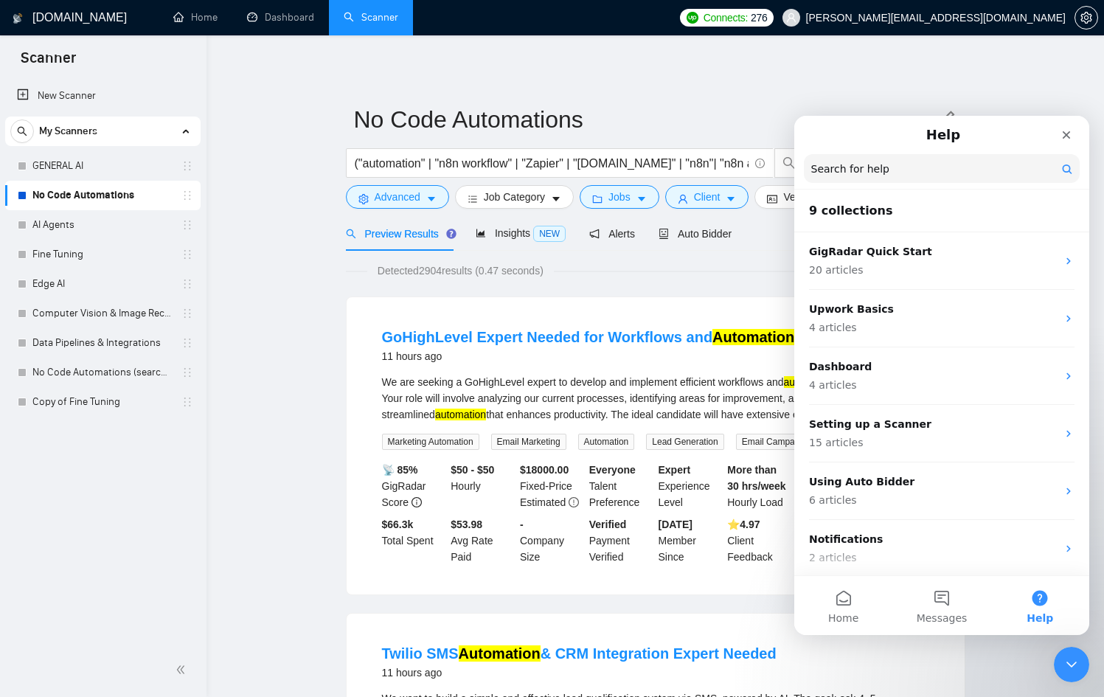
click at [890, 178] on input "Search for help" at bounding box center [942, 168] width 276 height 29
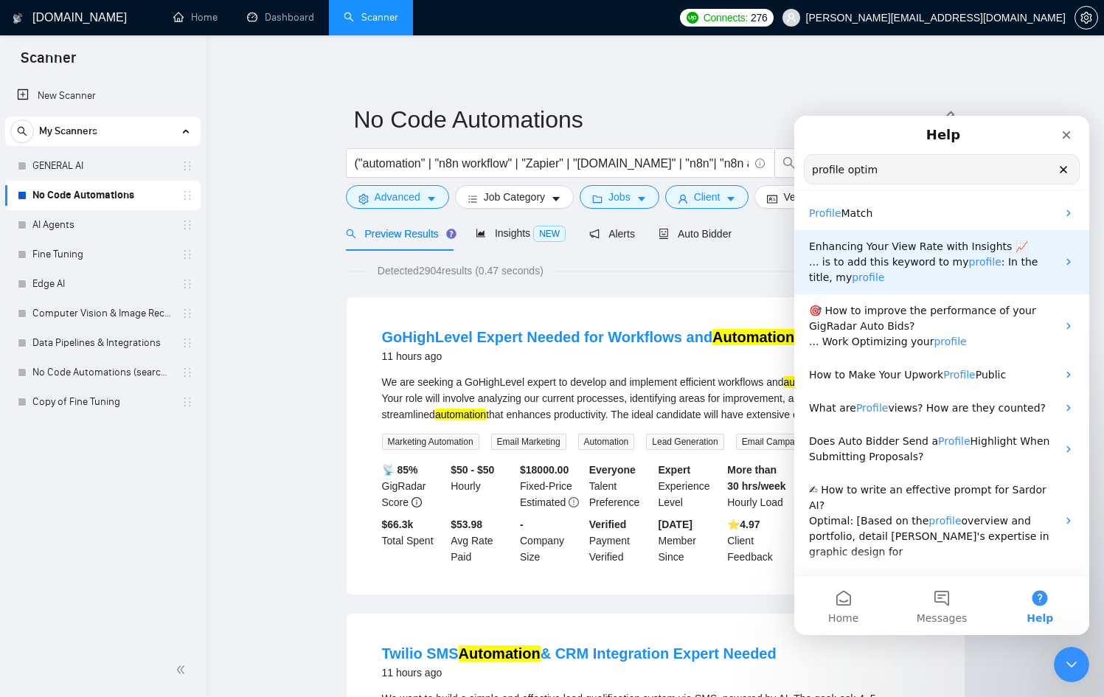
scroll to position [7, 0]
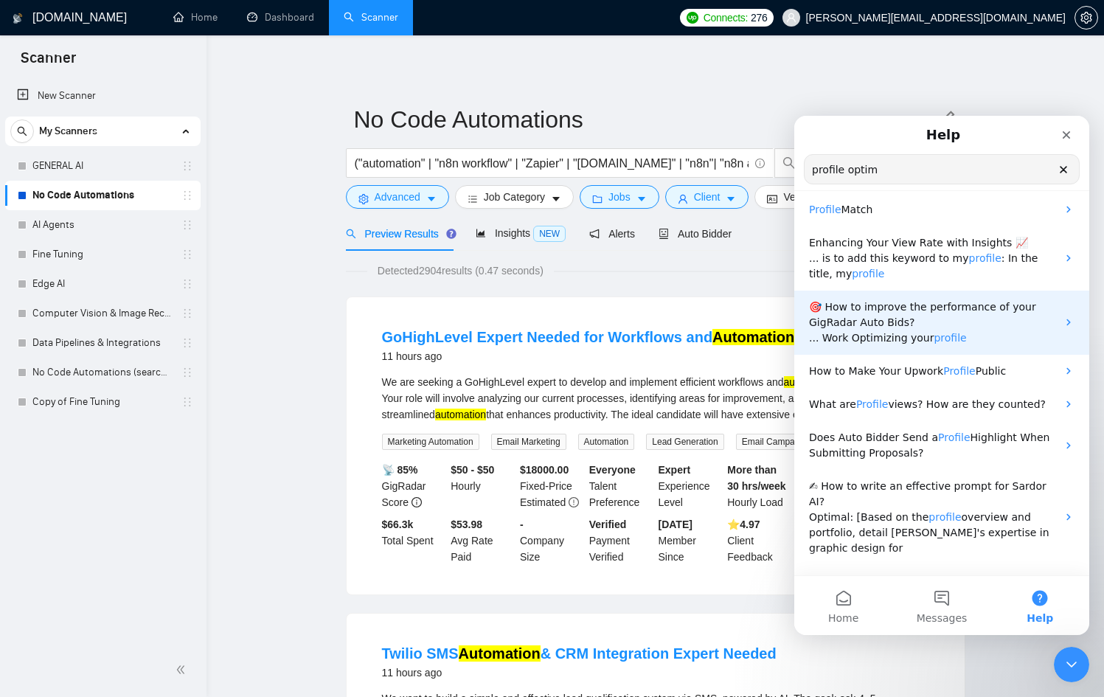
type input "profile optim"
click at [934, 332] on span "profile" at bounding box center [950, 338] width 32 height 12
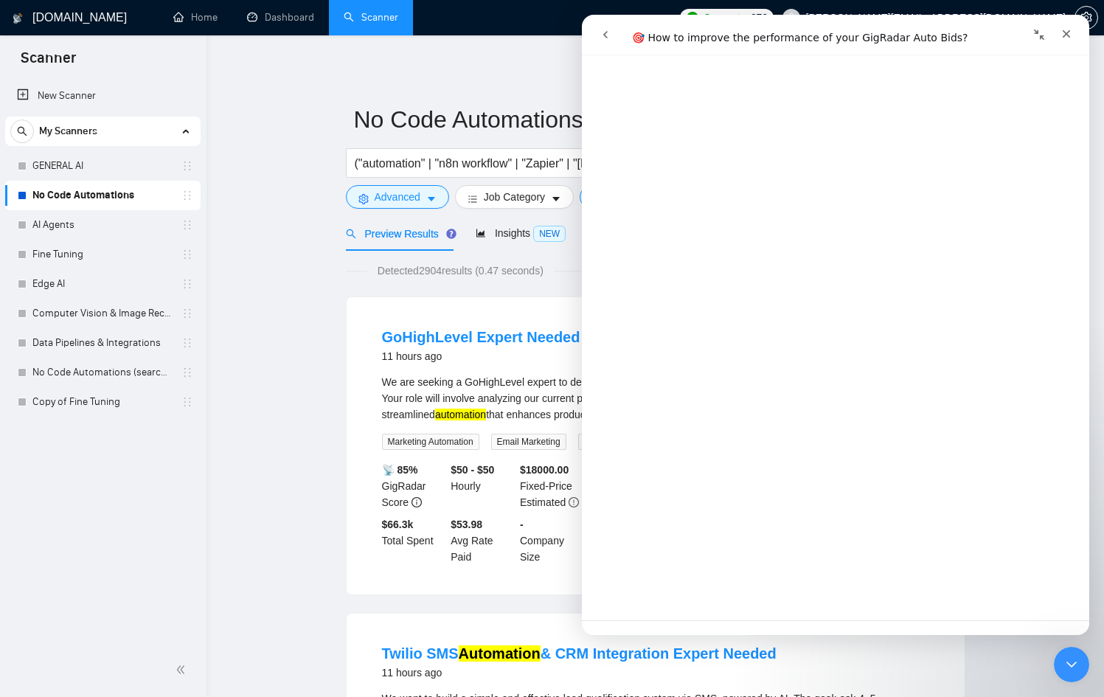
scroll to position [3081, 0]
